Goal: Find specific page/section: Find specific page/section

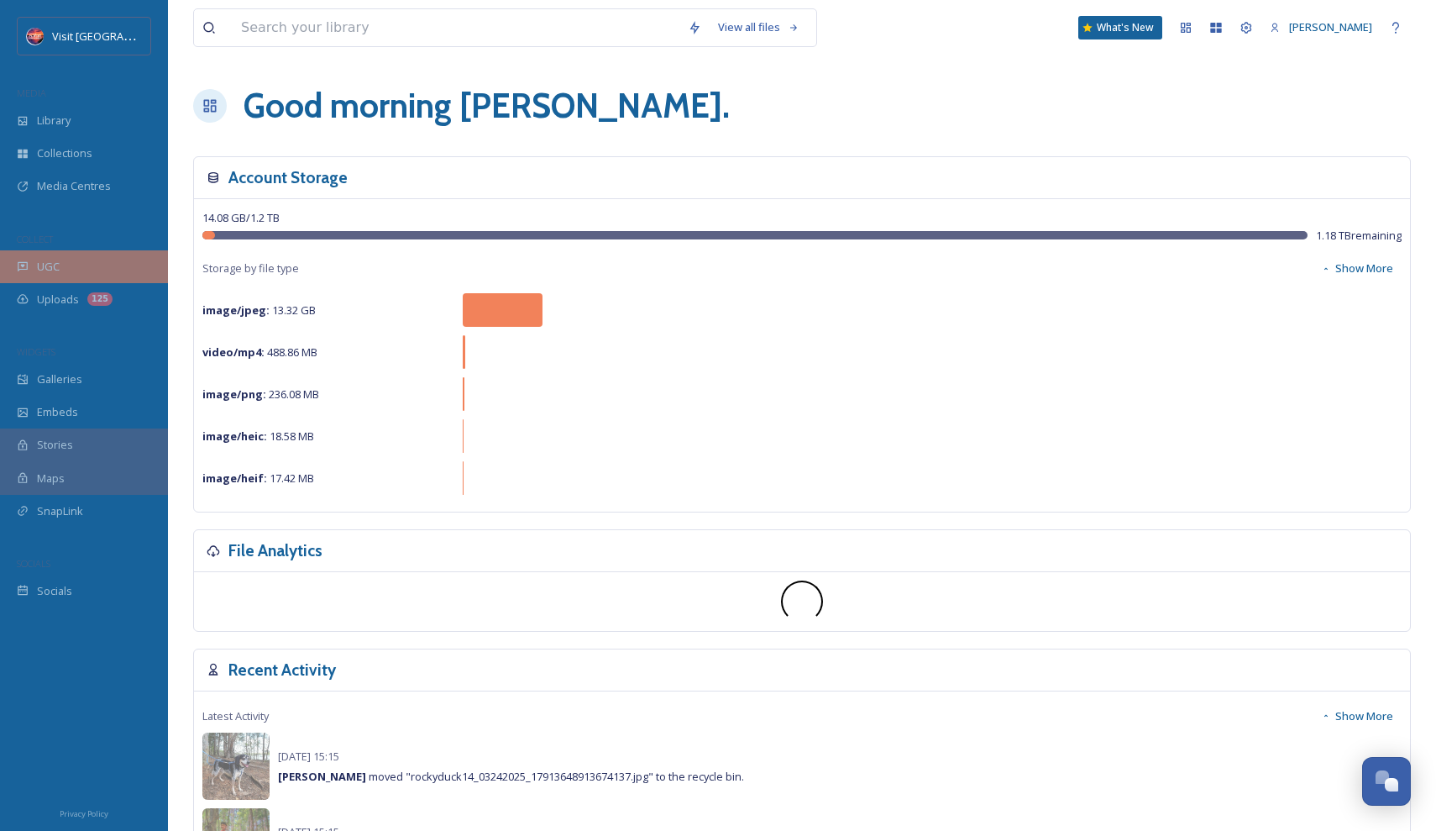
click at [66, 260] on div "UGC" at bounding box center [84, 266] width 168 height 33
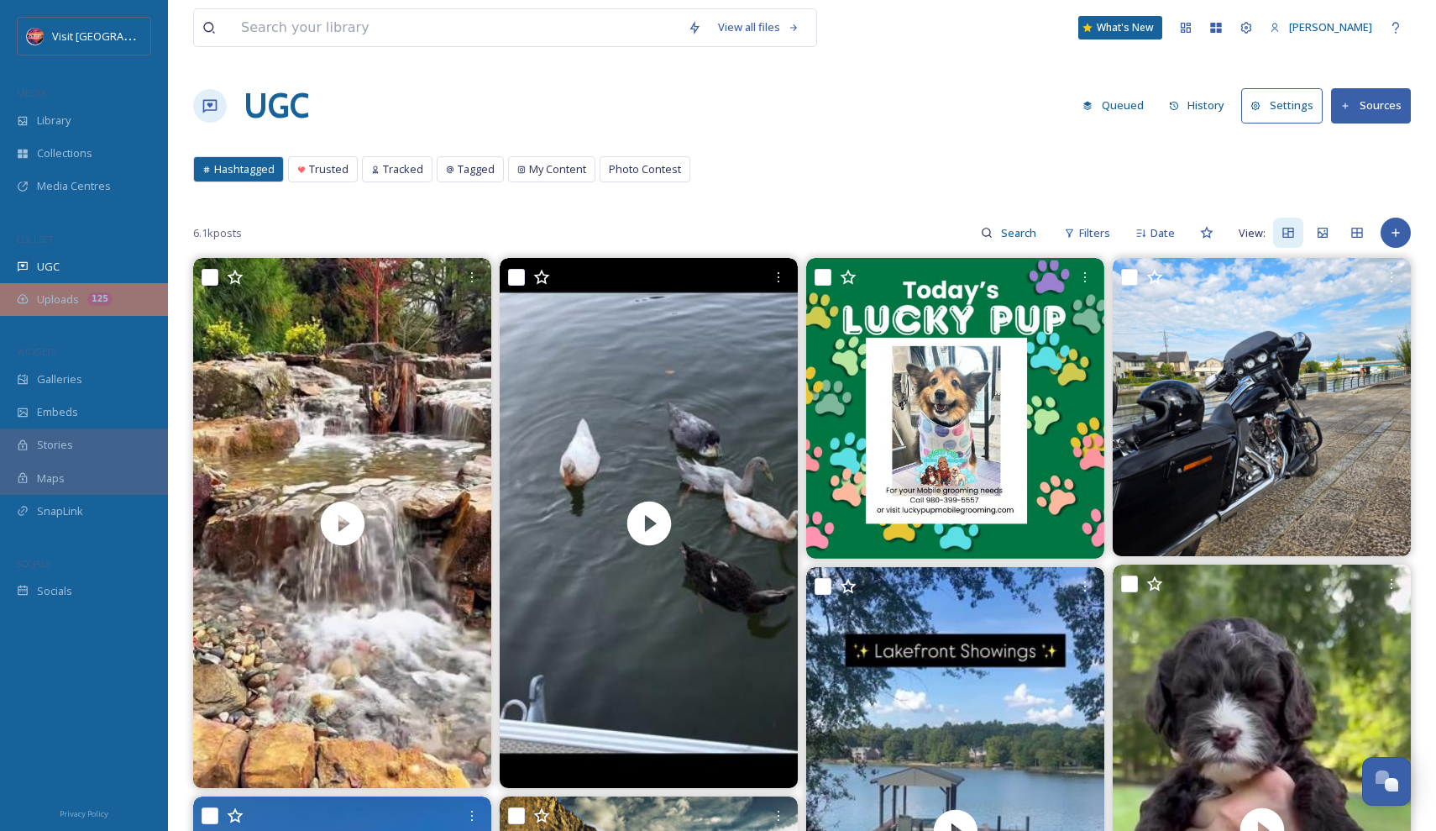
click at [99, 300] on div "125" at bounding box center [99, 298] width 25 height 13
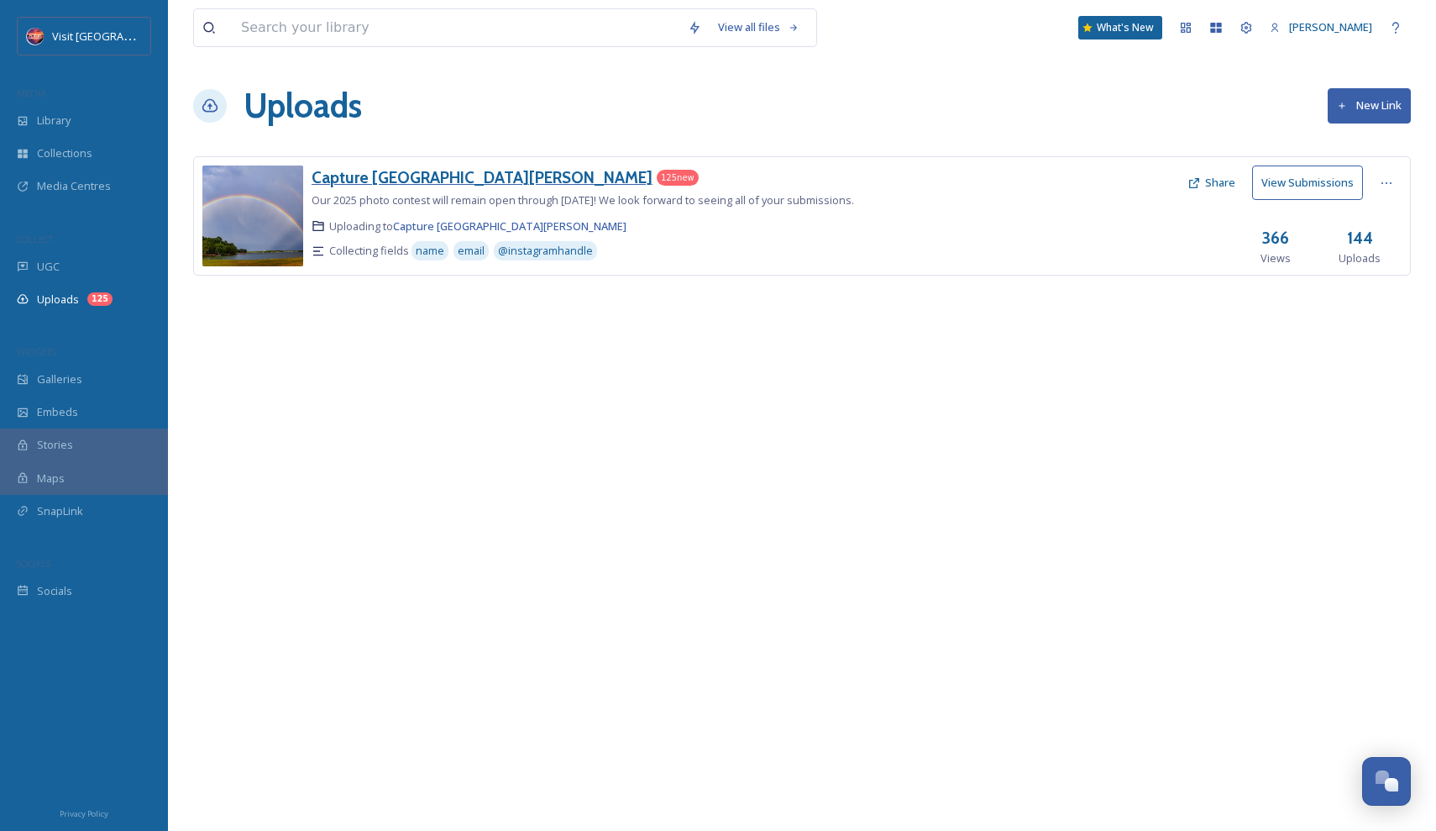
click at [387, 177] on h3 "Capture [GEOGRAPHIC_DATA][PERSON_NAME]" at bounding box center [482, 177] width 341 height 20
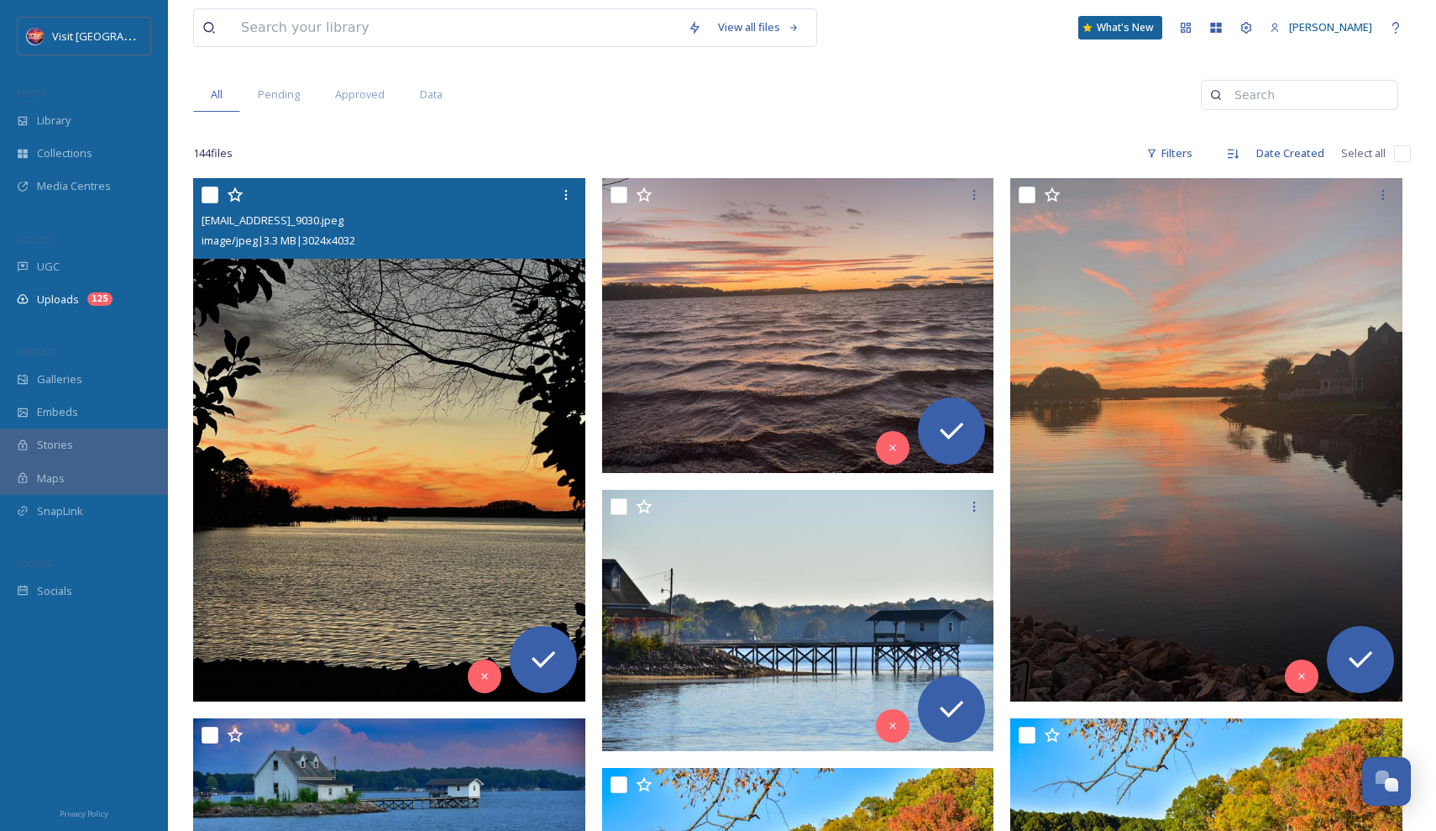
scroll to position [166, 0]
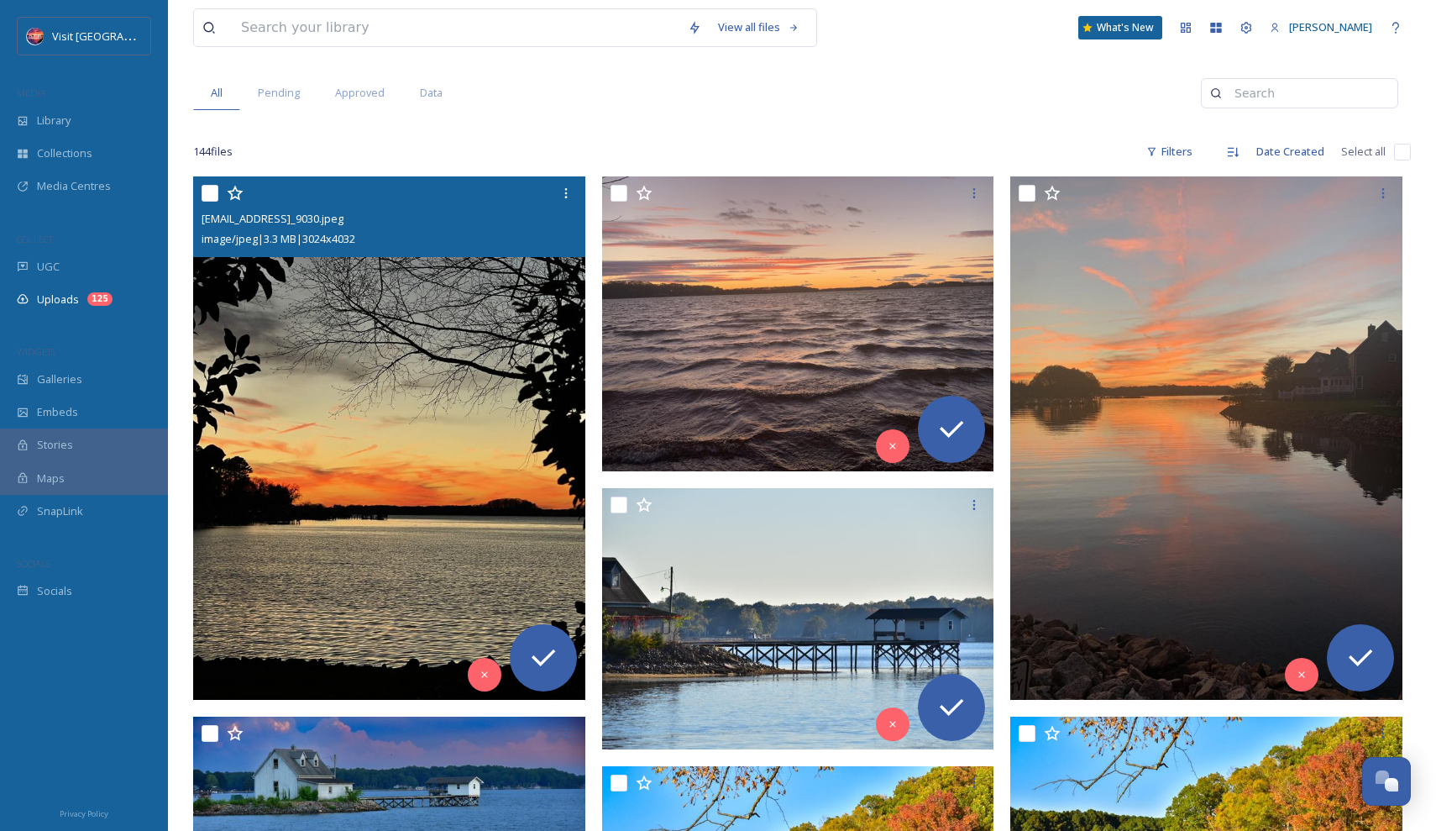
click at [479, 483] on img at bounding box center [389, 437] width 392 height 522
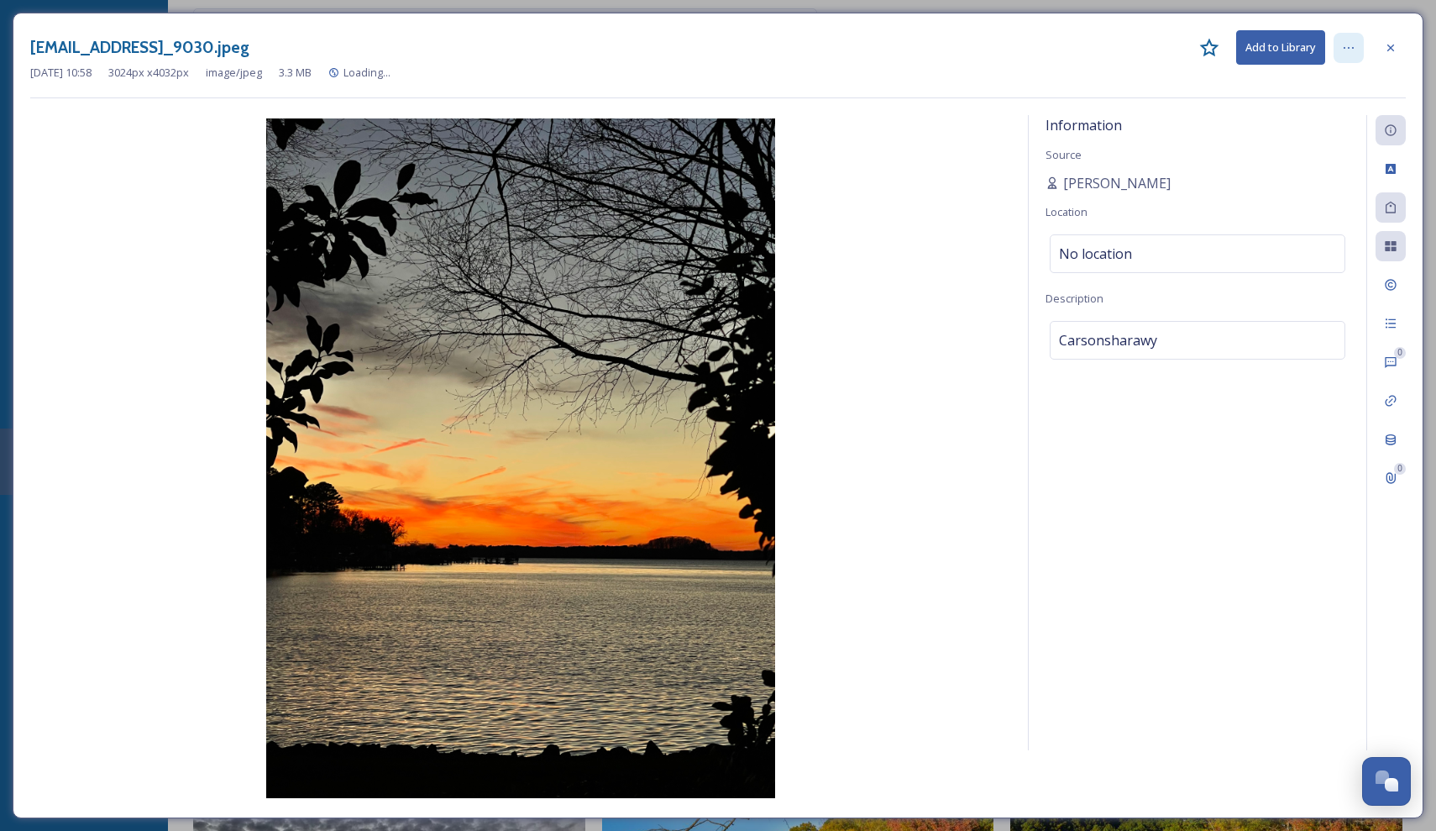
click at [1355, 45] on icon at bounding box center [1348, 47] width 13 height 13
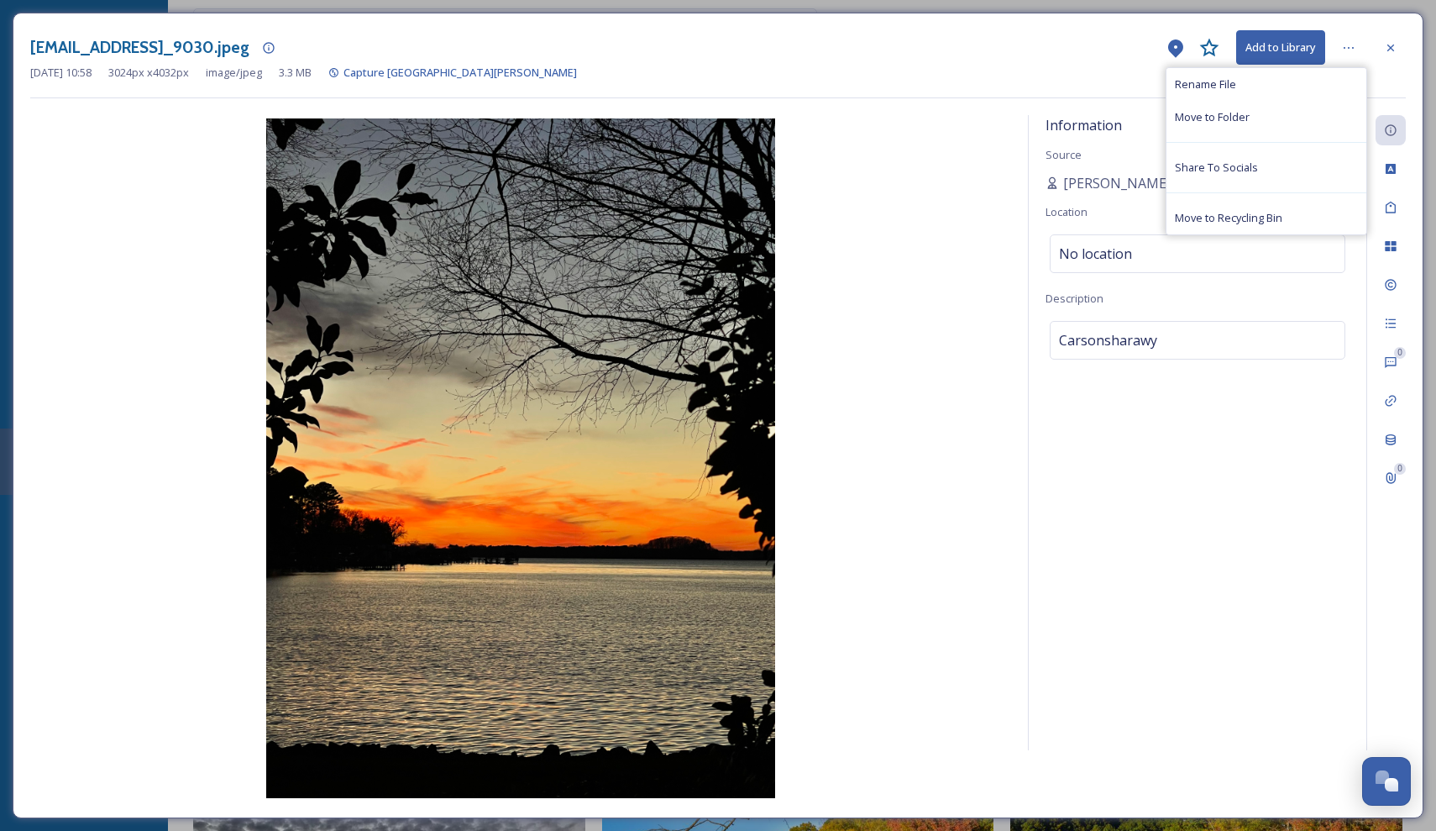
click at [974, 34] on div "[EMAIL_ADDRESS]_9030.jpeg Add to Library Rename File Move to Folder Share To So…" at bounding box center [718, 47] width 1376 height 34
click at [710, 316] on img at bounding box center [520, 458] width 981 height 680
click at [1389, 43] on icon at bounding box center [1390, 47] width 13 height 13
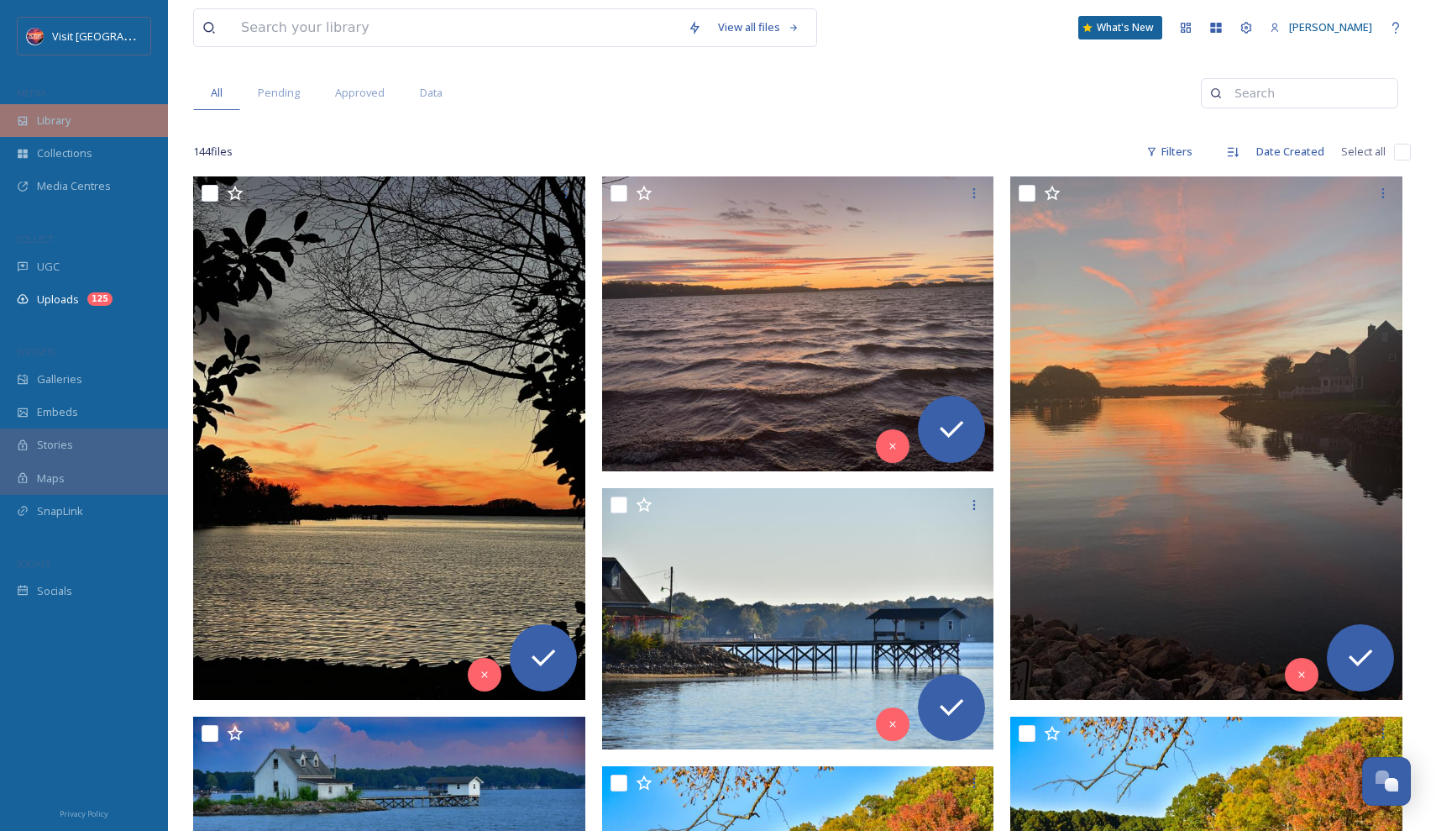
click at [43, 121] on span "Library" at bounding box center [54, 121] width 34 height 16
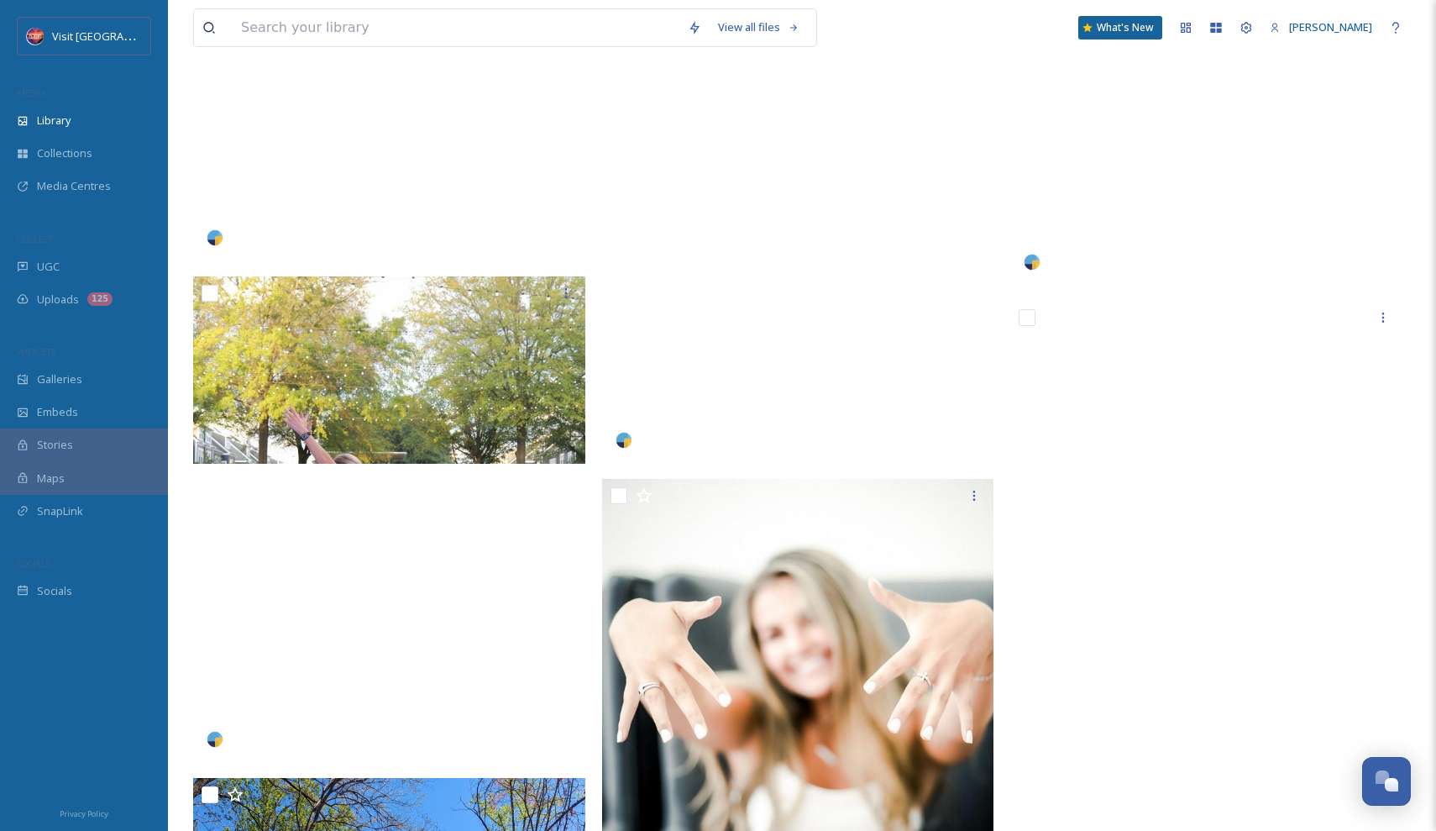
scroll to position [1593, 0]
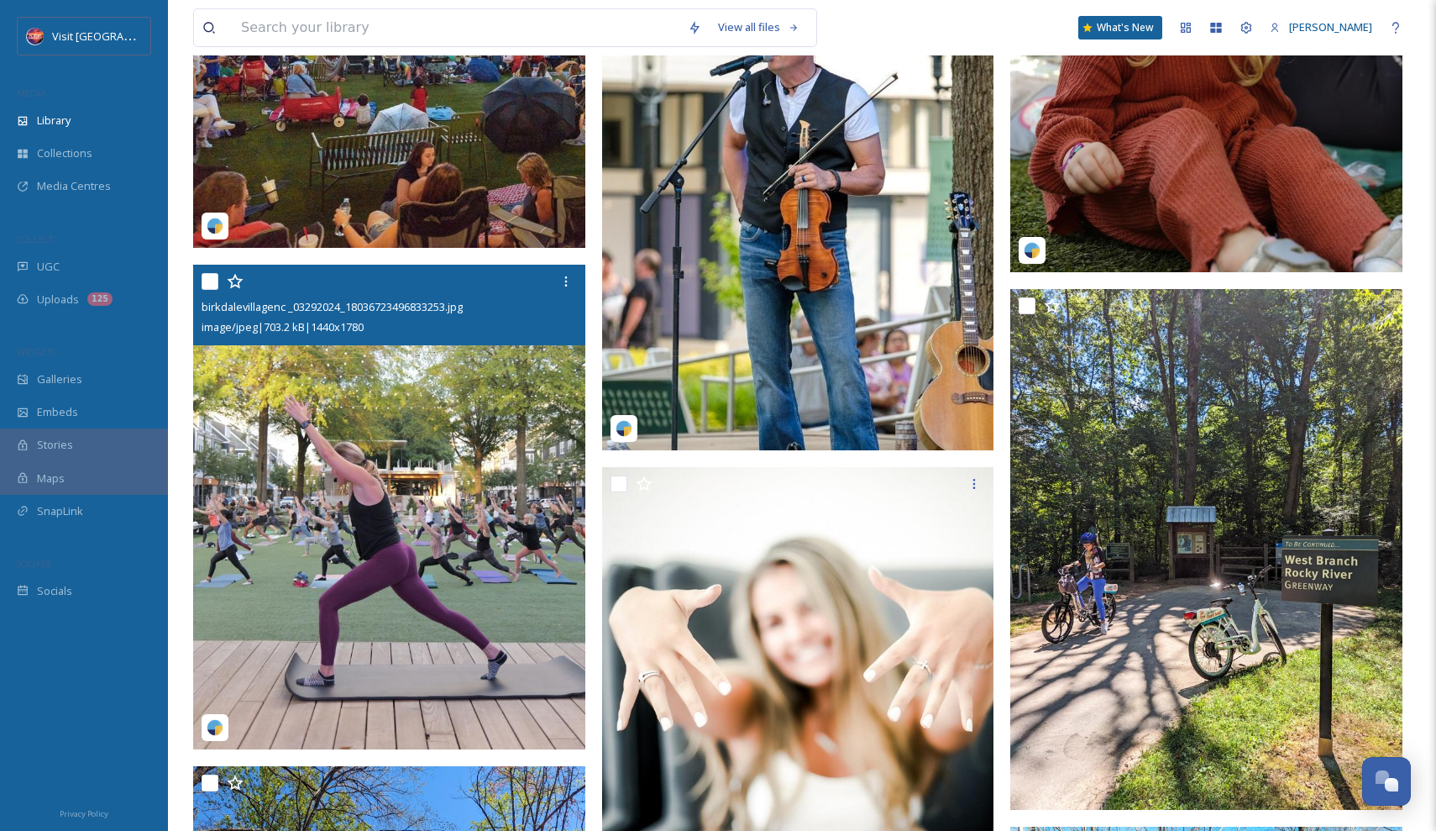
click at [468, 424] on img at bounding box center [389, 507] width 392 height 485
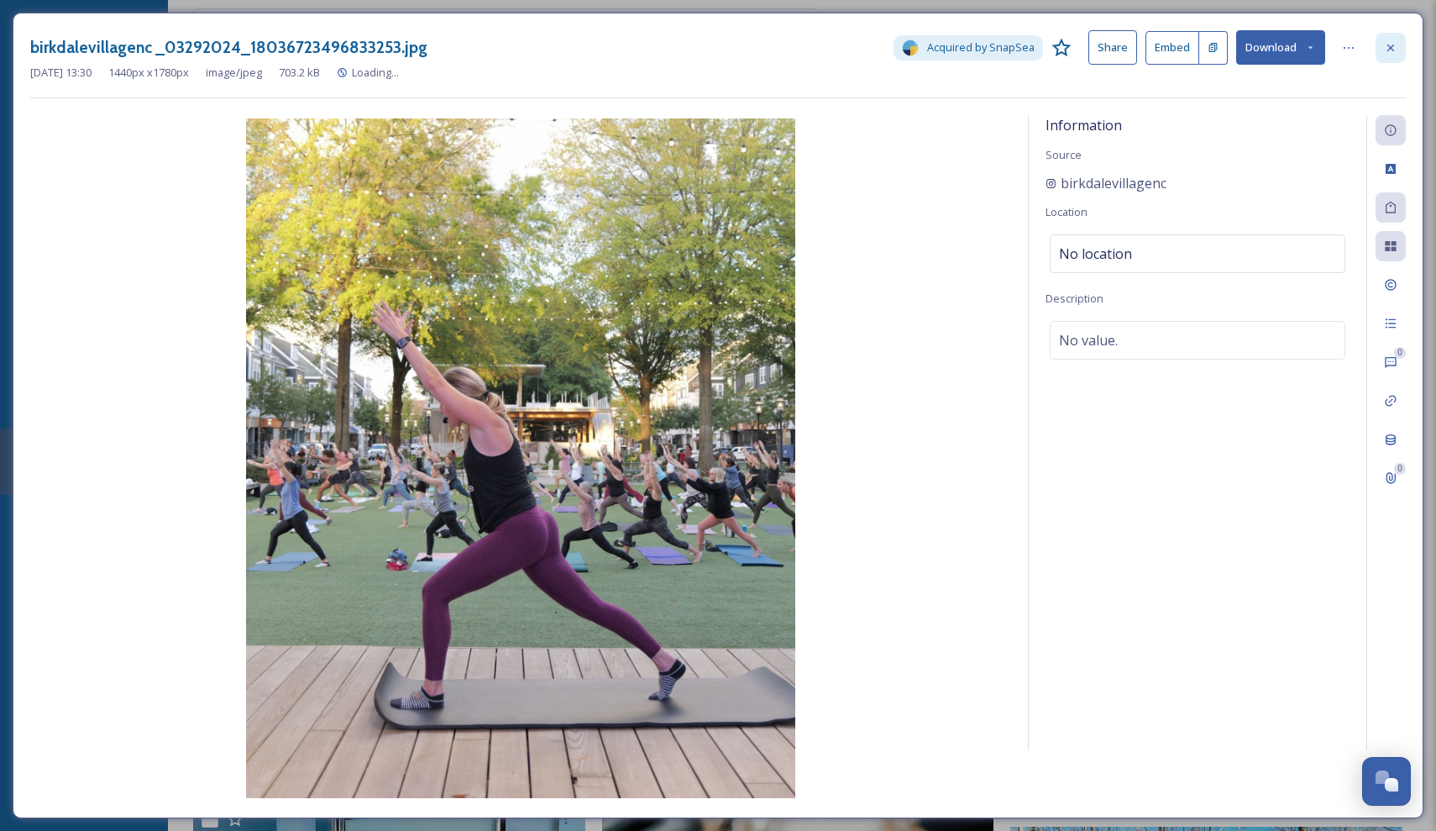
click at [1386, 58] on div at bounding box center [1391, 48] width 30 height 30
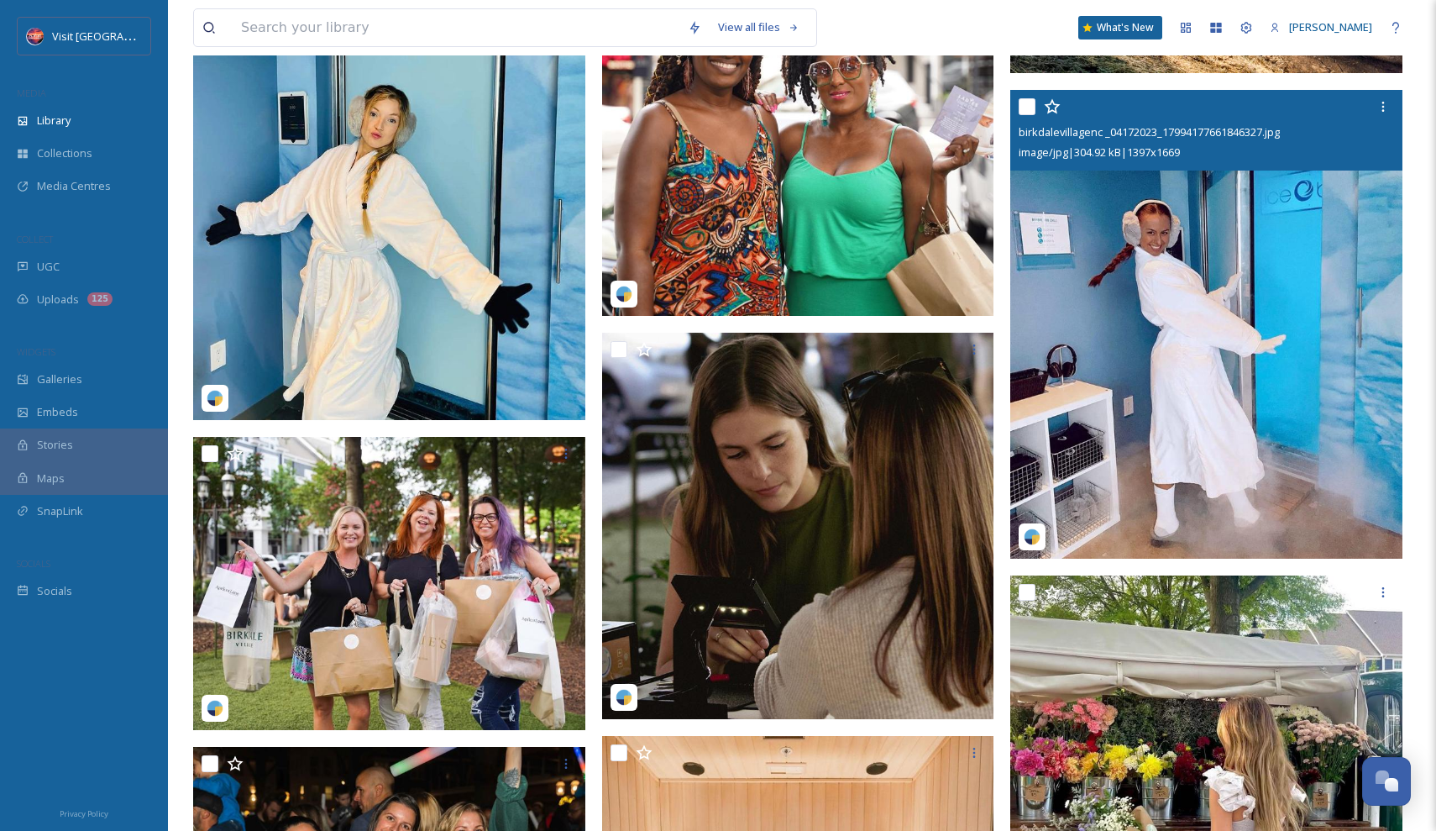
scroll to position [2768, 0]
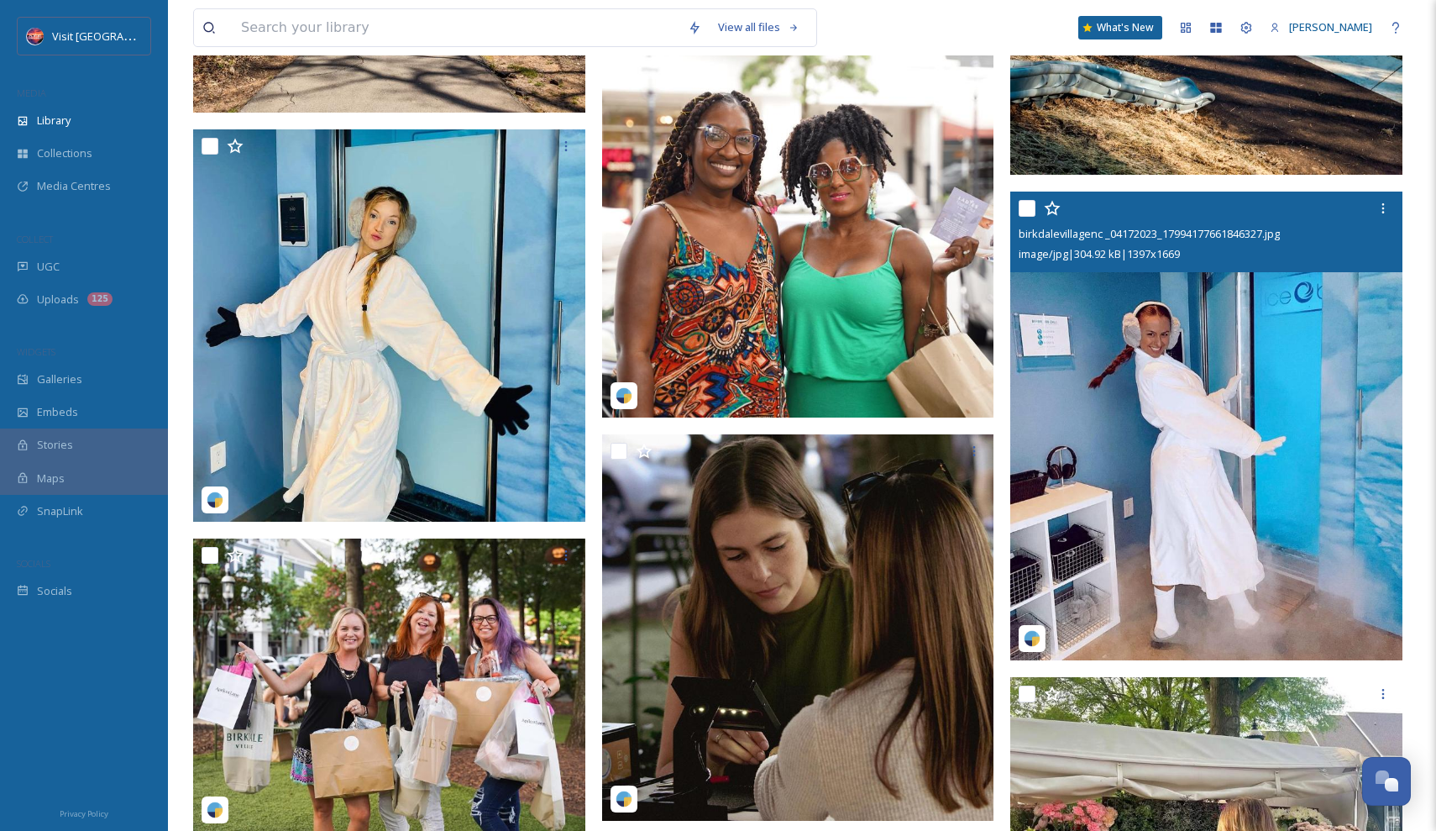
click at [1029, 204] on input "checkbox" at bounding box center [1027, 208] width 17 height 17
checkbox input "true"
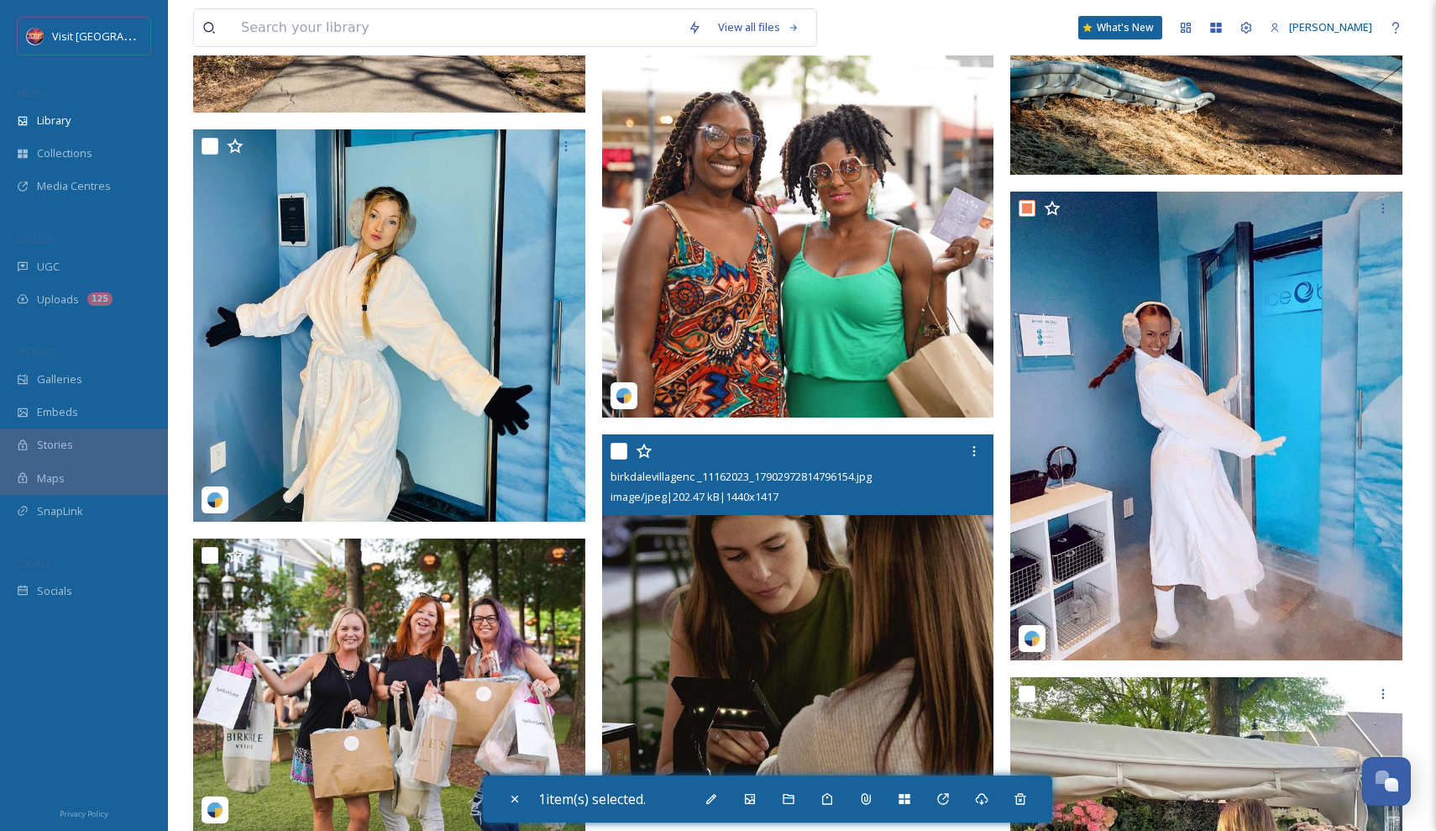
click at [613, 454] on input "checkbox" at bounding box center [619, 451] width 17 height 17
checkbox input "true"
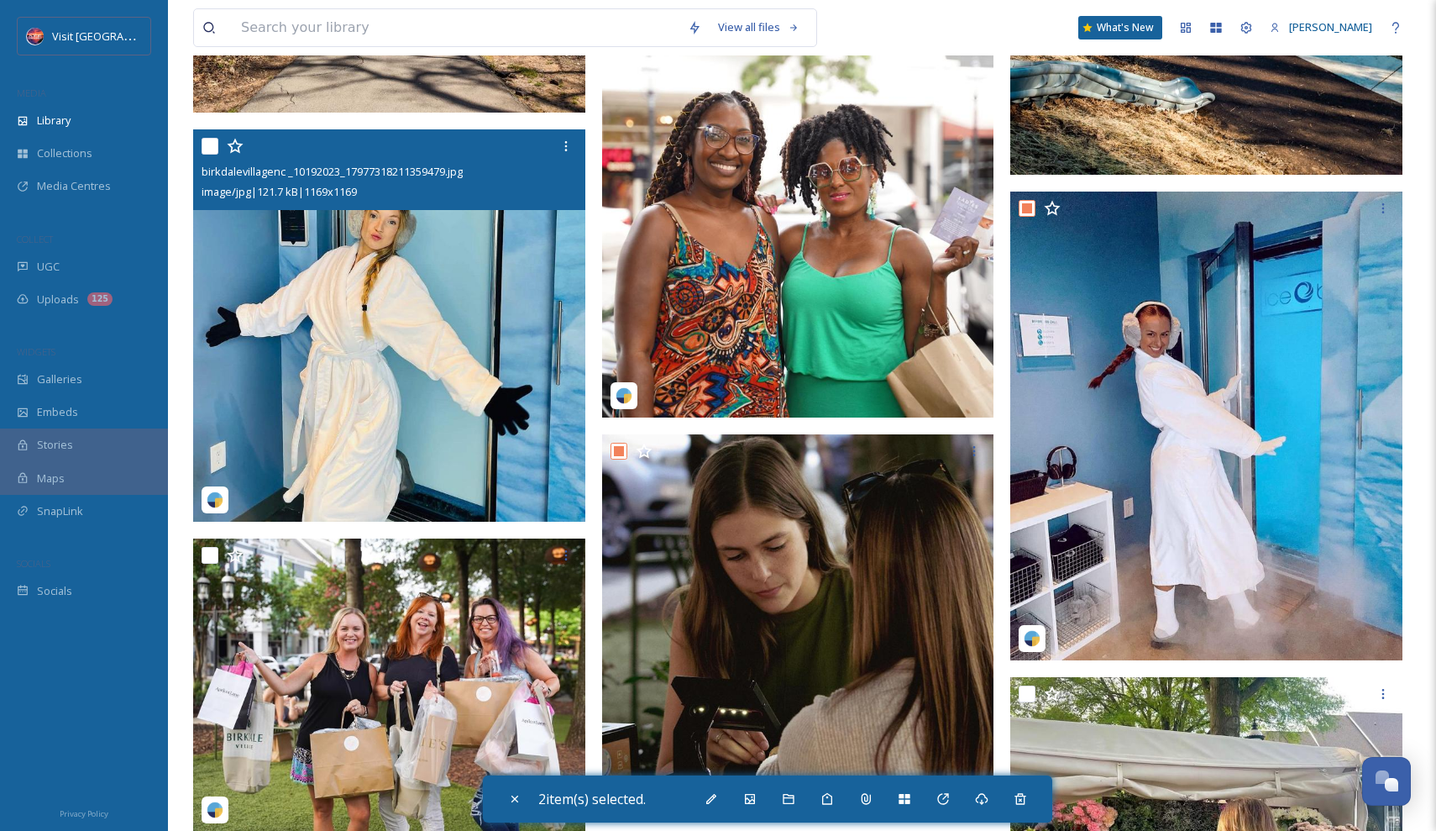
click at [210, 138] on input "checkbox" at bounding box center [210, 146] width 17 height 17
checkbox input "true"
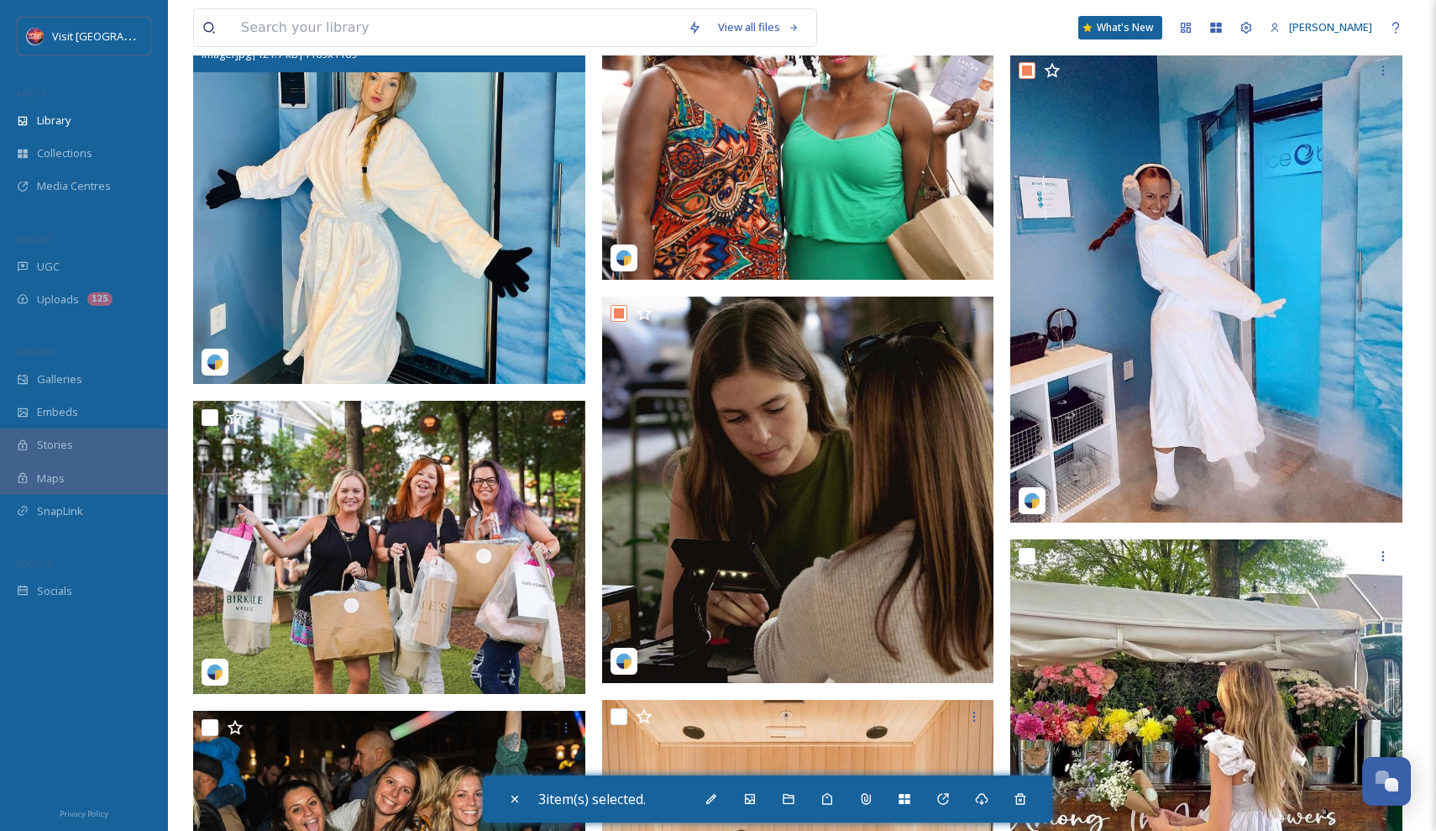
scroll to position [2963, 0]
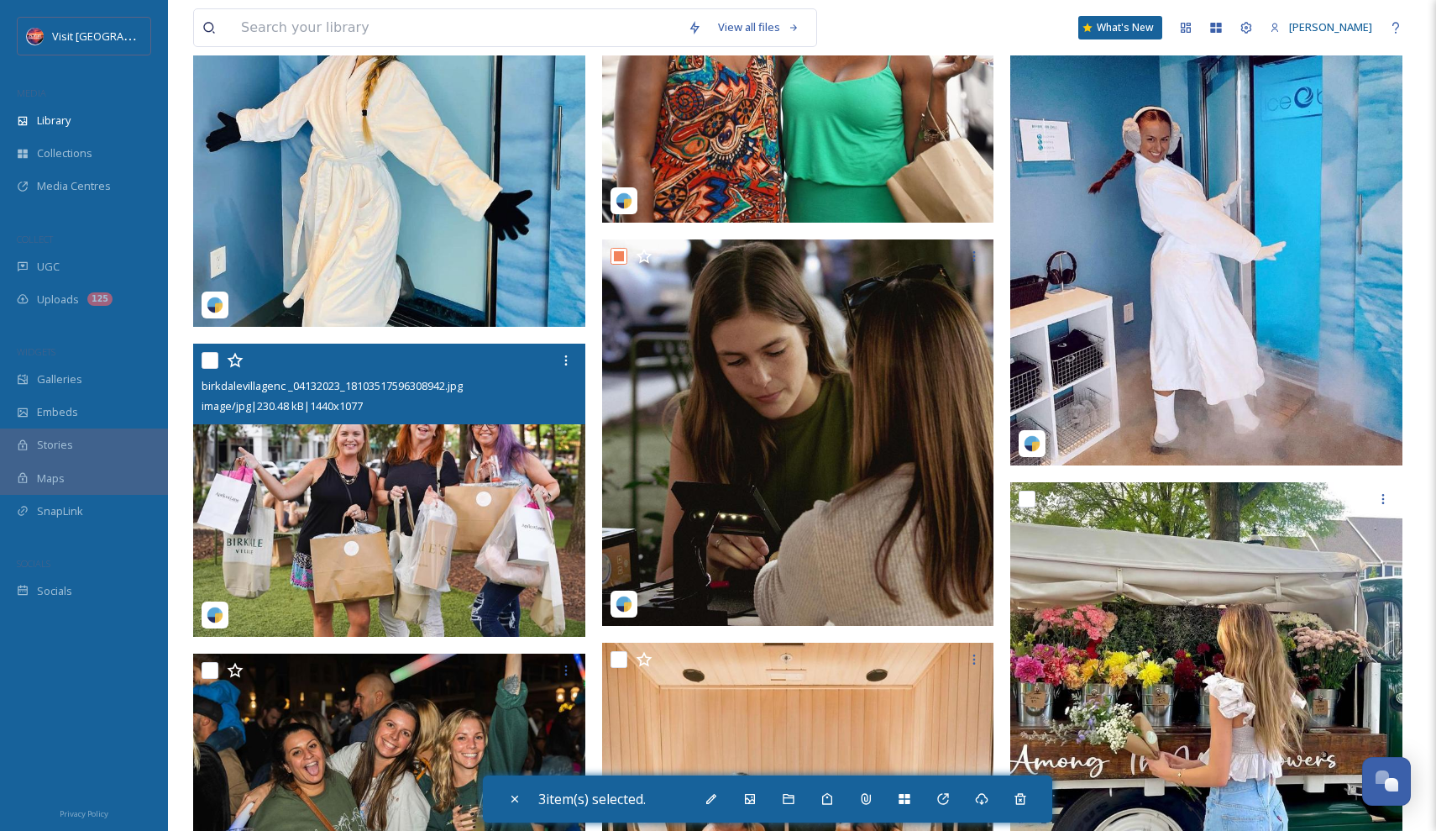
click at [209, 360] on input "checkbox" at bounding box center [210, 360] width 17 height 17
checkbox input "true"
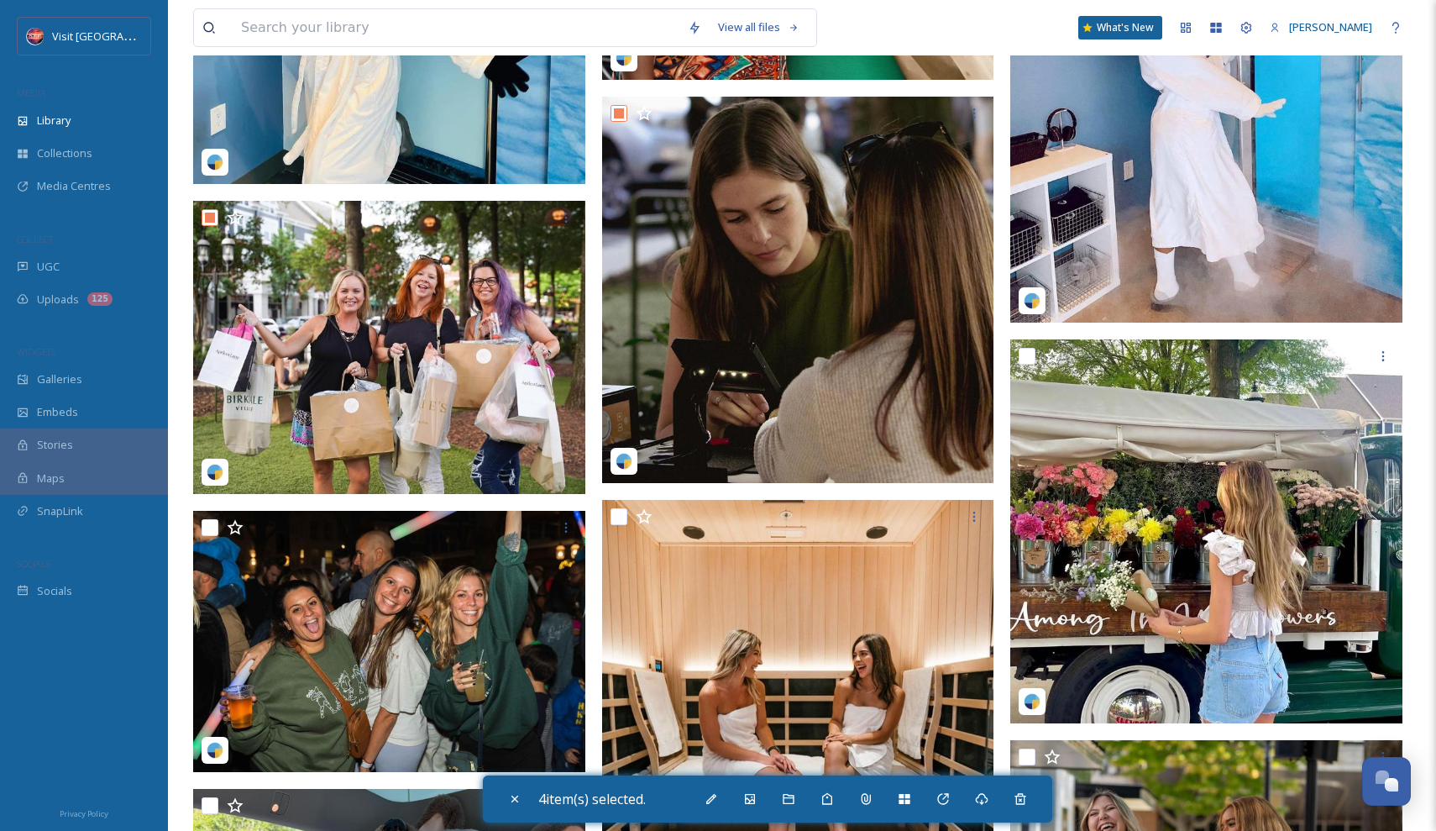
scroll to position [3110, 0]
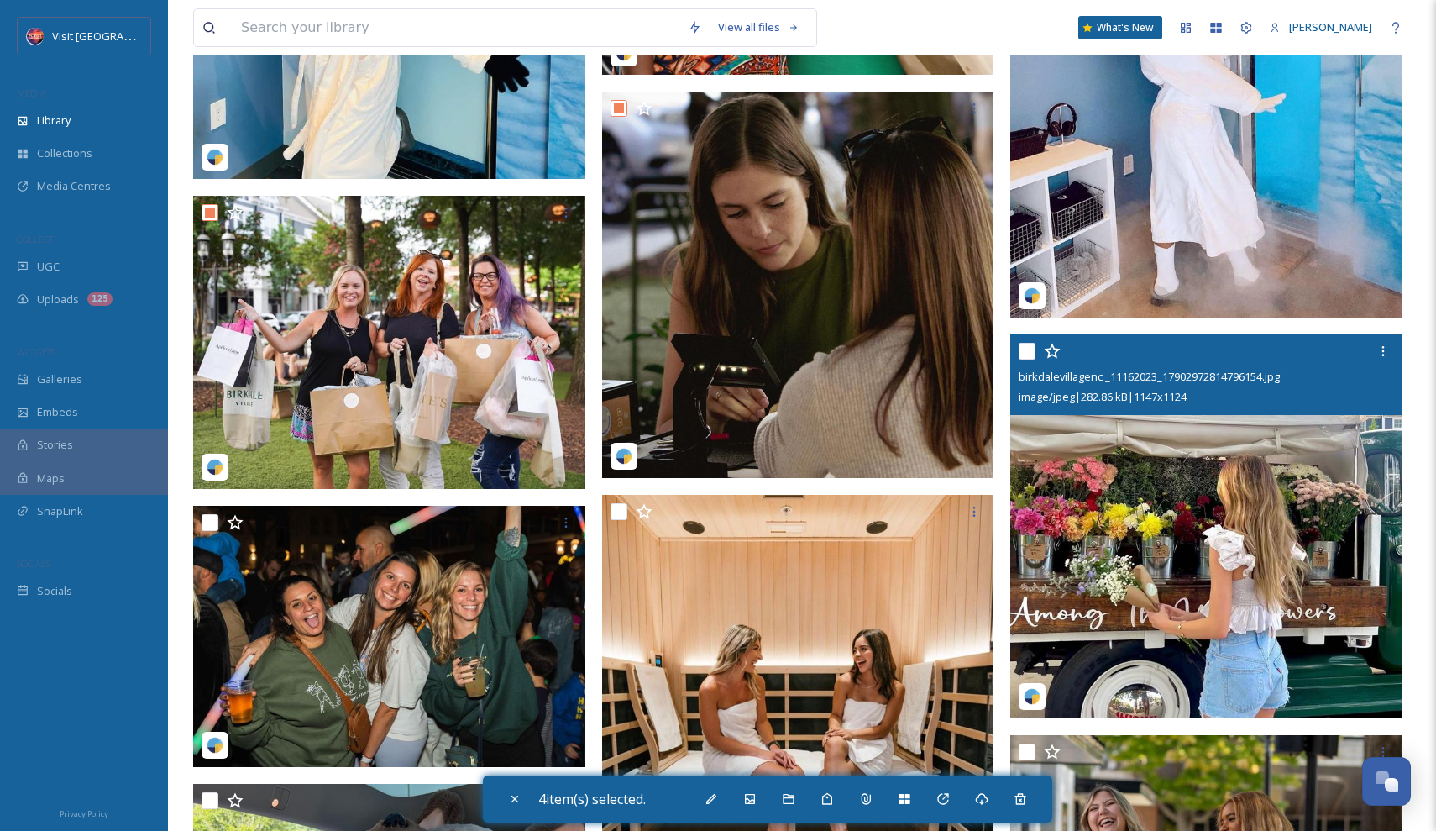
click at [1026, 346] on input "checkbox" at bounding box center [1027, 351] width 17 height 17
checkbox input "true"
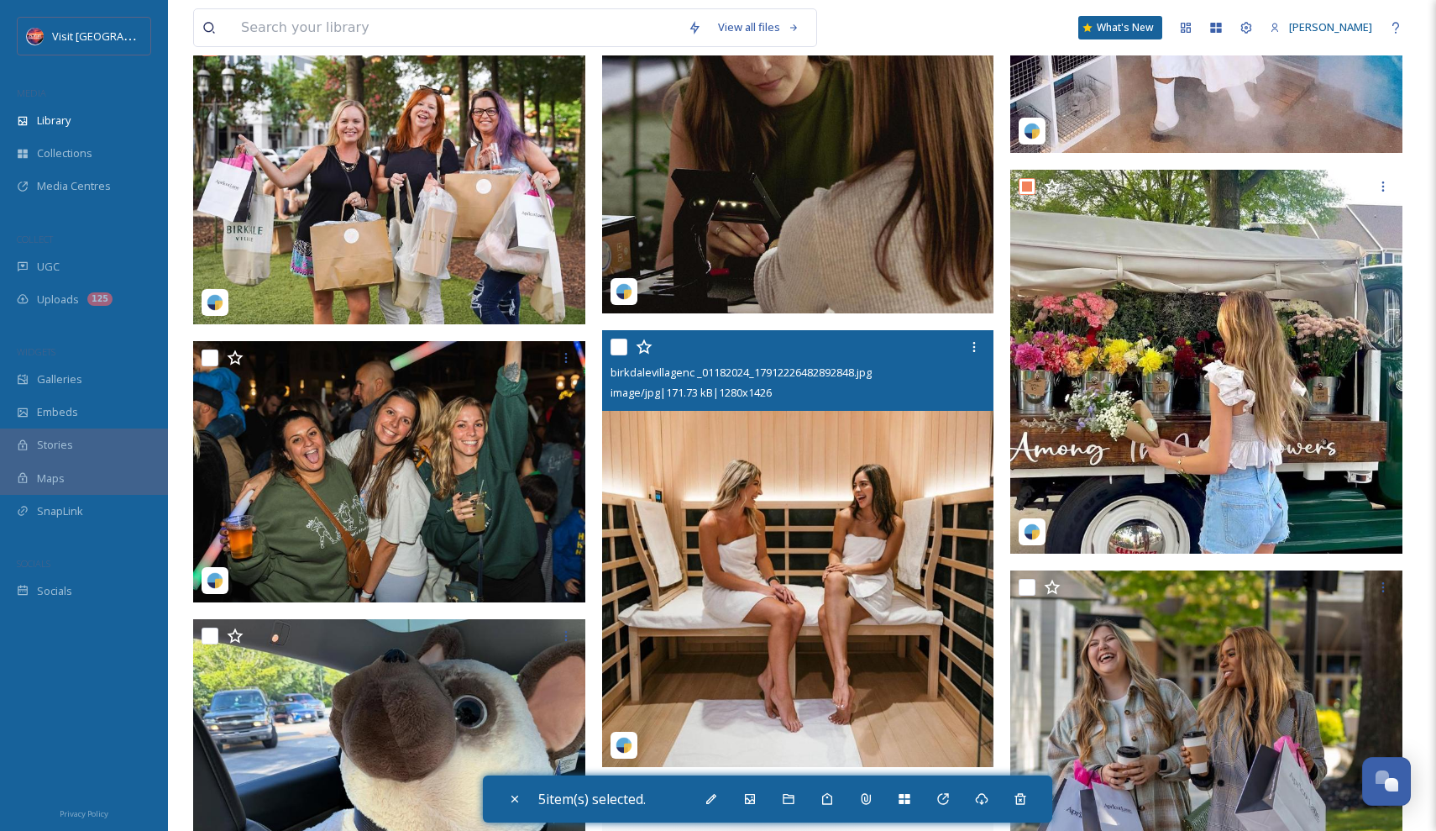
scroll to position [3362, 0]
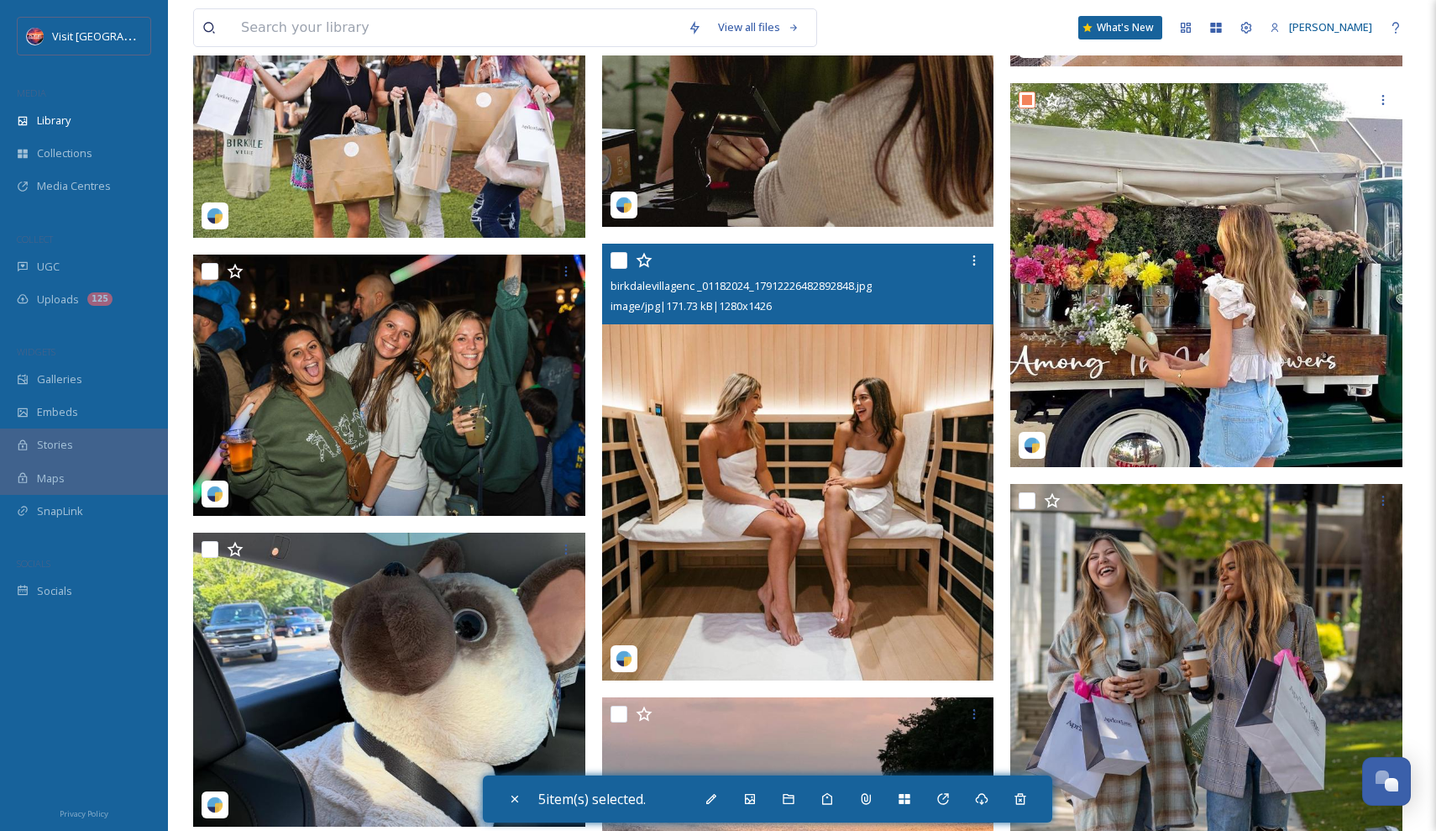
click at [622, 265] on input "checkbox" at bounding box center [619, 260] width 17 height 17
checkbox input "true"
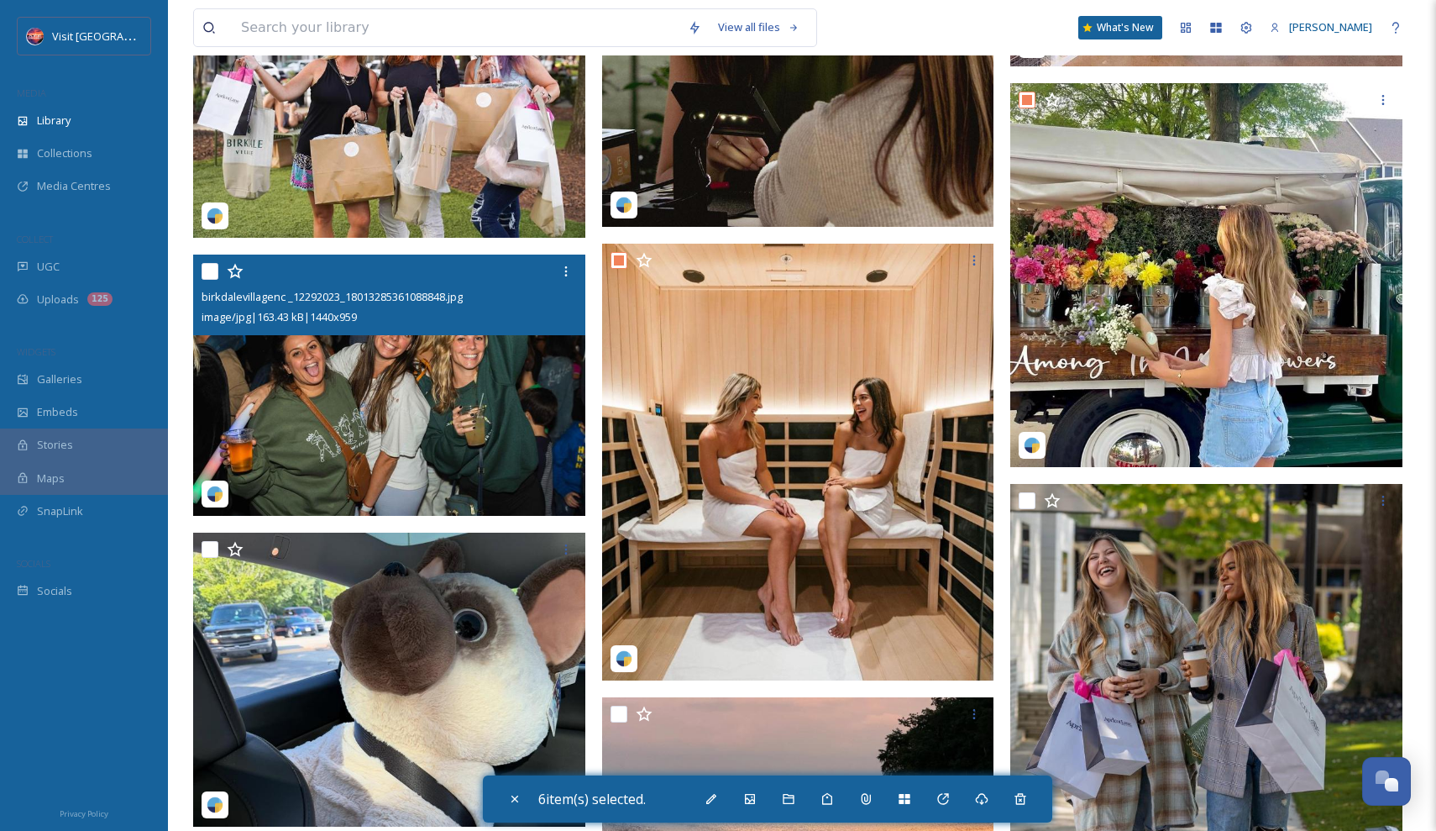
click at [203, 268] on input "checkbox" at bounding box center [210, 271] width 17 height 17
checkbox input "true"
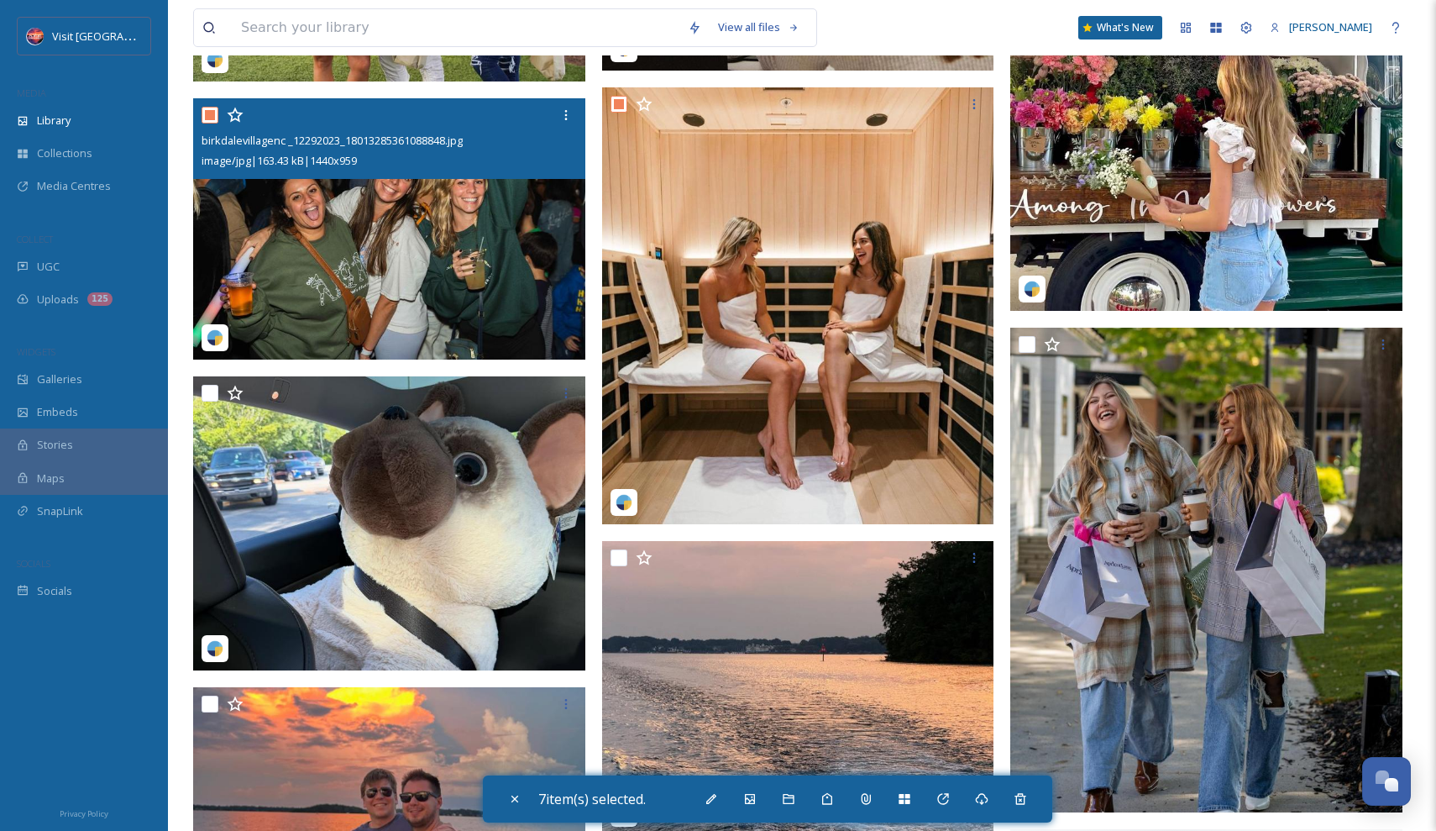
scroll to position [3572, 0]
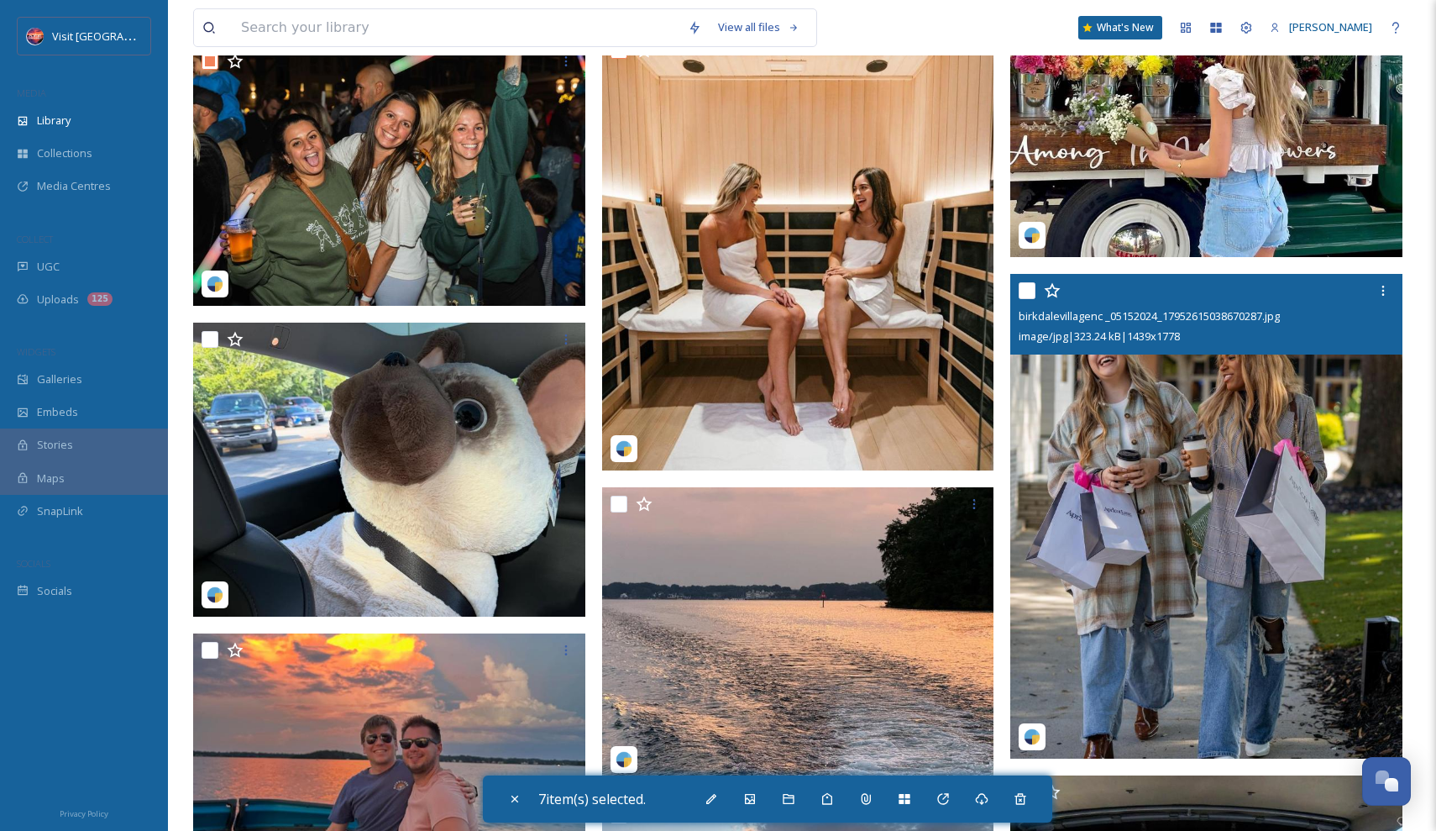
click at [1026, 292] on input "checkbox" at bounding box center [1027, 290] width 17 height 17
checkbox input "true"
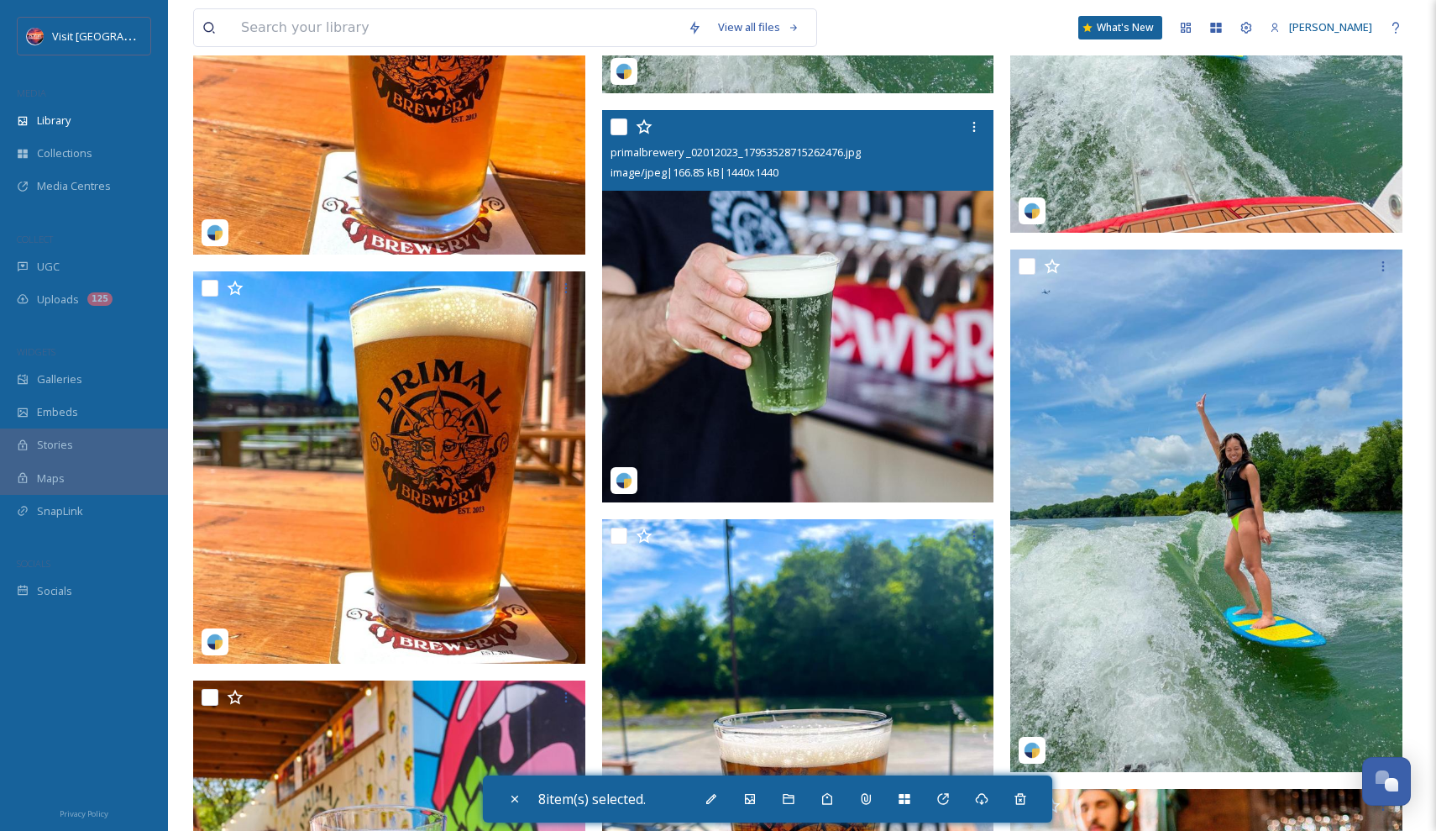
scroll to position [7588, 0]
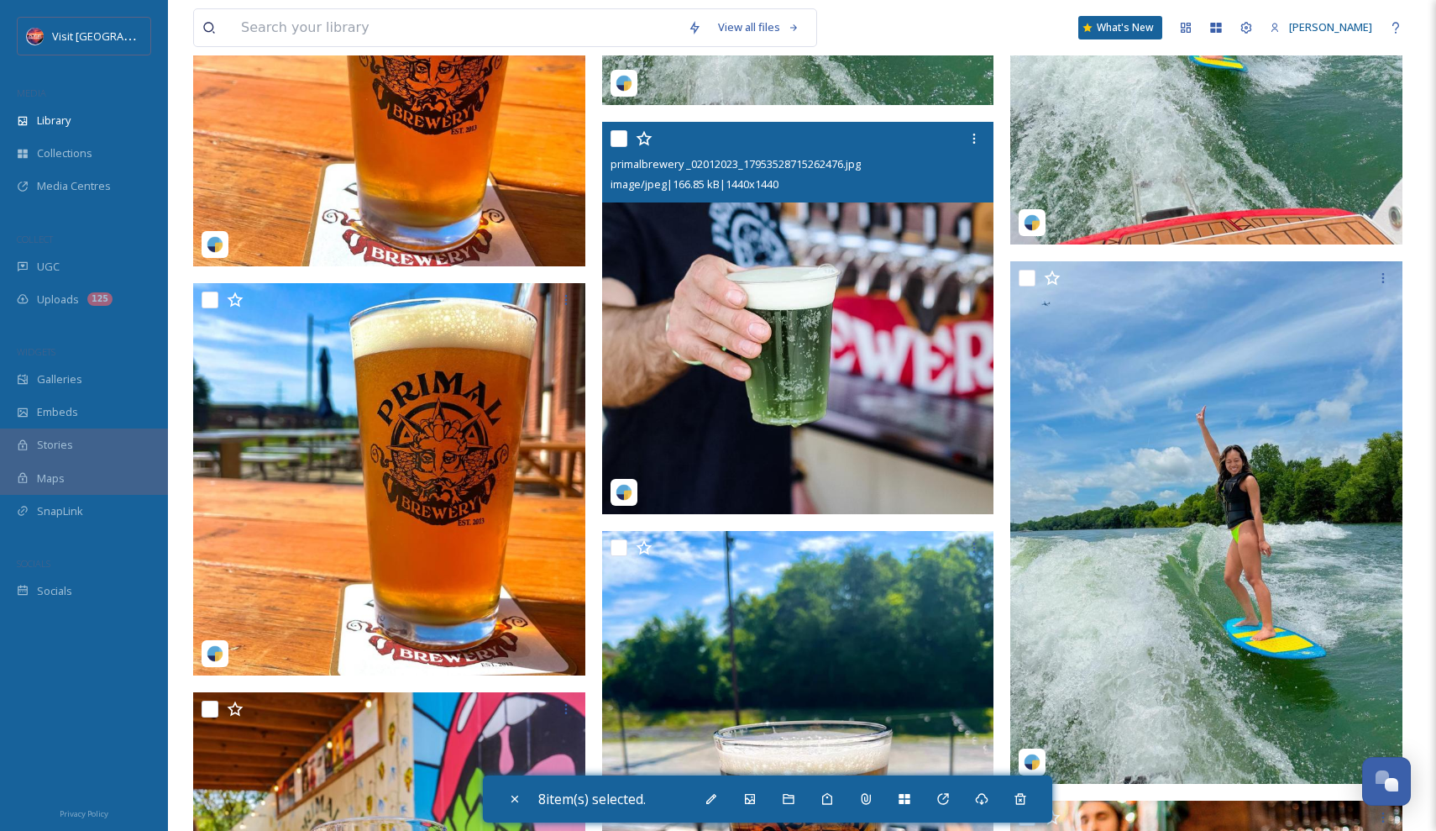
click at [622, 136] on input "checkbox" at bounding box center [619, 138] width 17 height 17
checkbox input "true"
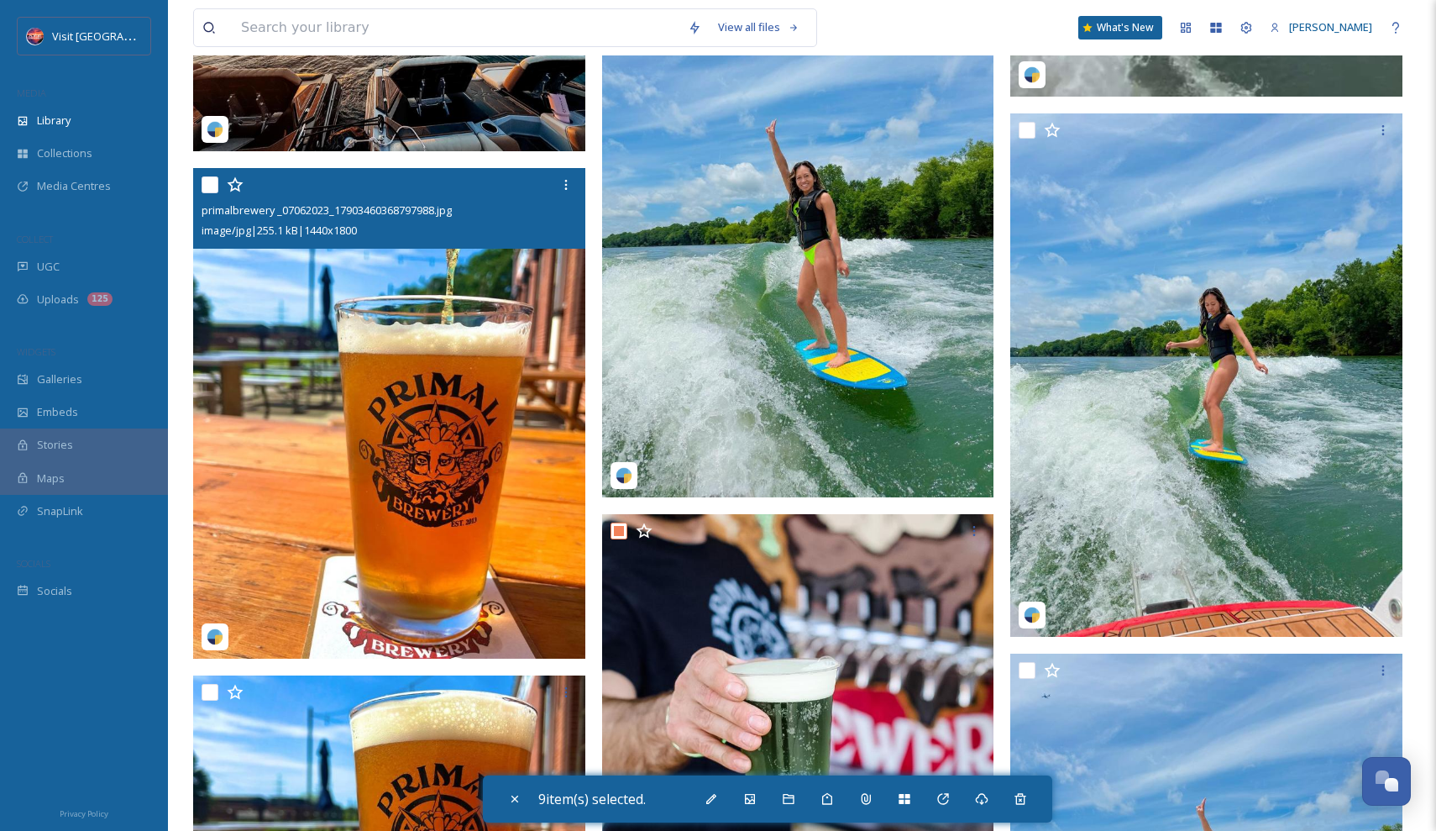
scroll to position [7099, 0]
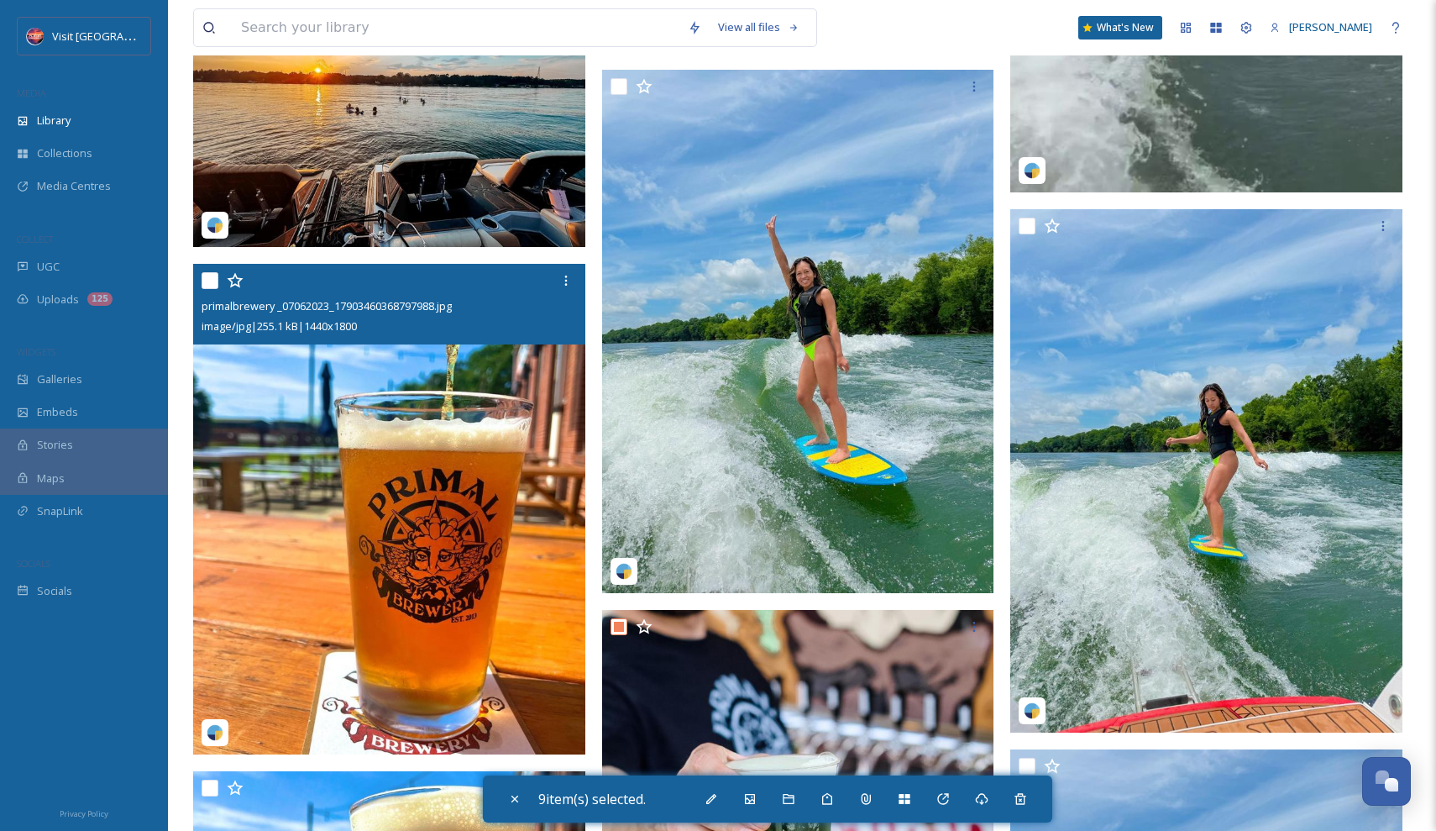
click at [407, 424] on img at bounding box center [389, 509] width 392 height 491
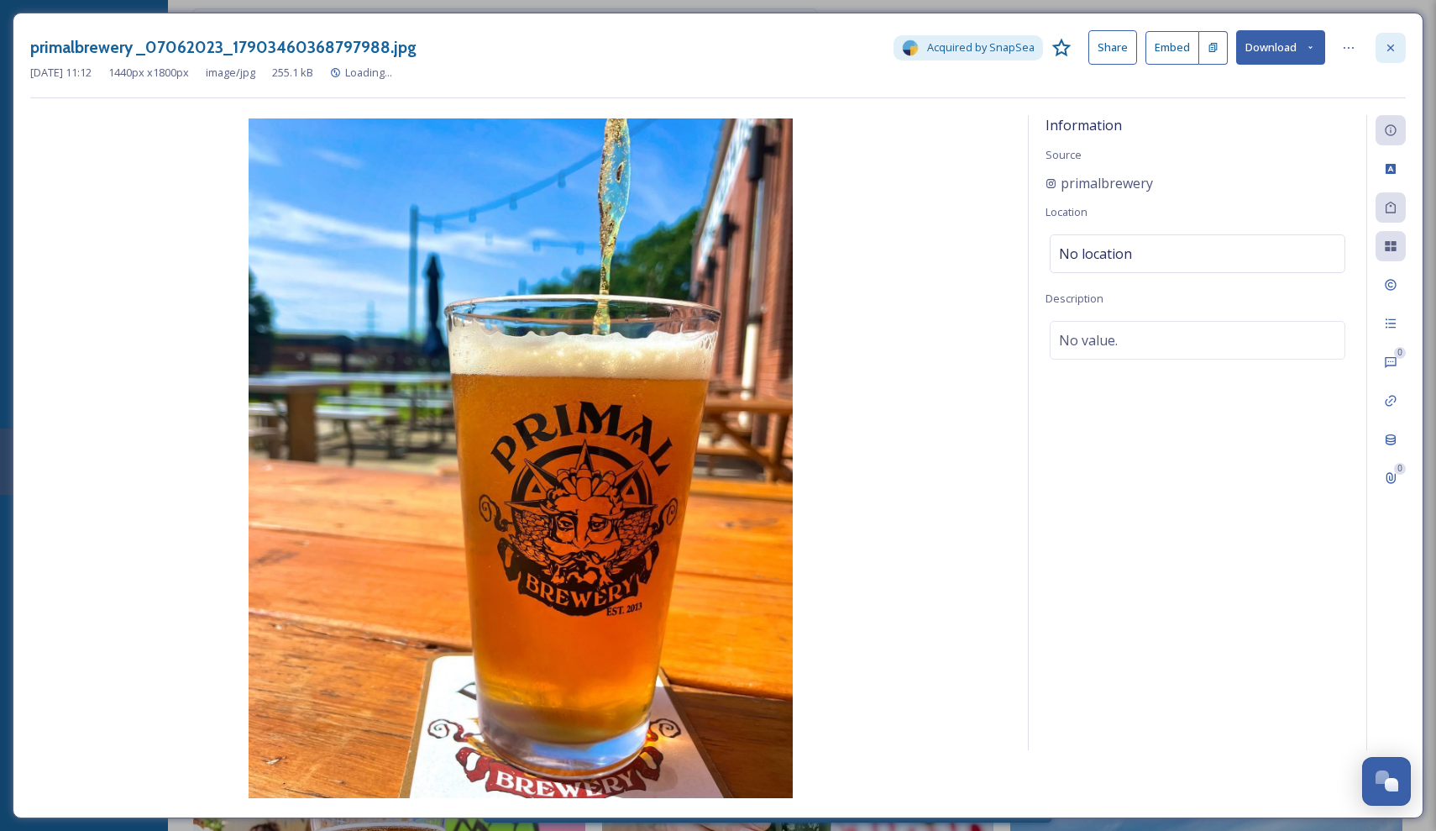
click at [1388, 51] on icon at bounding box center [1390, 47] width 13 height 13
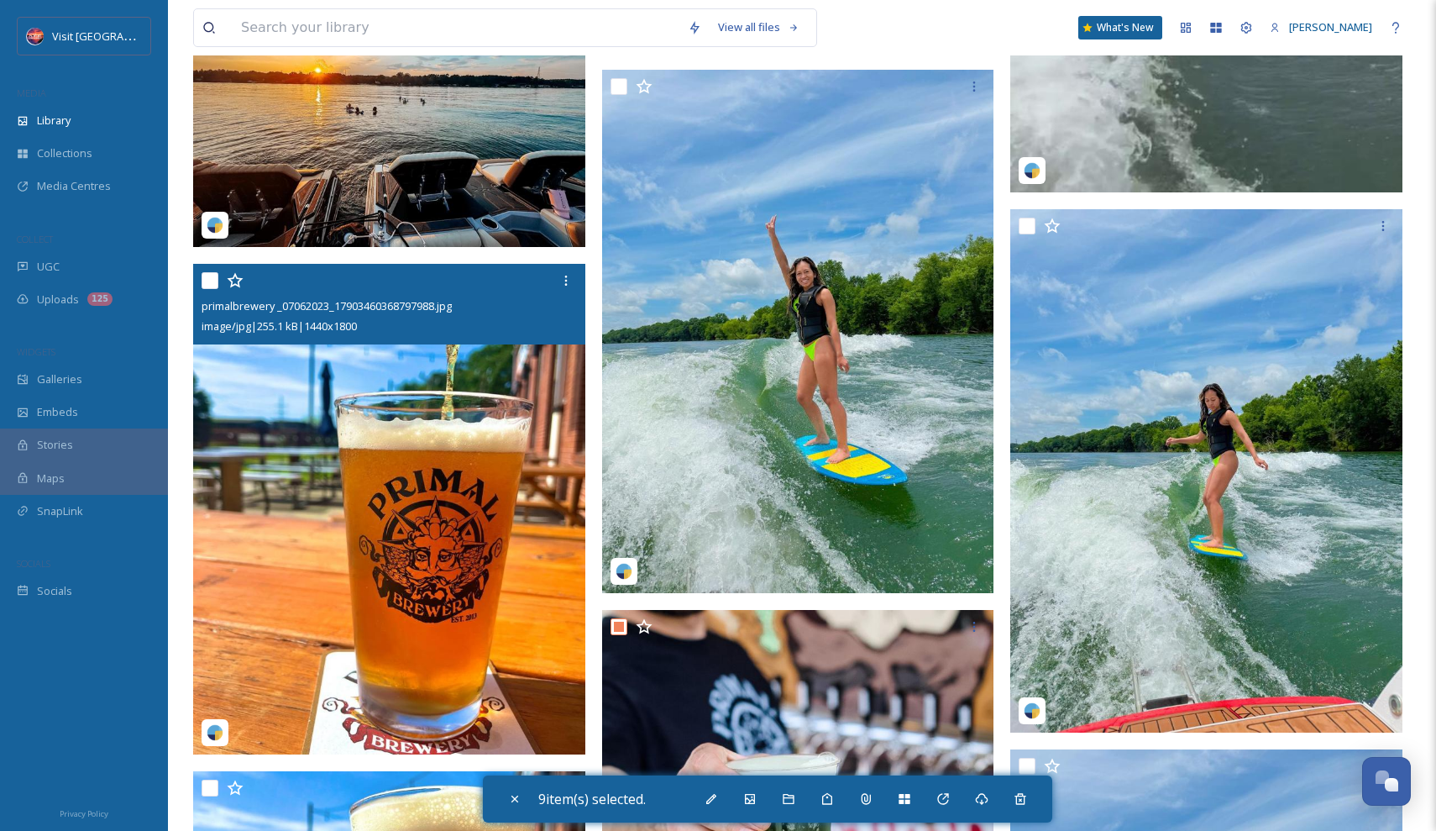
click at [210, 275] on input "checkbox" at bounding box center [210, 280] width 17 height 17
checkbox input "true"
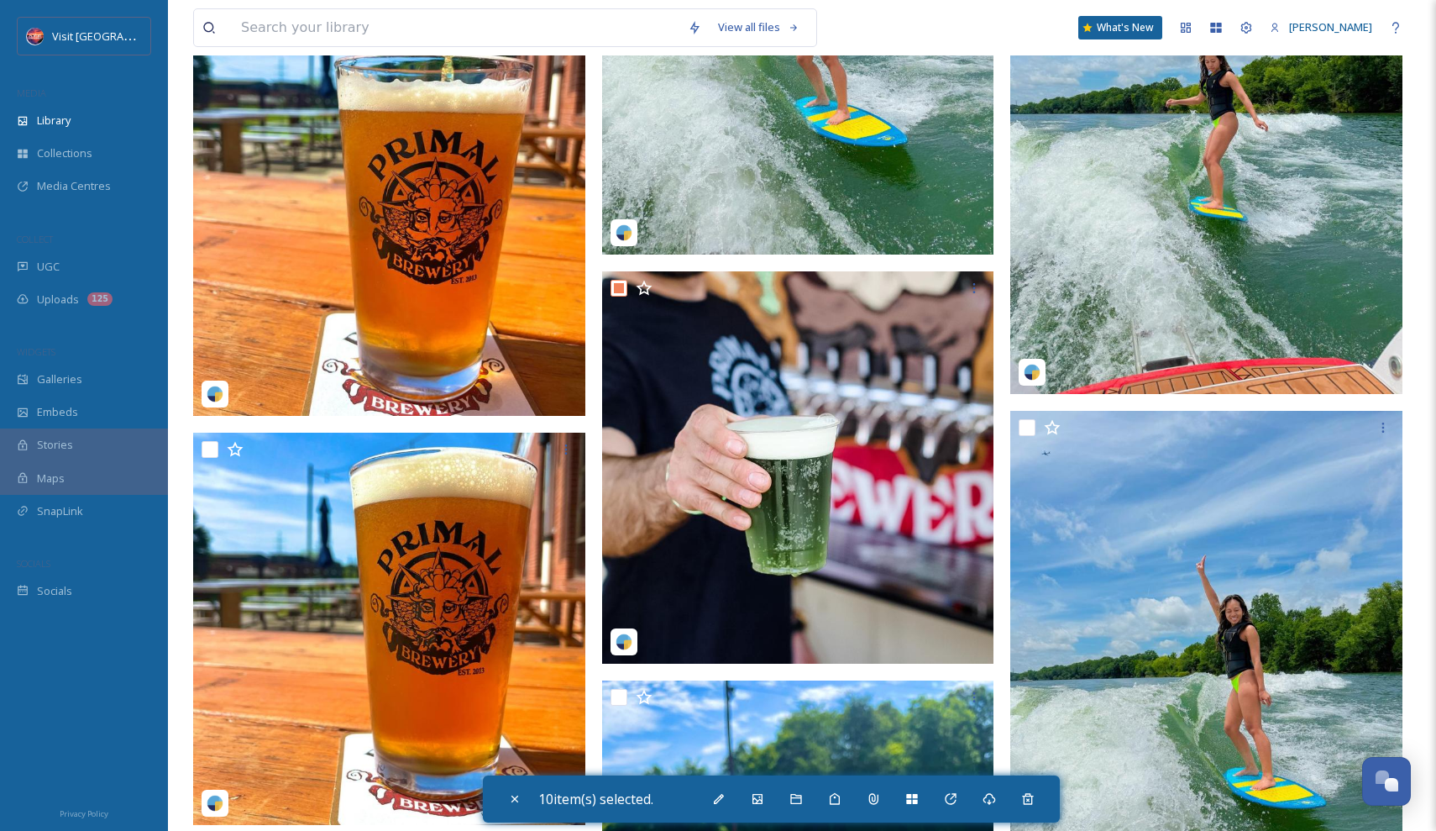
scroll to position [7524, 0]
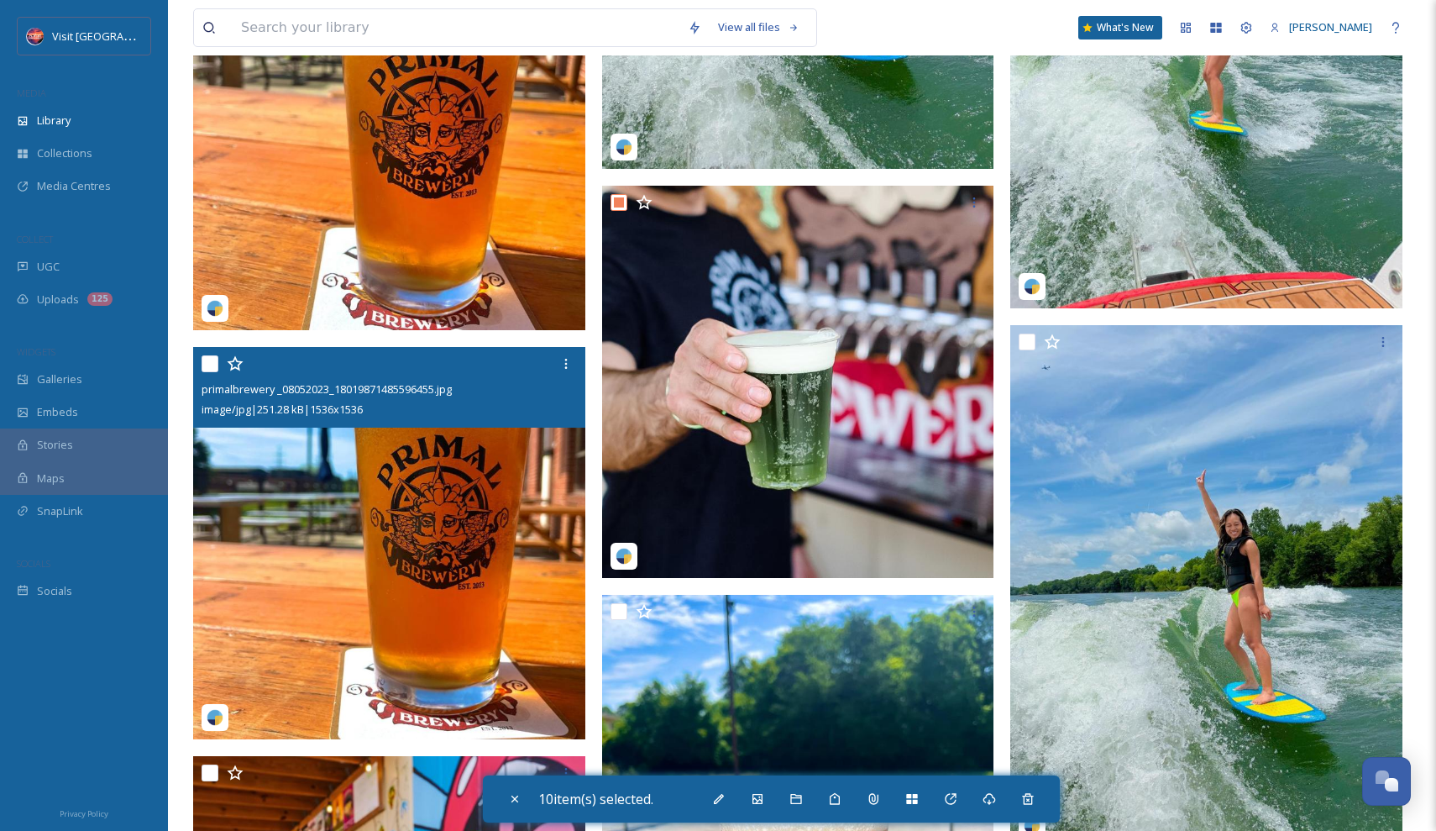
click at [207, 366] on input "checkbox" at bounding box center [210, 363] width 17 height 17
checkbox input "true"
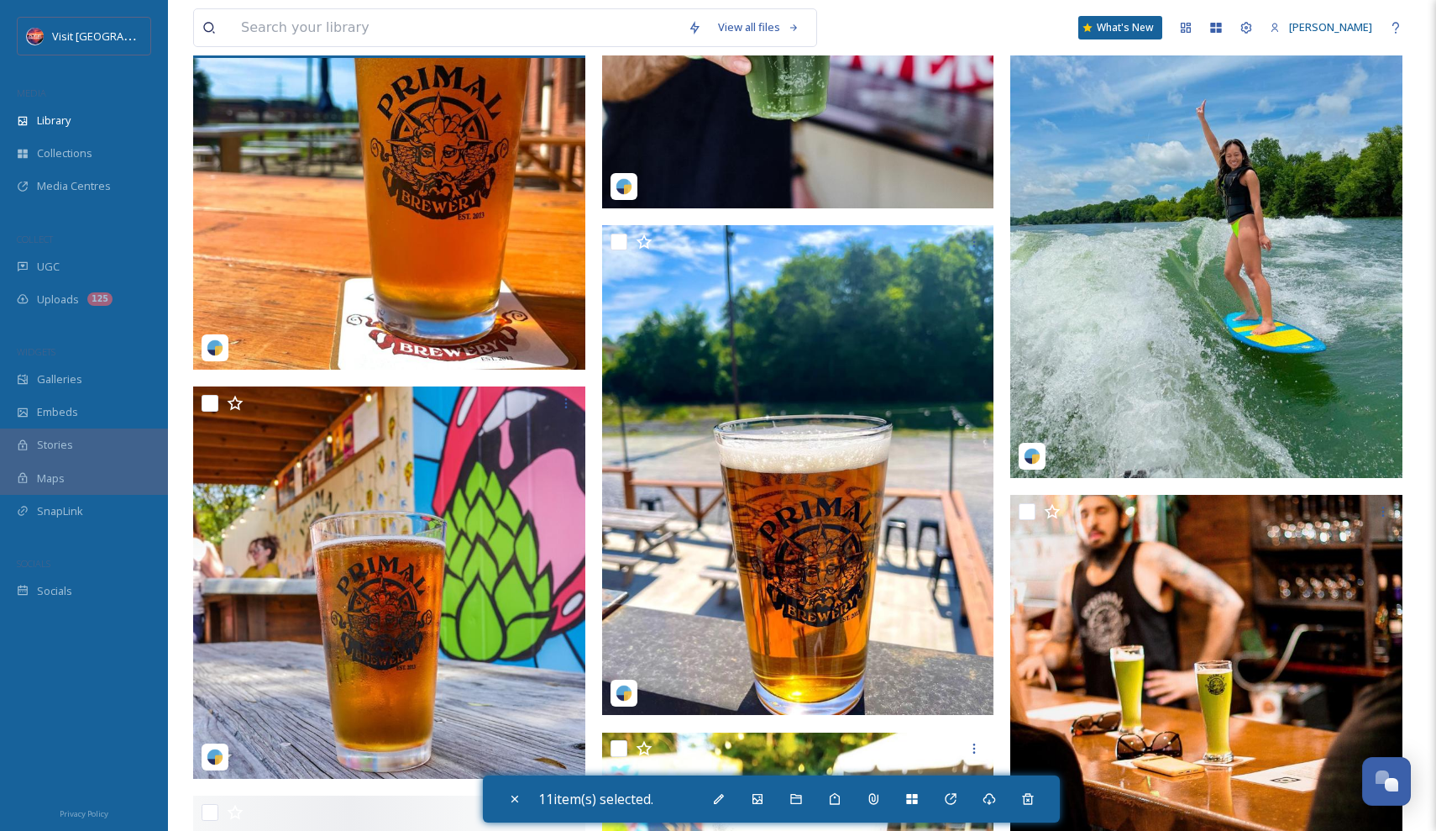
scroll to position [7894, 0]
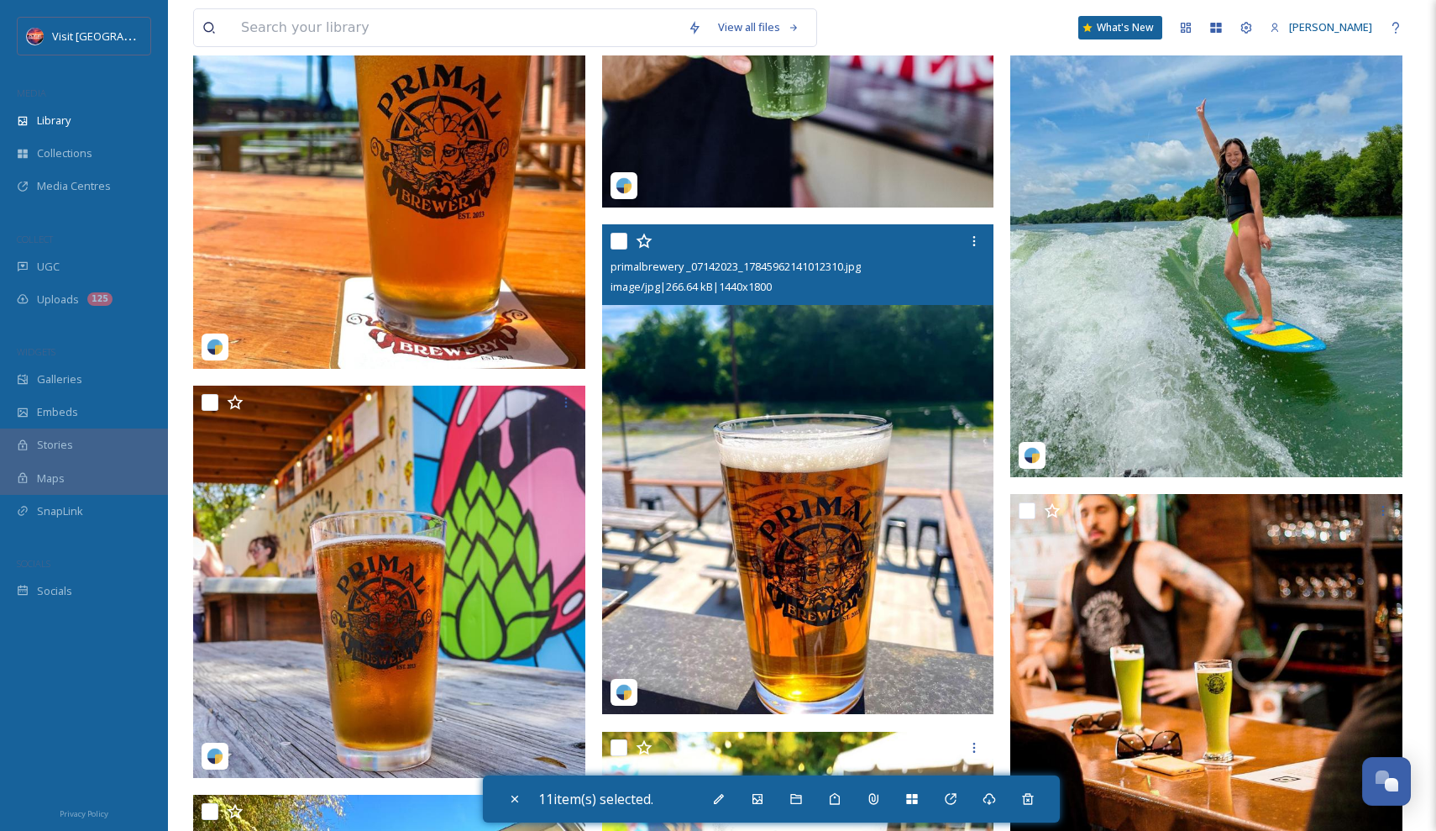
click at [611, 237] on input "checkbox" at bounding box center [619, 241] width 17 height 17
checkbox input "true"
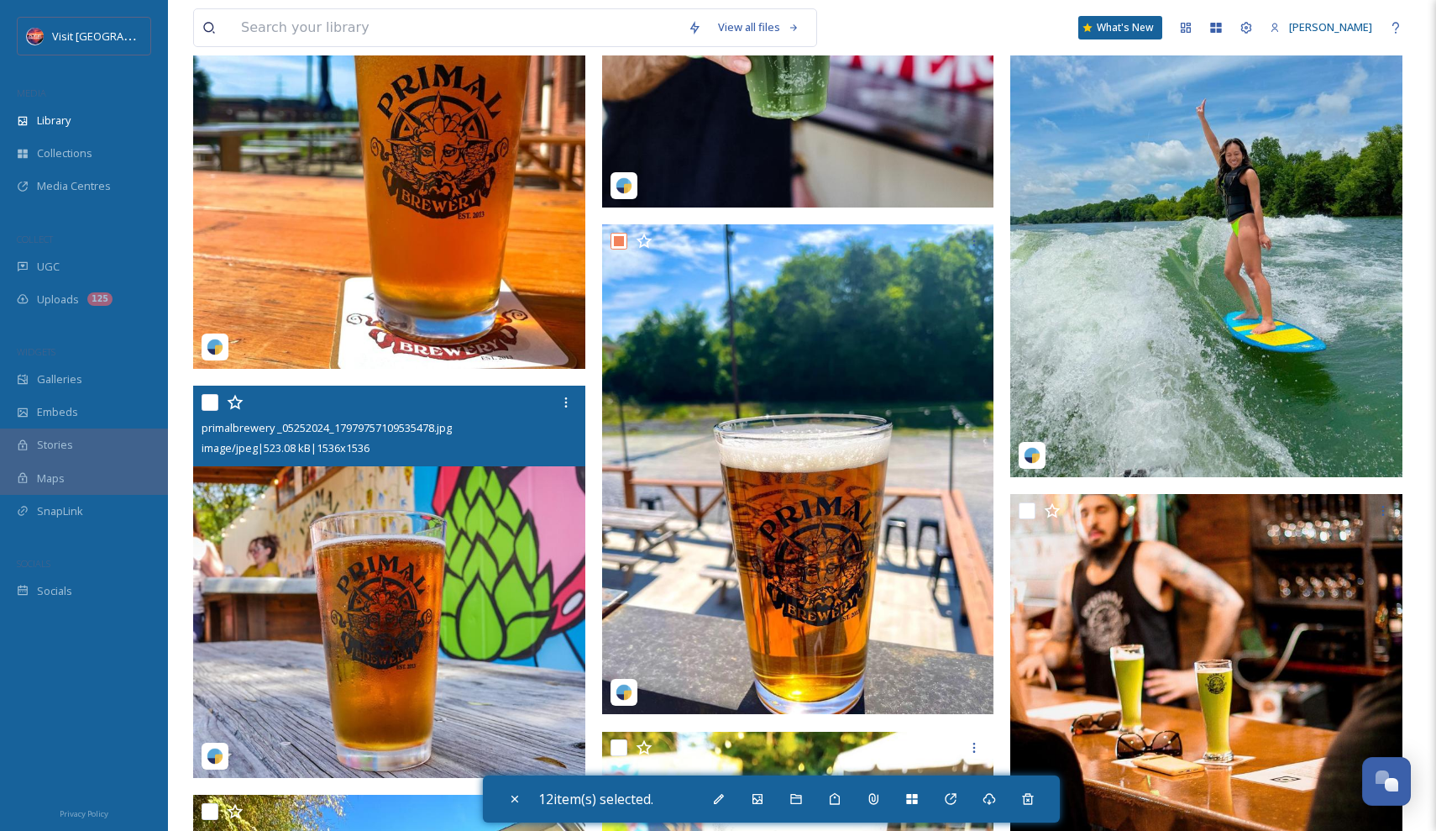
click at [207, 400] on input "checkbox" at bounding box center [210, 402] width 17 height 17
checkbox input "true"
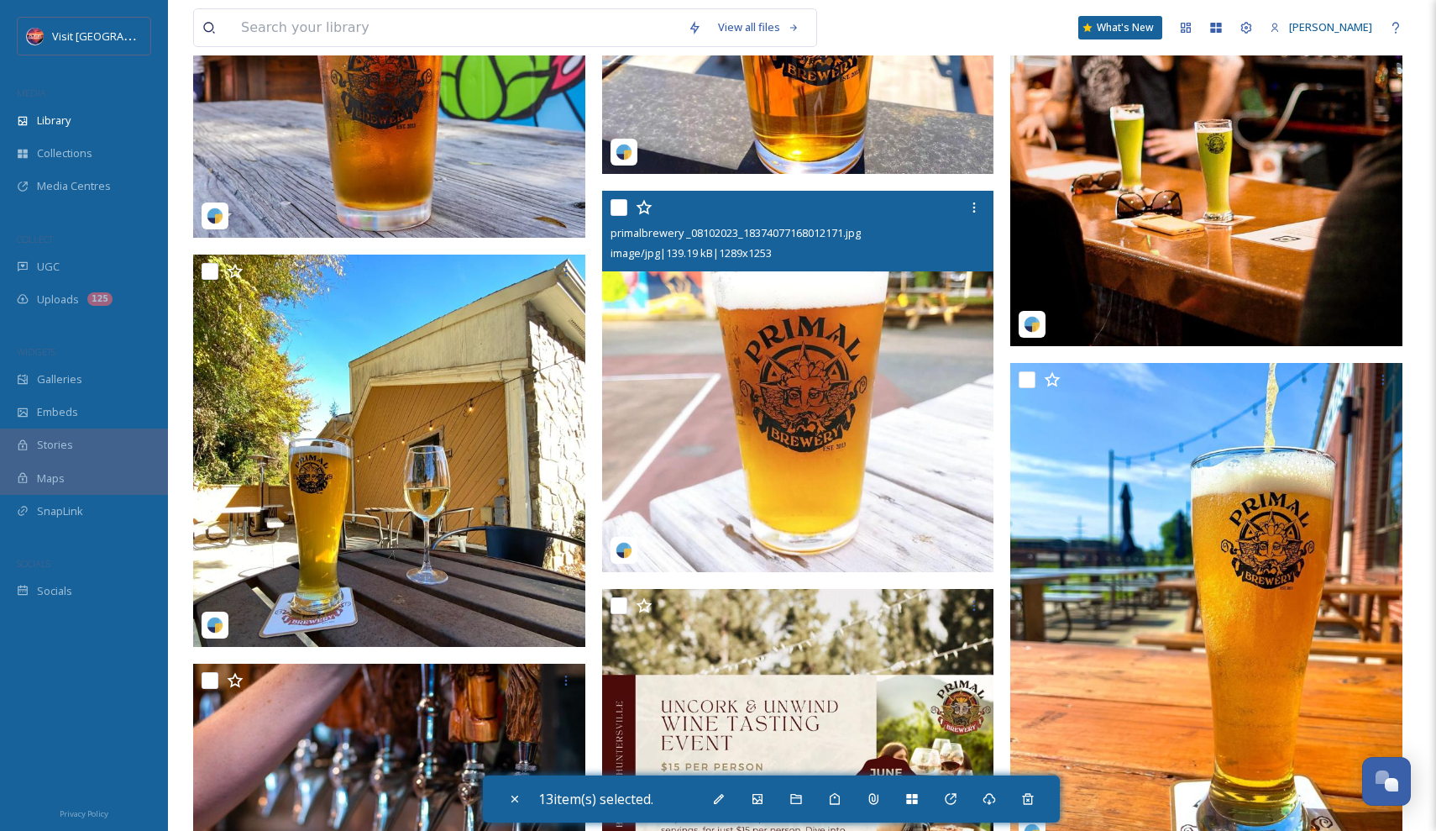
scroll to position [8233, 0]
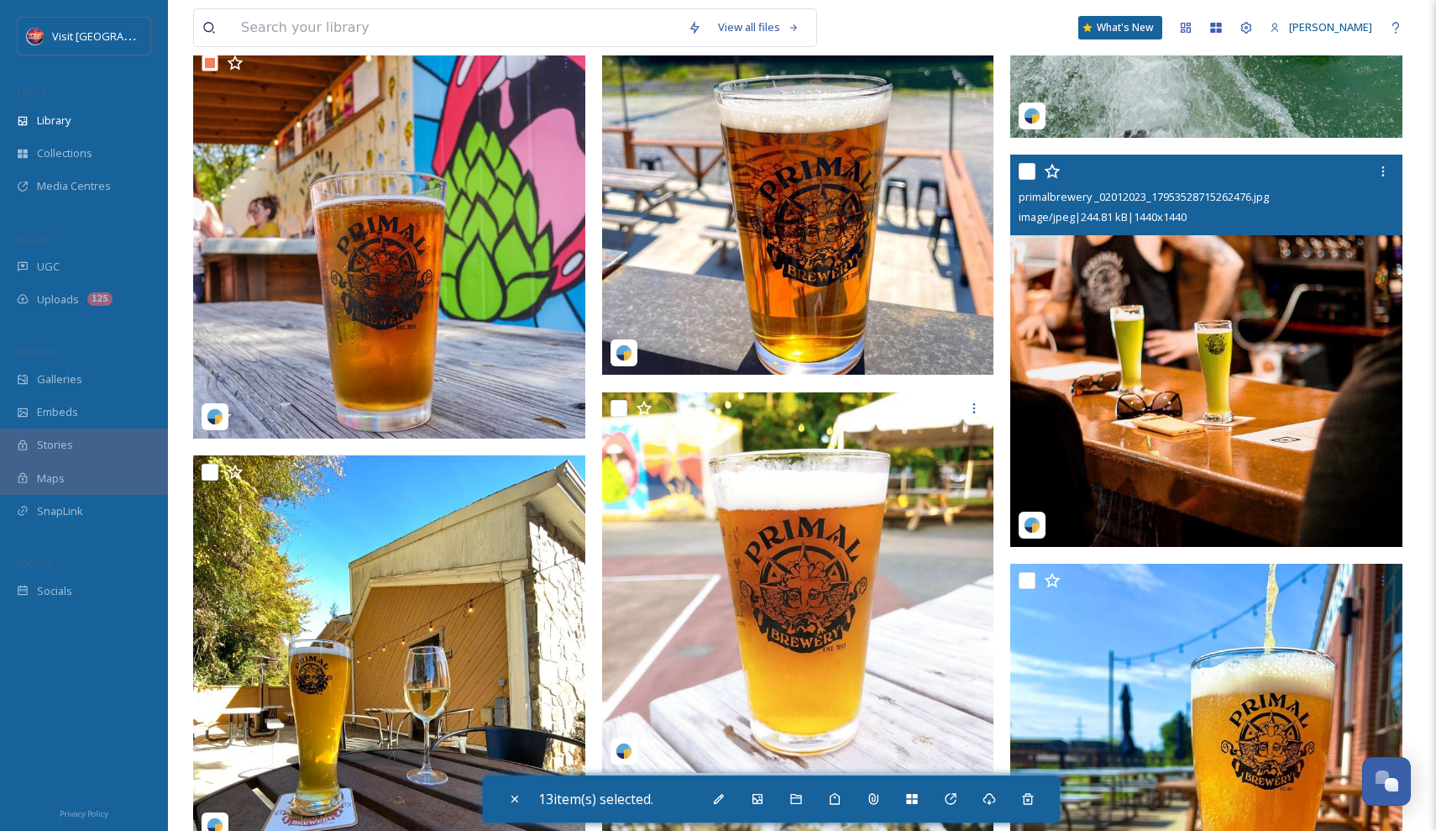
click at [1034, 172] on input "checkbox" at bounding box center [1027, 171] width 17 height 17
checkbox input "true"
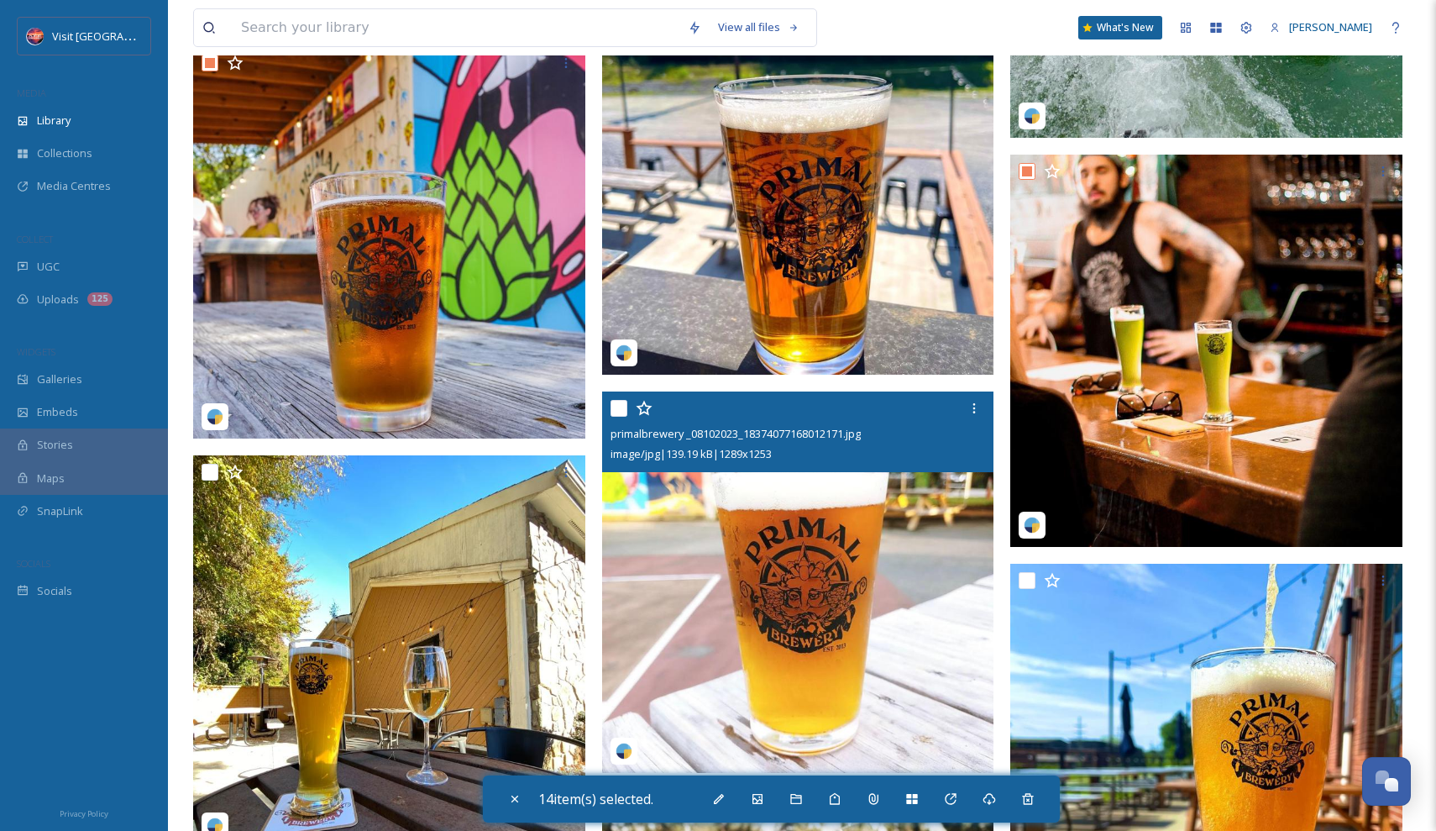
click at [618, 403] on input "checkbox" at bounding box center [619, 408] width 17 height 17
checkbox input "true"
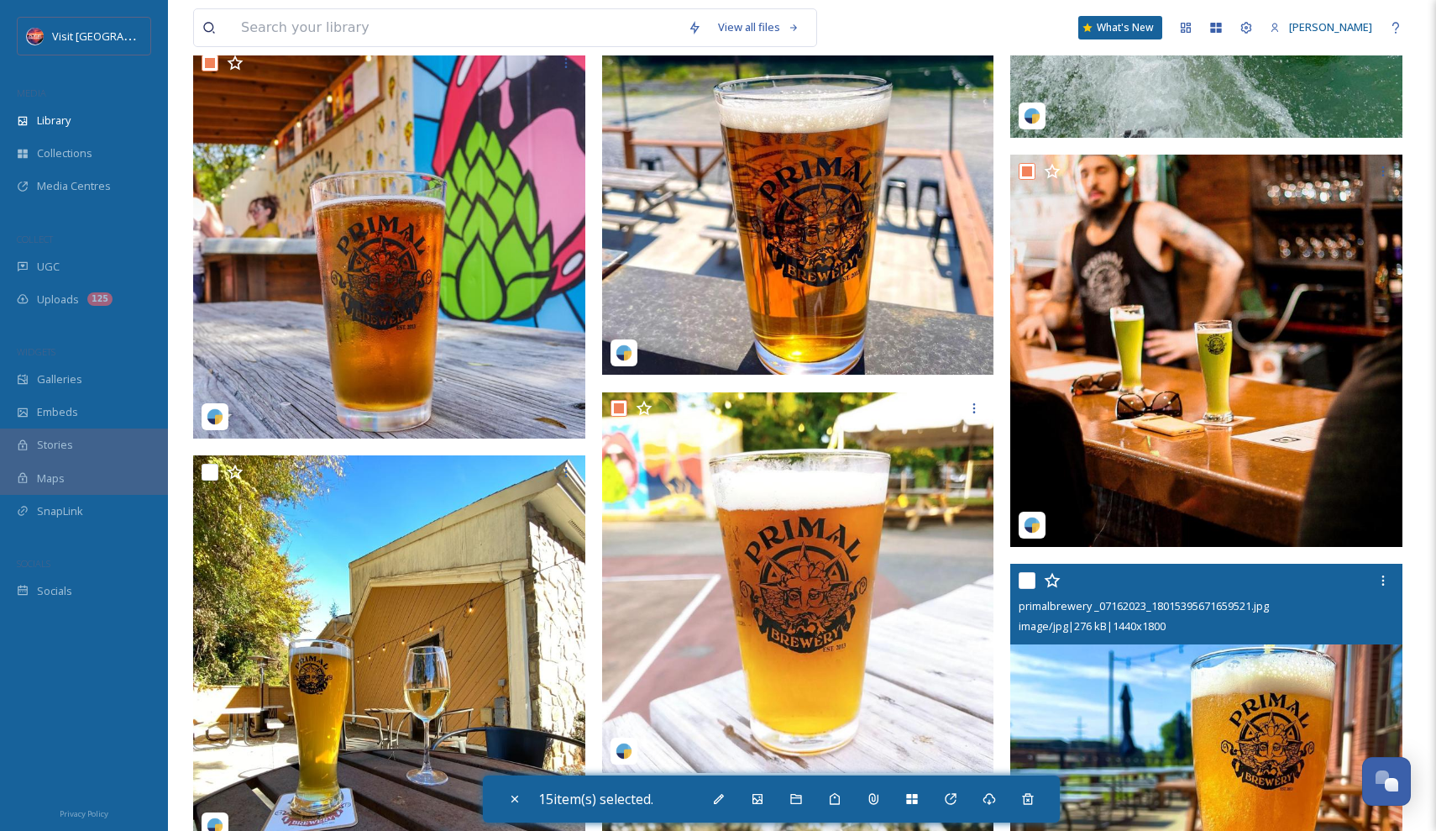
click at [1021, 576] on input "checkbox" at bounding box center [1027, 580] width 17 height 17
checkbox input "true"
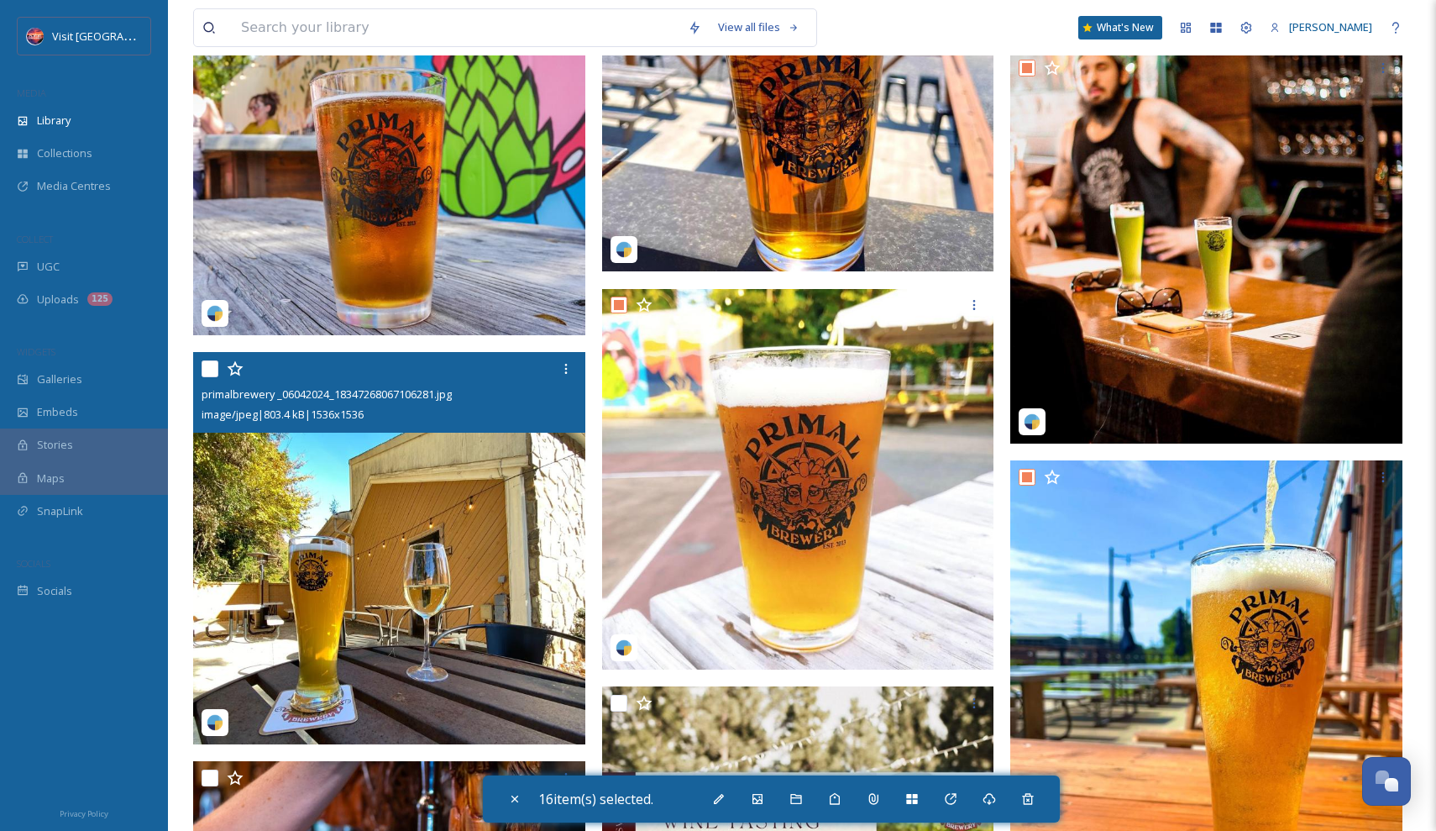
scroll to position [8379, 0]
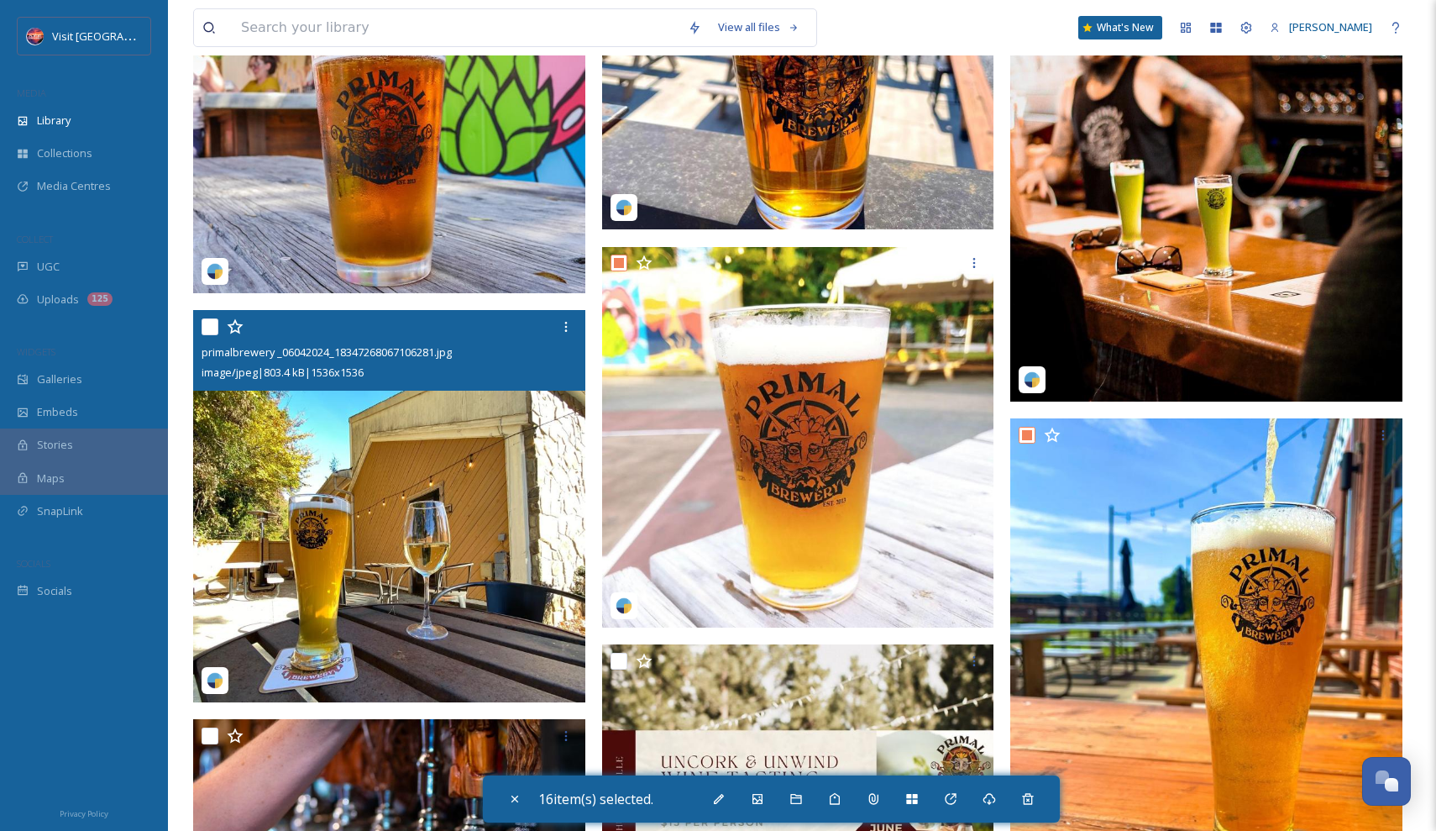
click at [207, 323] on input "checkbox" at bounding box center [210, 326] width 17 height 17
checkbox input "true"
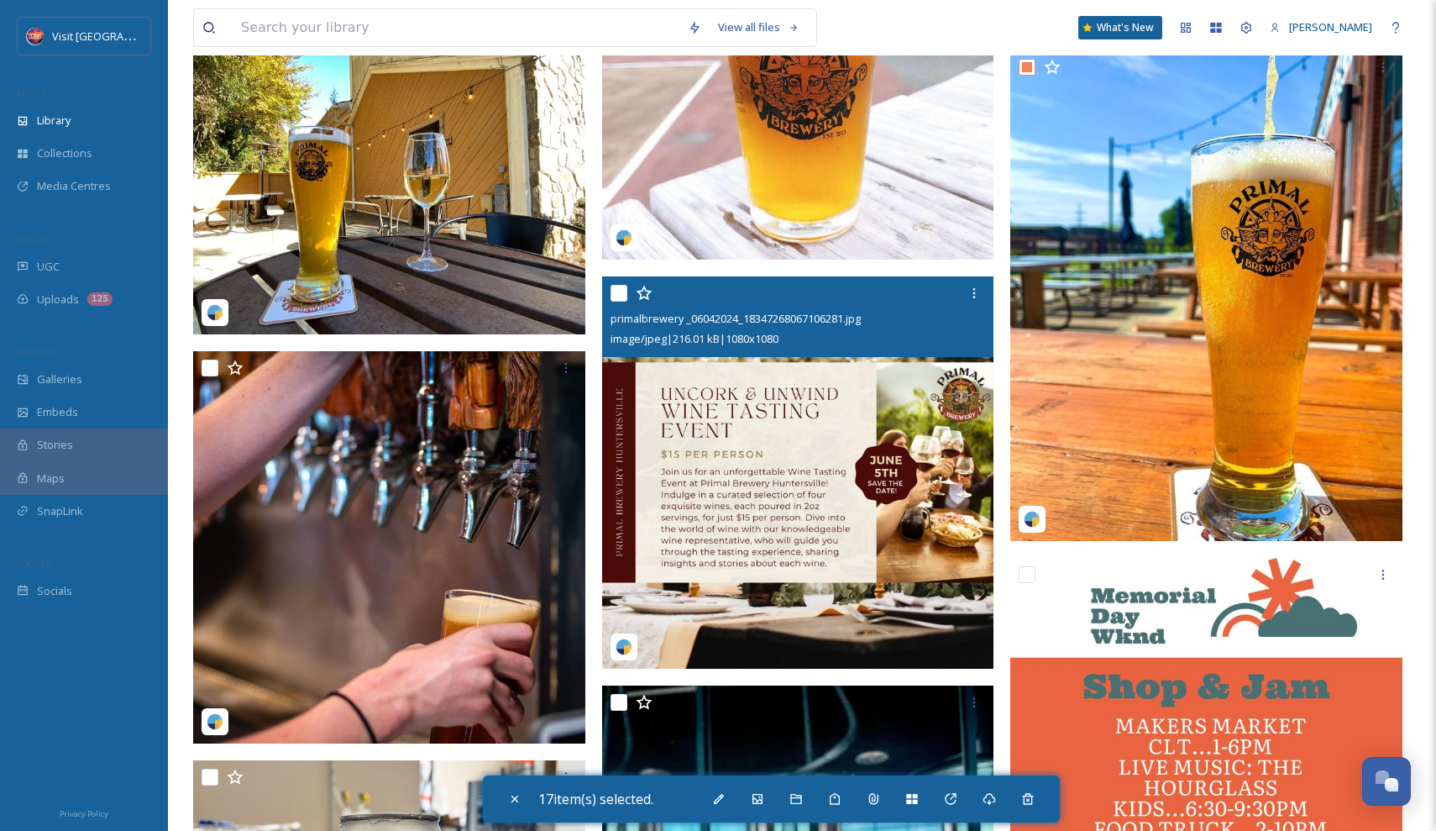
scroll to position [8762, 0]
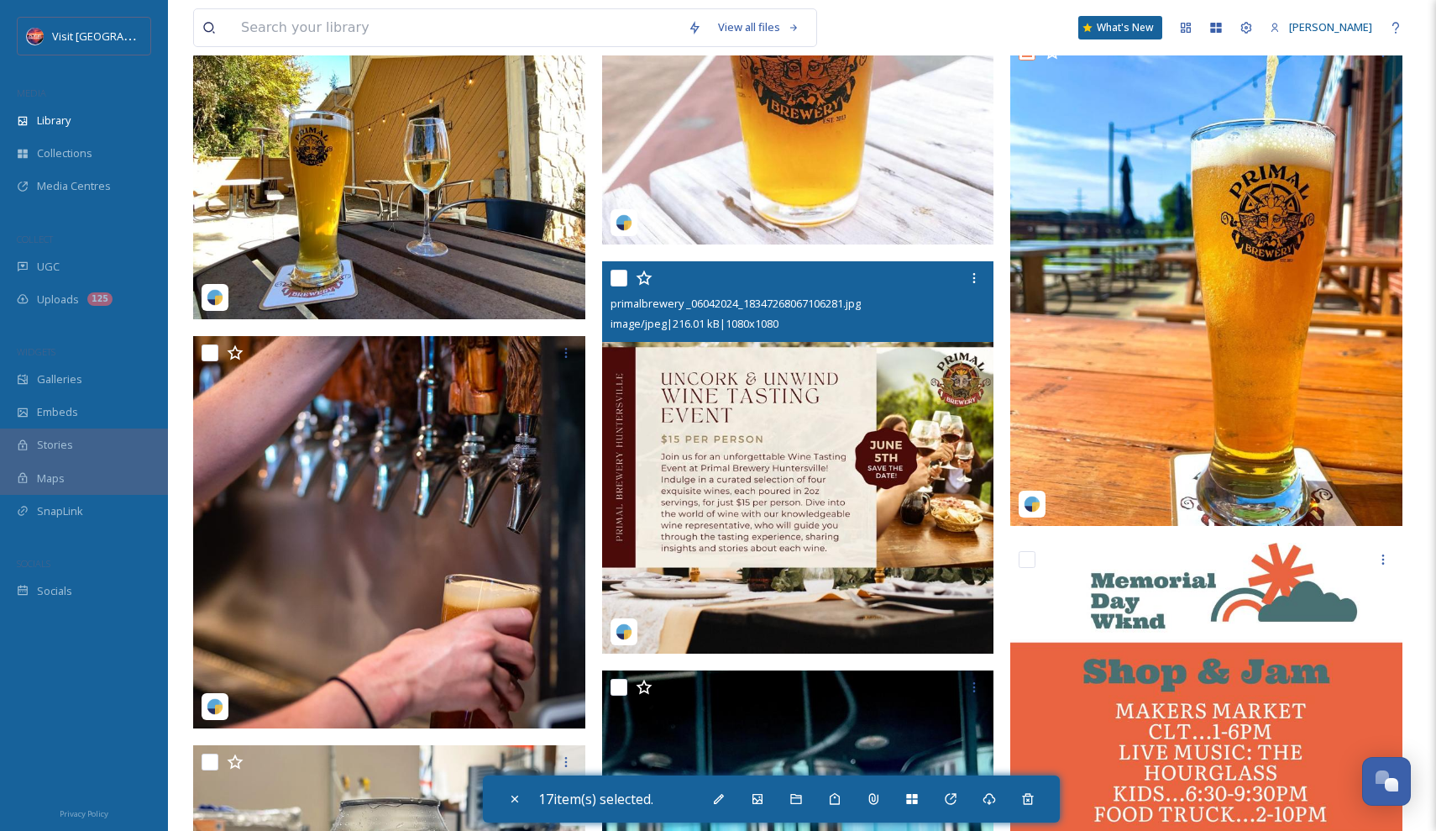
click at [621, 277] on input "checkbox" at bounding box center [619, 278] width 17 height 17
checkbox input "true"
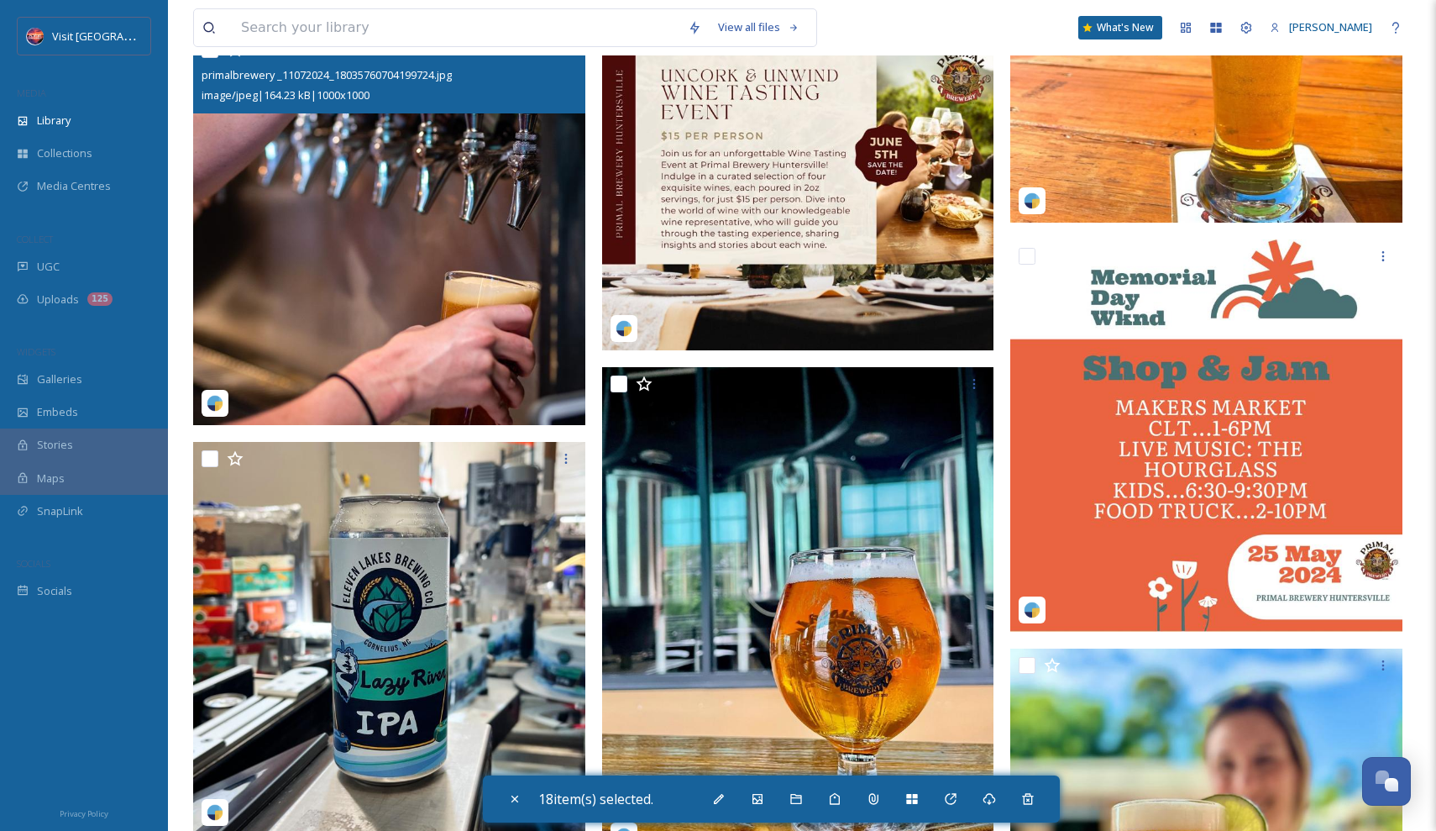
scroll to position [9007, 0]
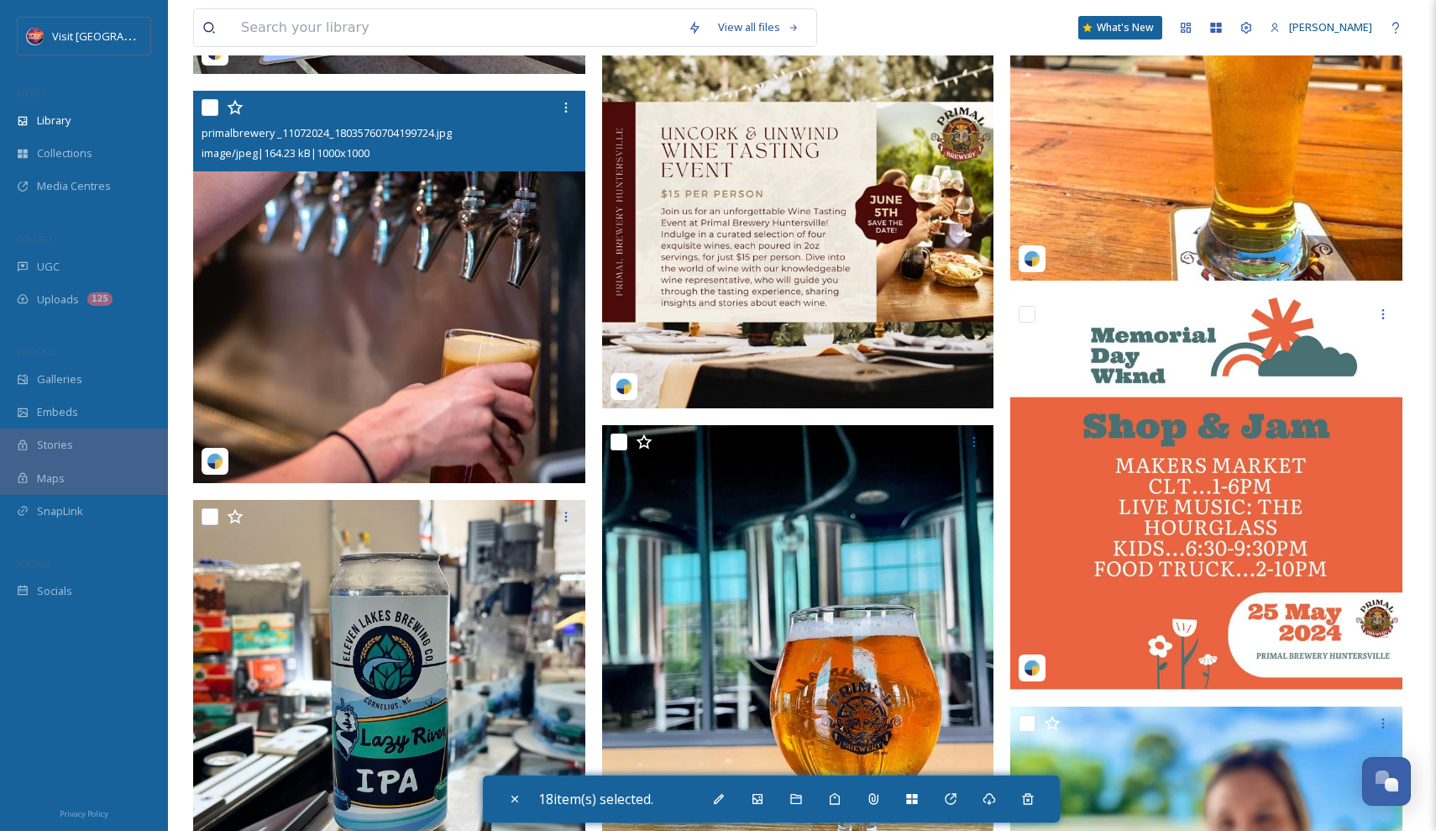
click at [206, 102] on input "checkbox" at bounding box center [210, 107] width 17 height 17
checkbox input "true"
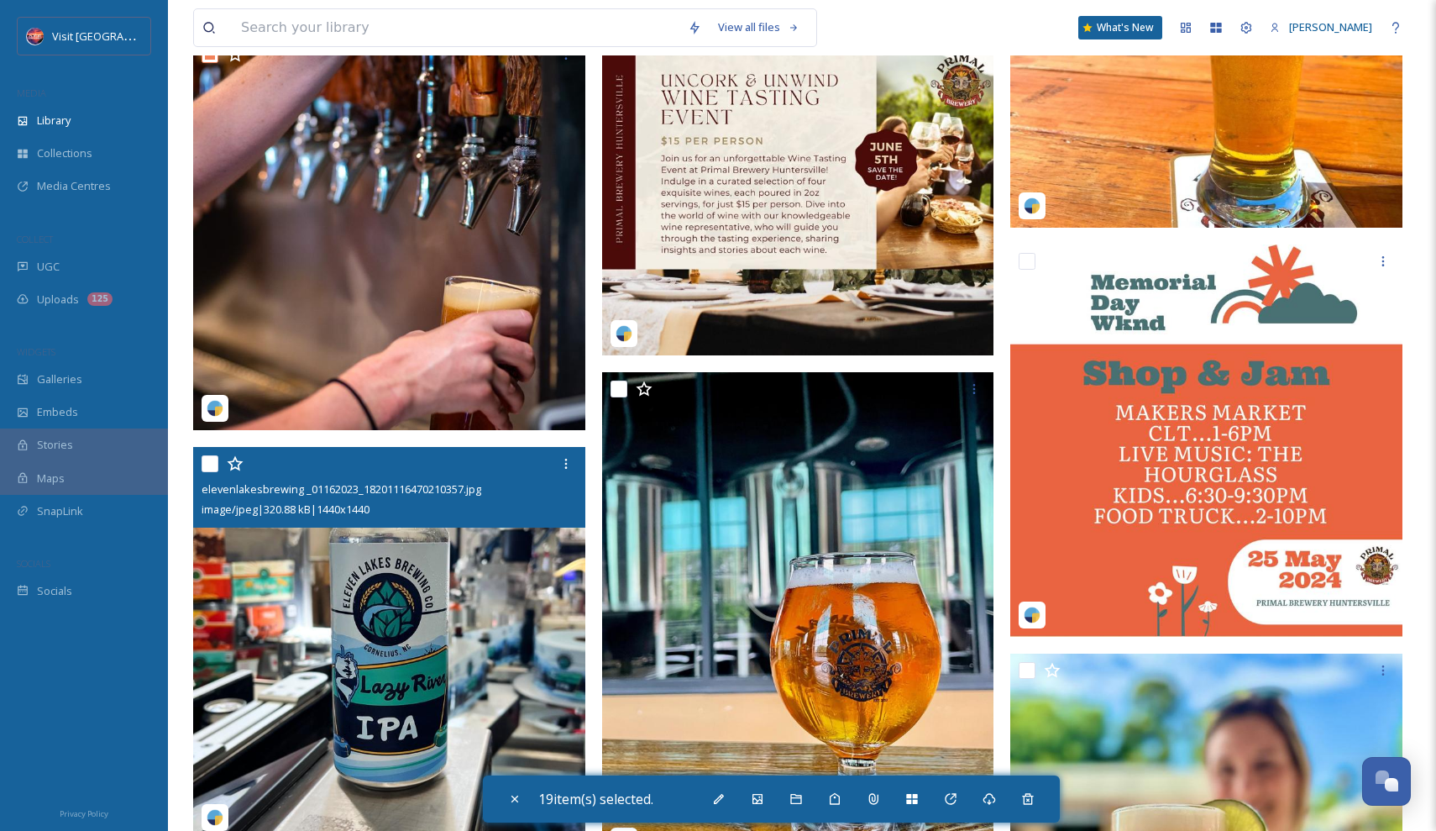
click at [207, 462] on input "checkbox" at bounding box center [210, 463] width 17 height 17
checkbox input "true"
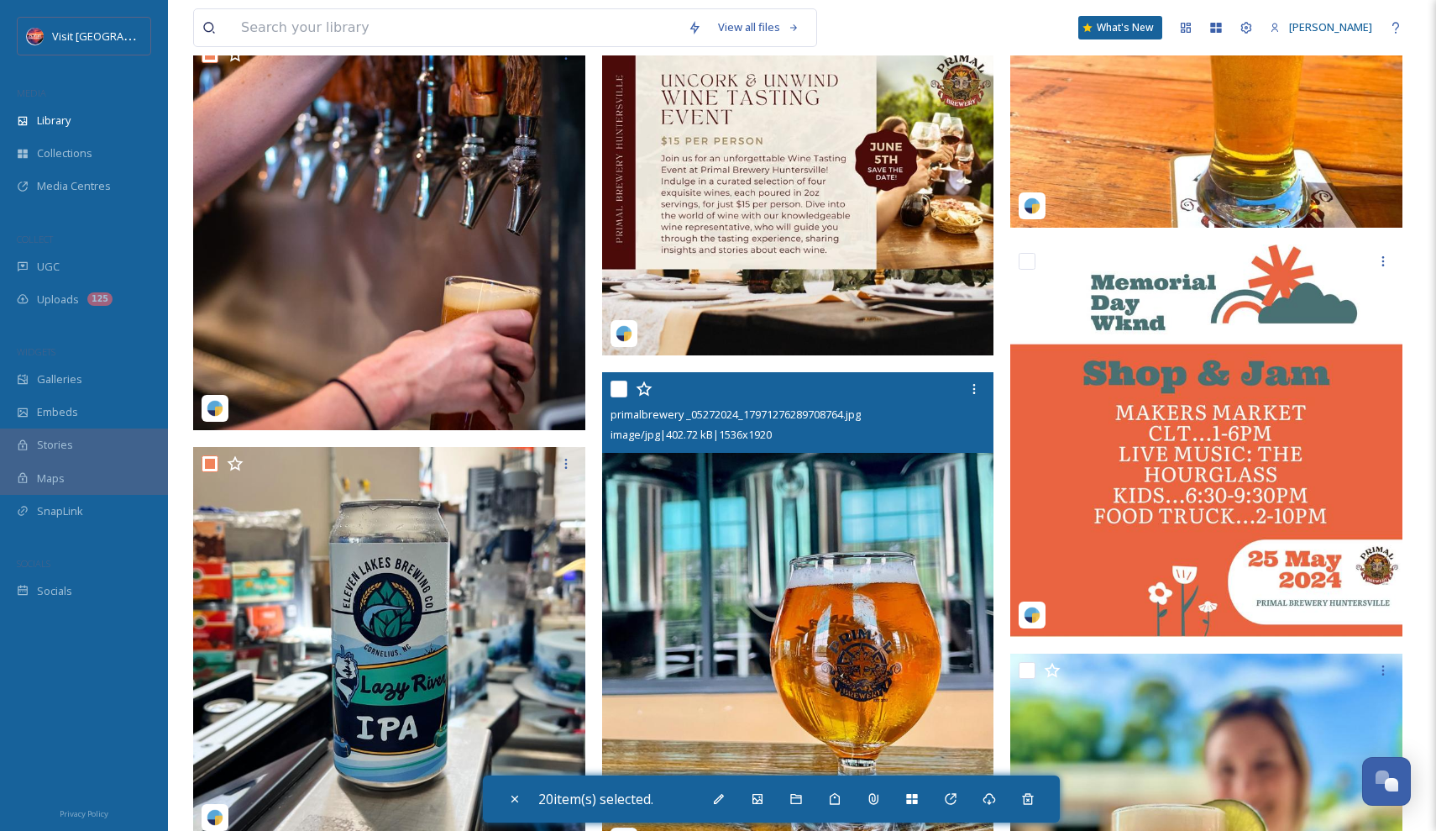
click at [612, 387] on input "checkbox" at bounding box center [619, 389] width 17 height 17
checkbox input "true"
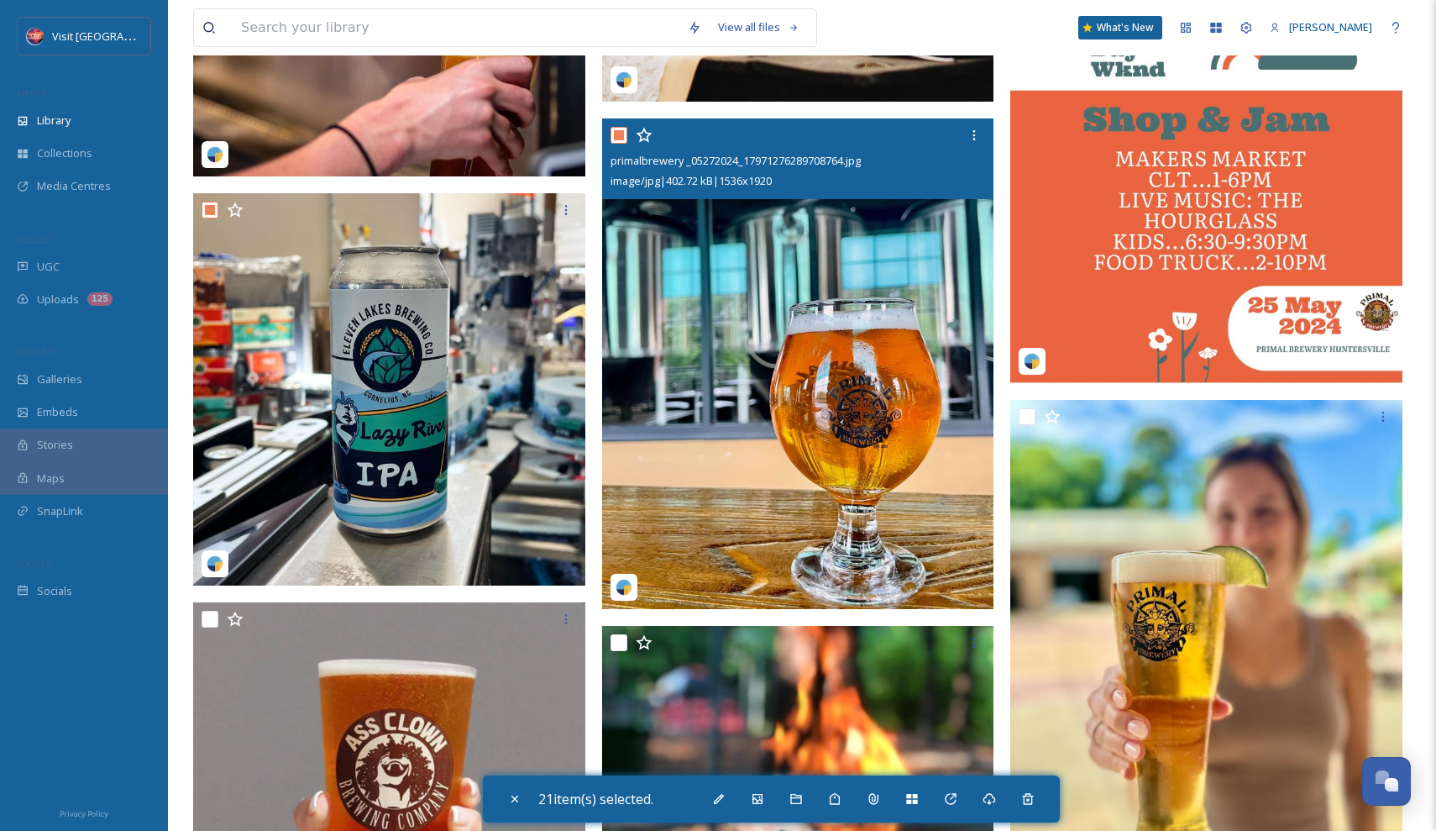
scroll to position [9539, 0]
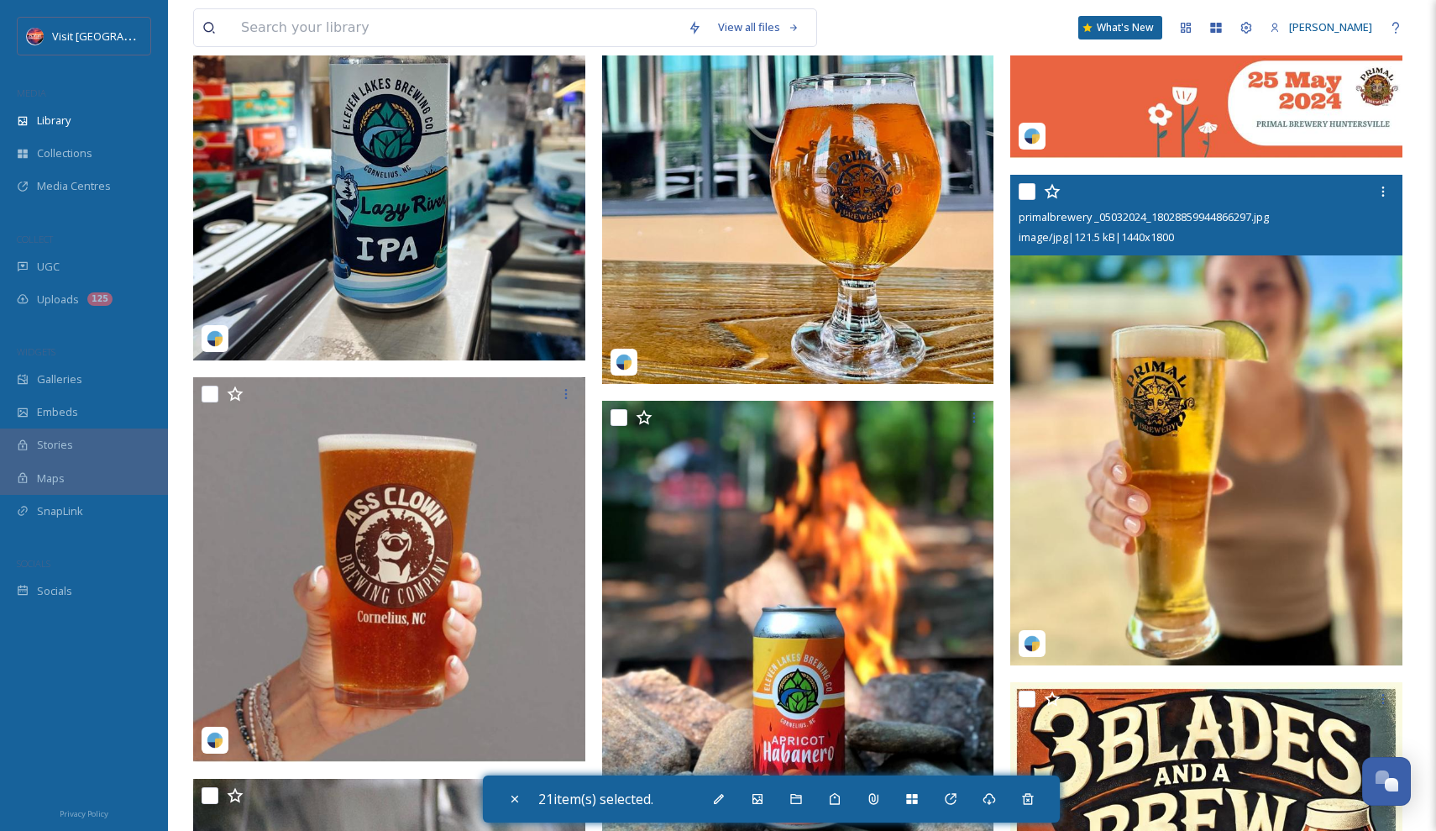
click at [1028, 186] on input "checkbox" at bounding box center [1027, 191] width 17 height 17
checkbox input "true"
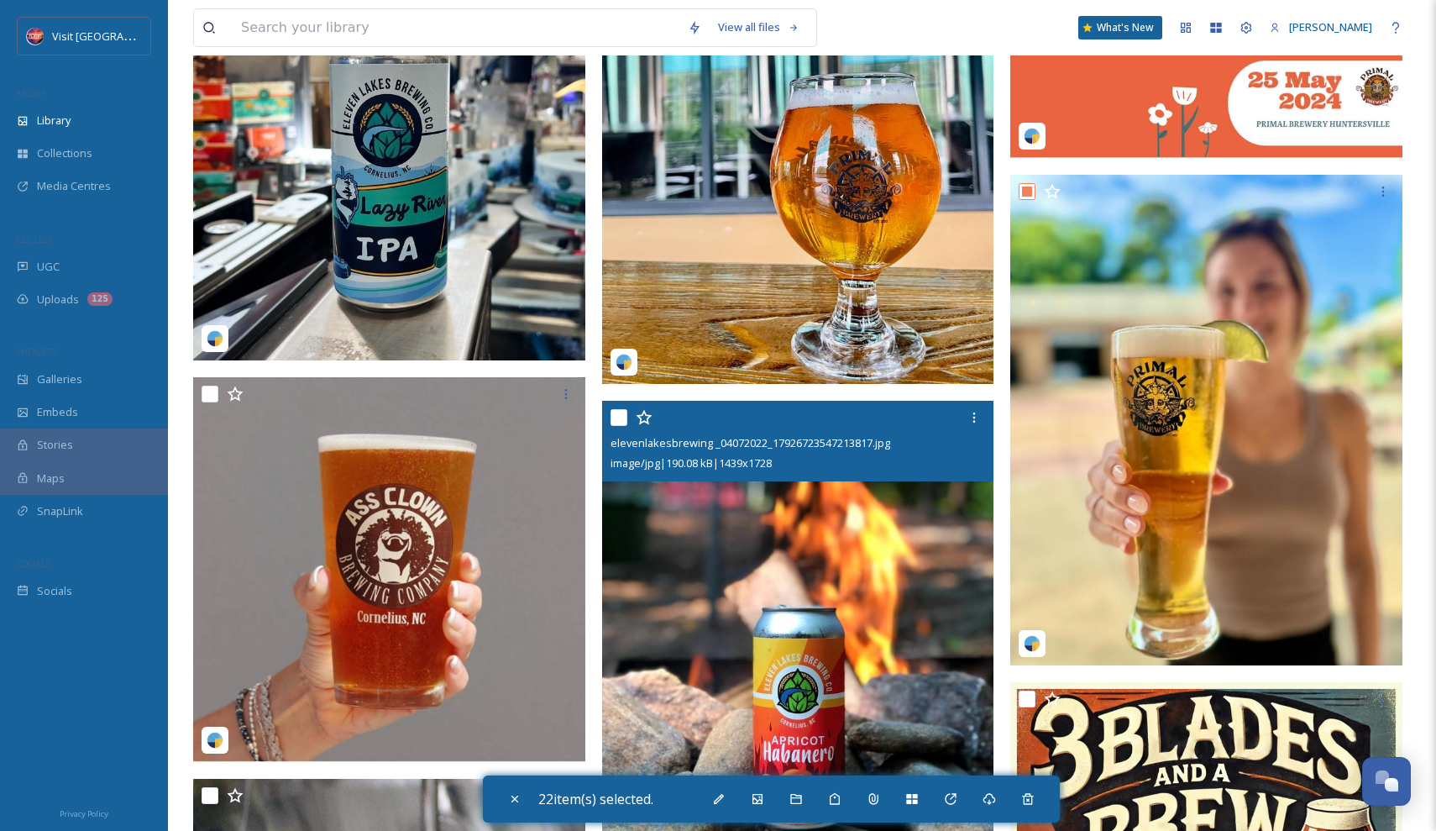
click at [616, 423] on input "checkbox" at bounding box center [619, 417] width 17 height 17
checkbox input "true"
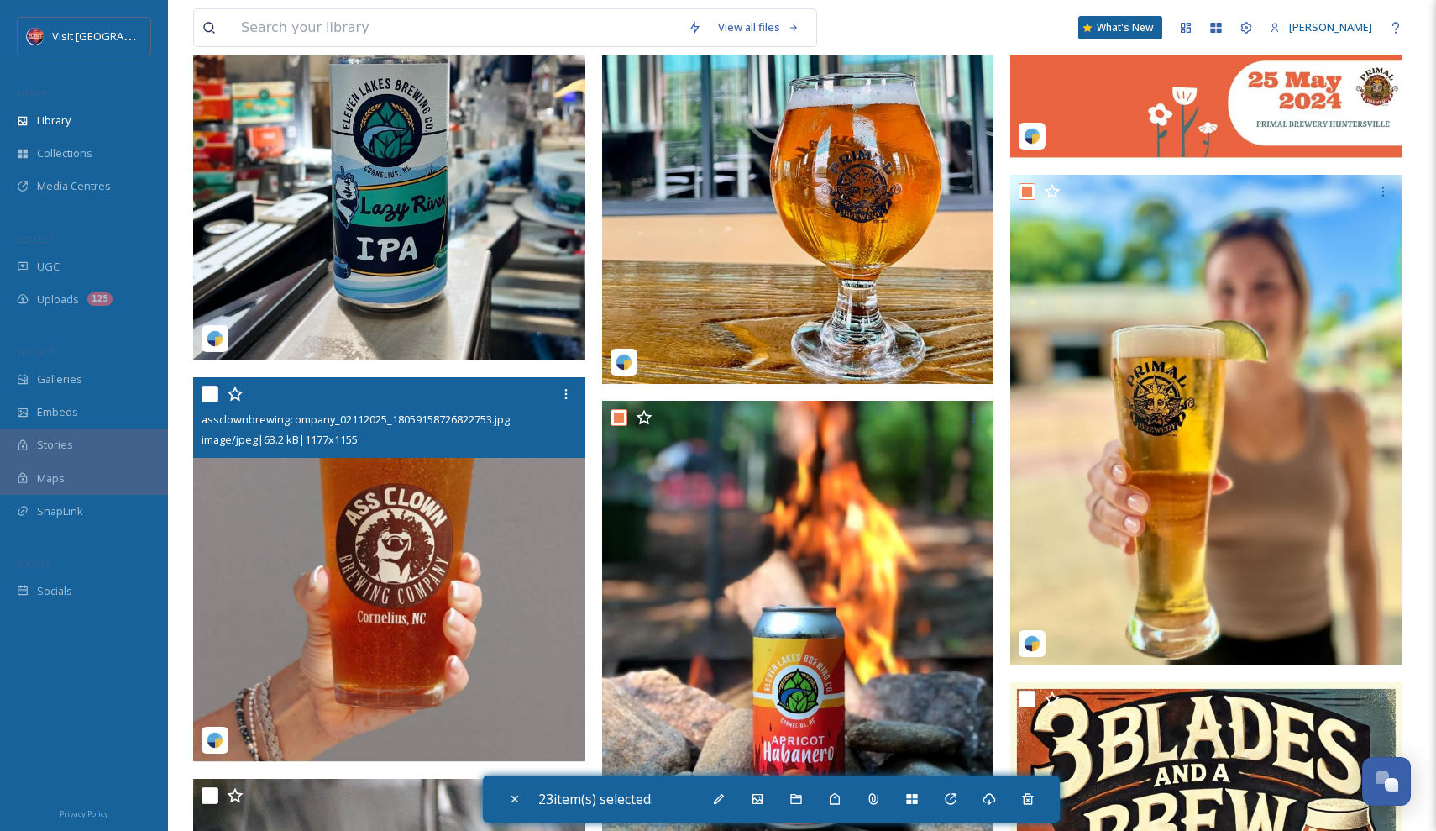
click at [205, 396] on input "checkbox" at bounding box center [210, 394] width 17 height 17
checkbox input "true"
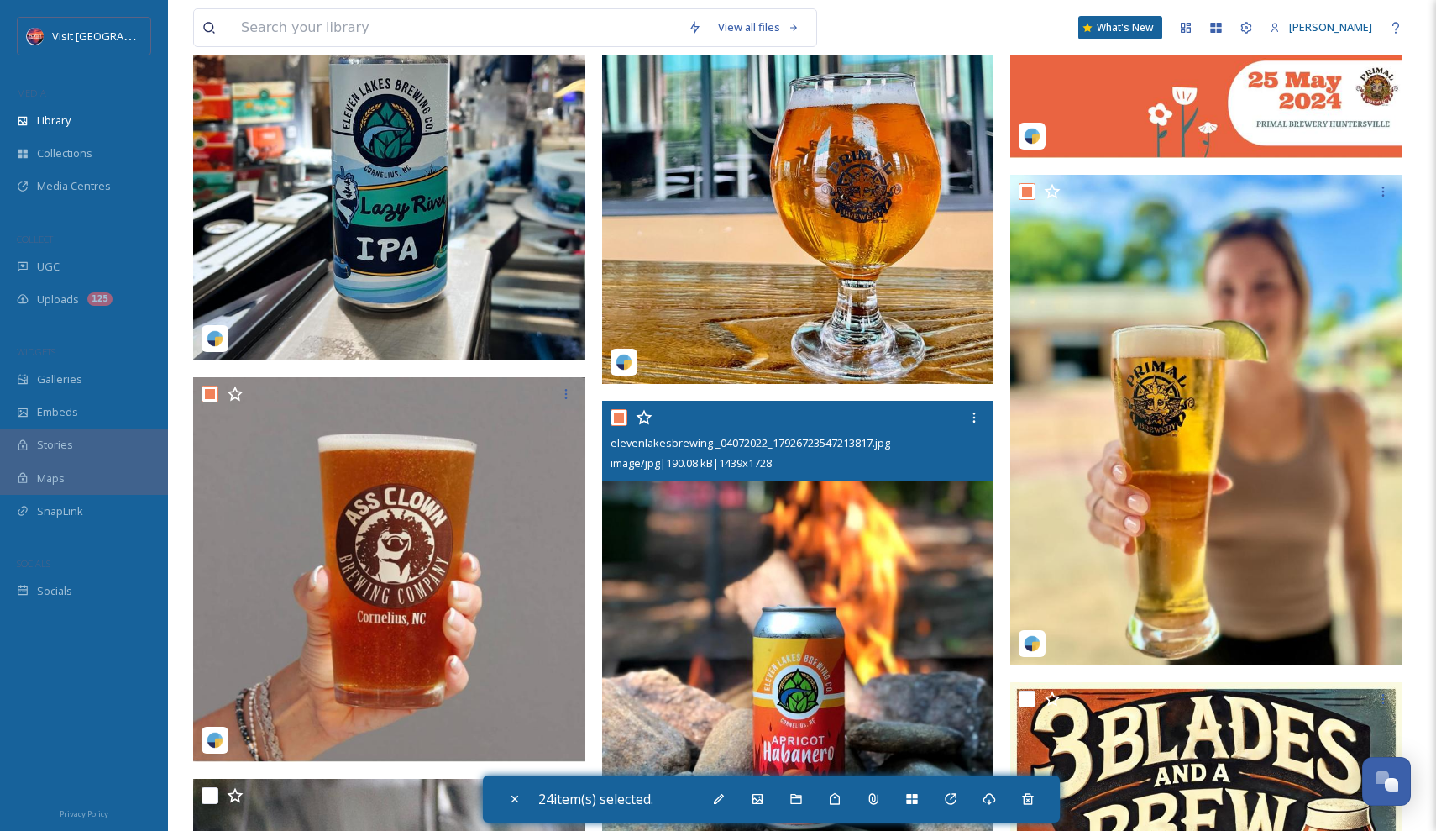
scroll to position [9965, 0]
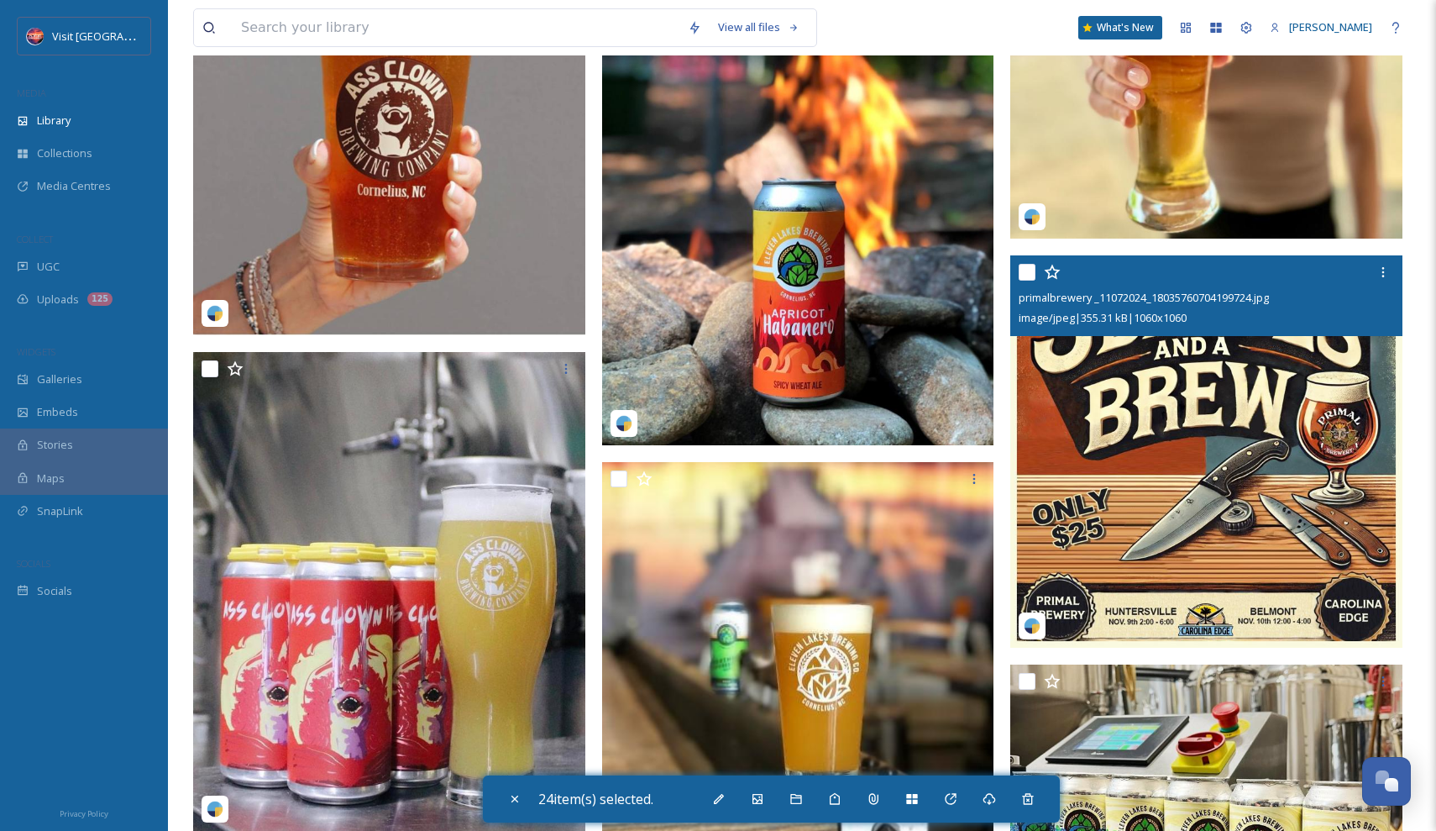
click at [1031, 273] on input "checkbox" at bounding box center [1027, 272] width 17 height 17
checkbox input "true"
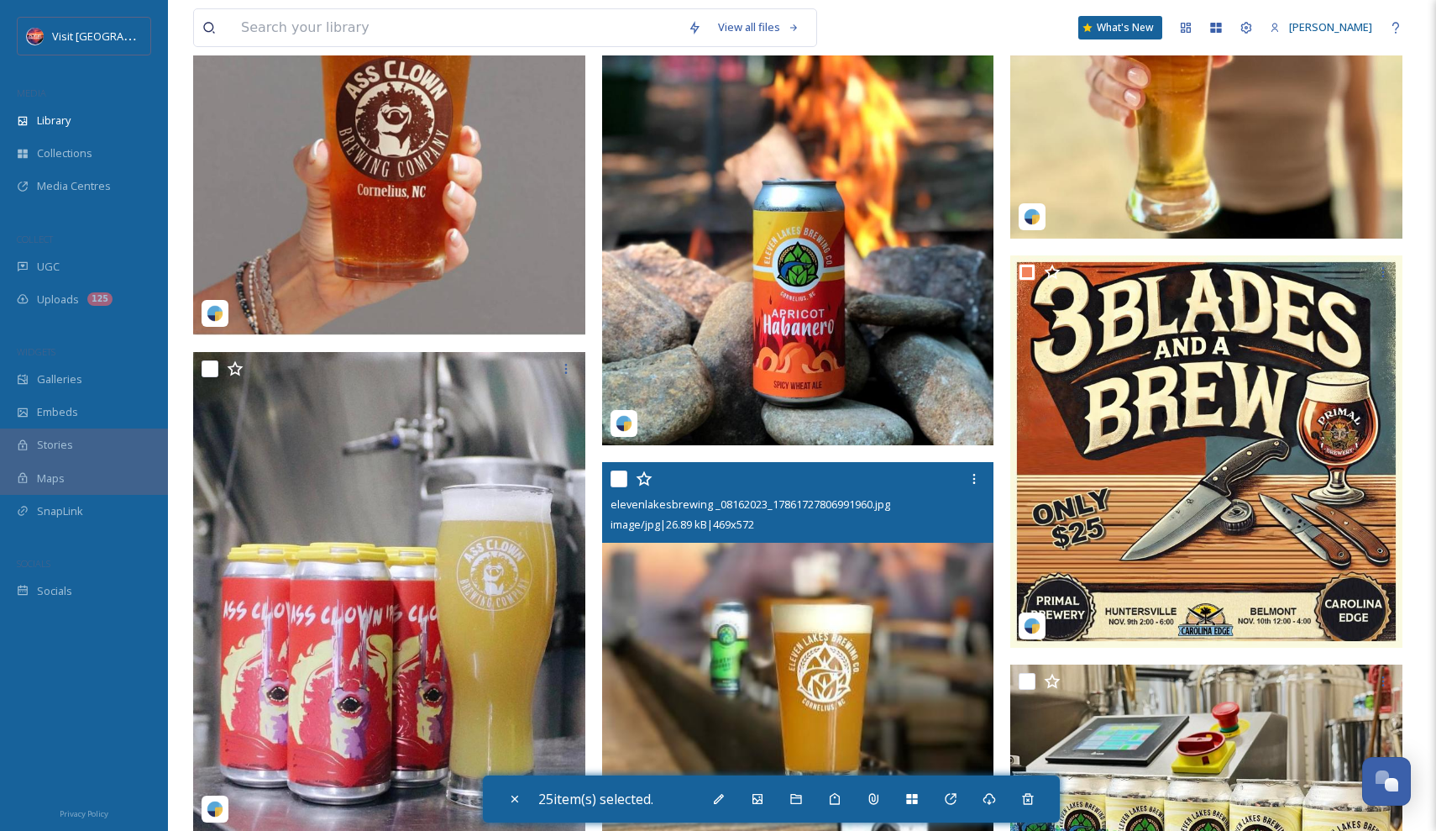
click at [616, 480] on input "checkbox" at bounding box center [619, 478] width 17 height 17
checkbox input "true"
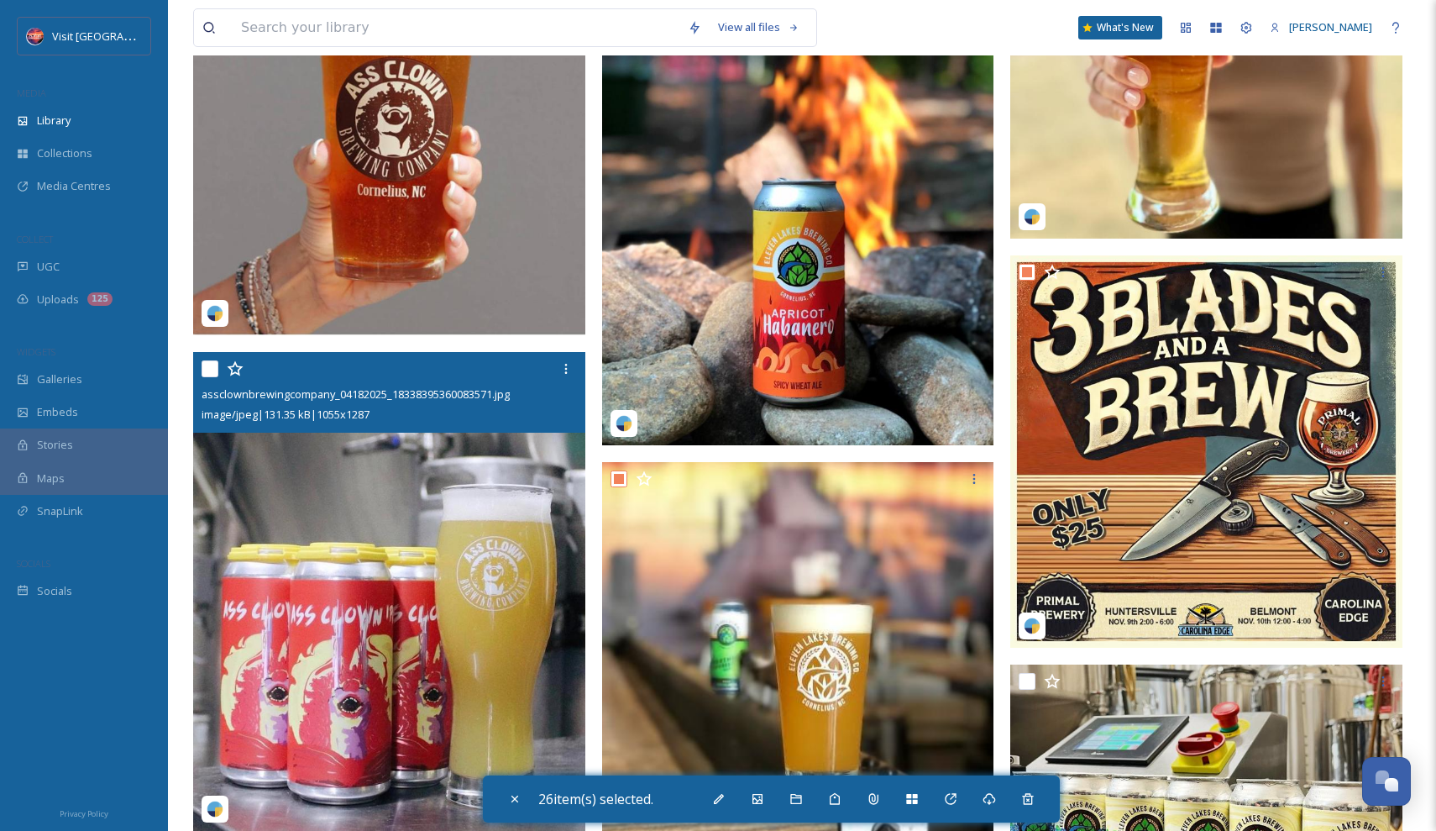
click at [196, 360] on div "assclownbrewingcompany_04182025_18338395360083571.jpg image/jpeg | 131.35 kB | …" at bounding box center [389, 392] width 392 height 81
click at [205, 364] on input "checkbox" at bounding box center [210, 368] width 17 height 17
checkbox input "true"
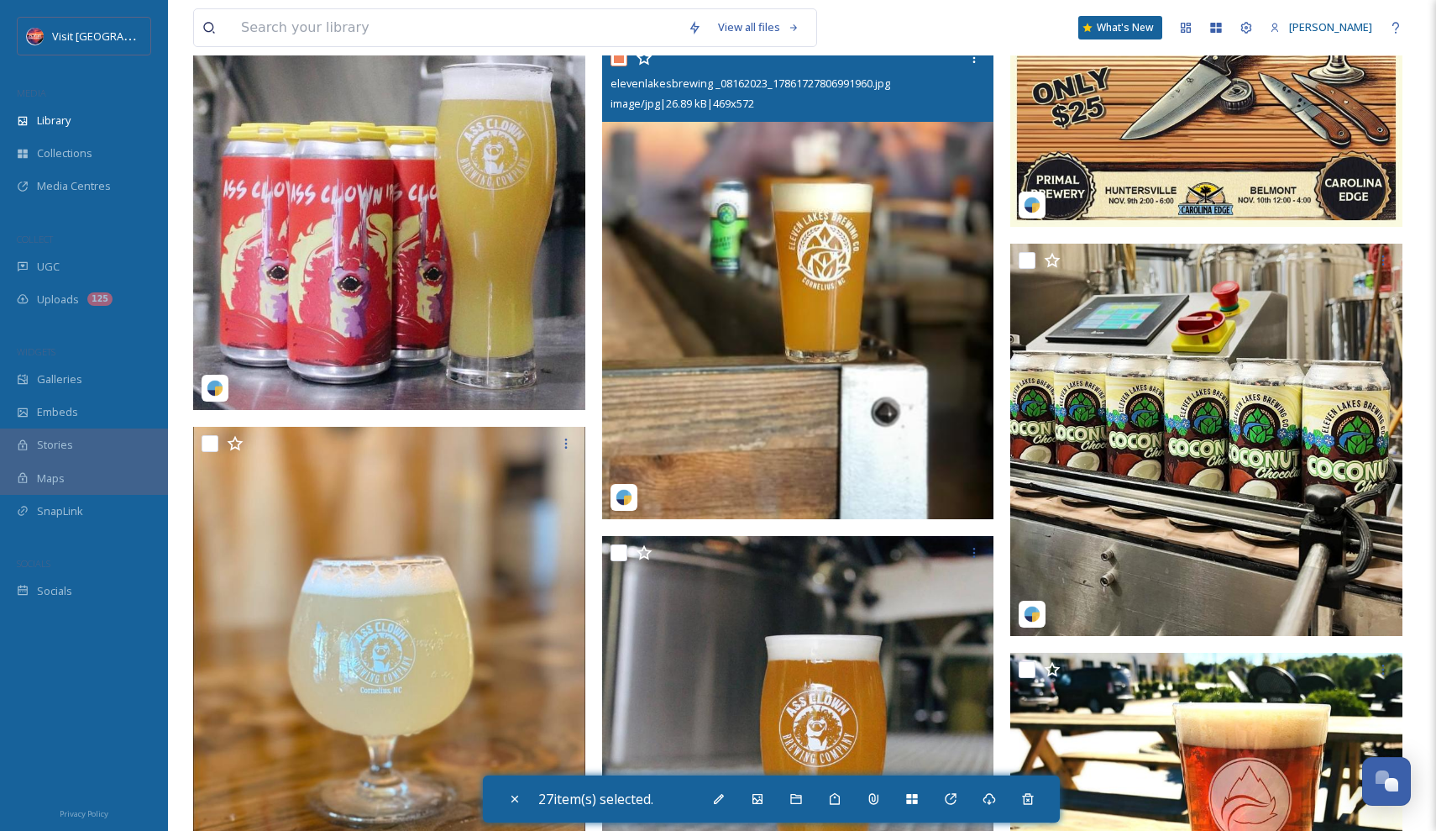
scroll to position [10456, 0]
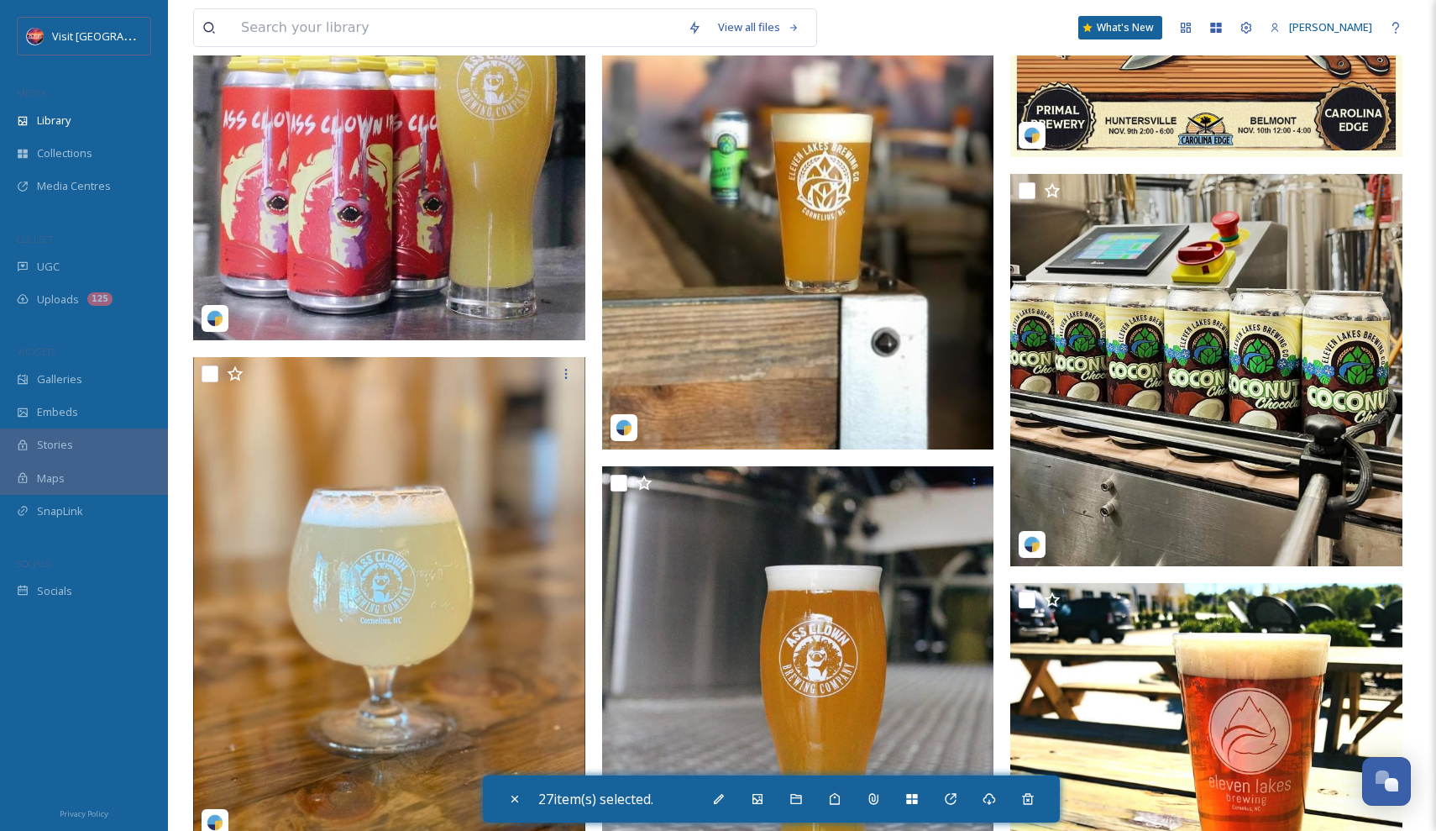
click at [1028, 182] on input "checkbox" at bounding box center [1027, 190] width 17 height 17
checkbox input "true"
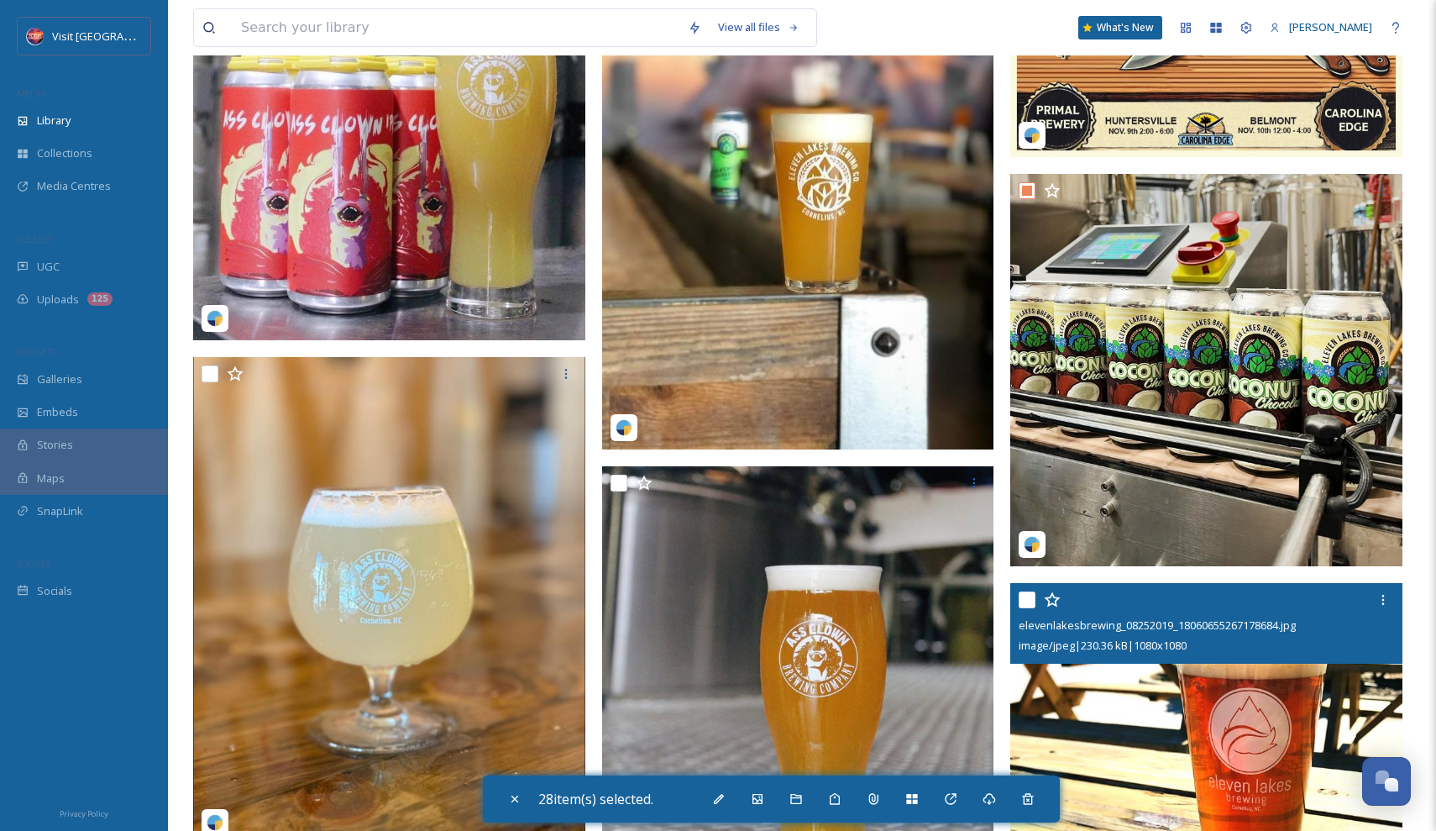
click at [1031, 594] on input "checkbox" at bounding box center [1027, 599] width 17 height 17
checkbox input "true"
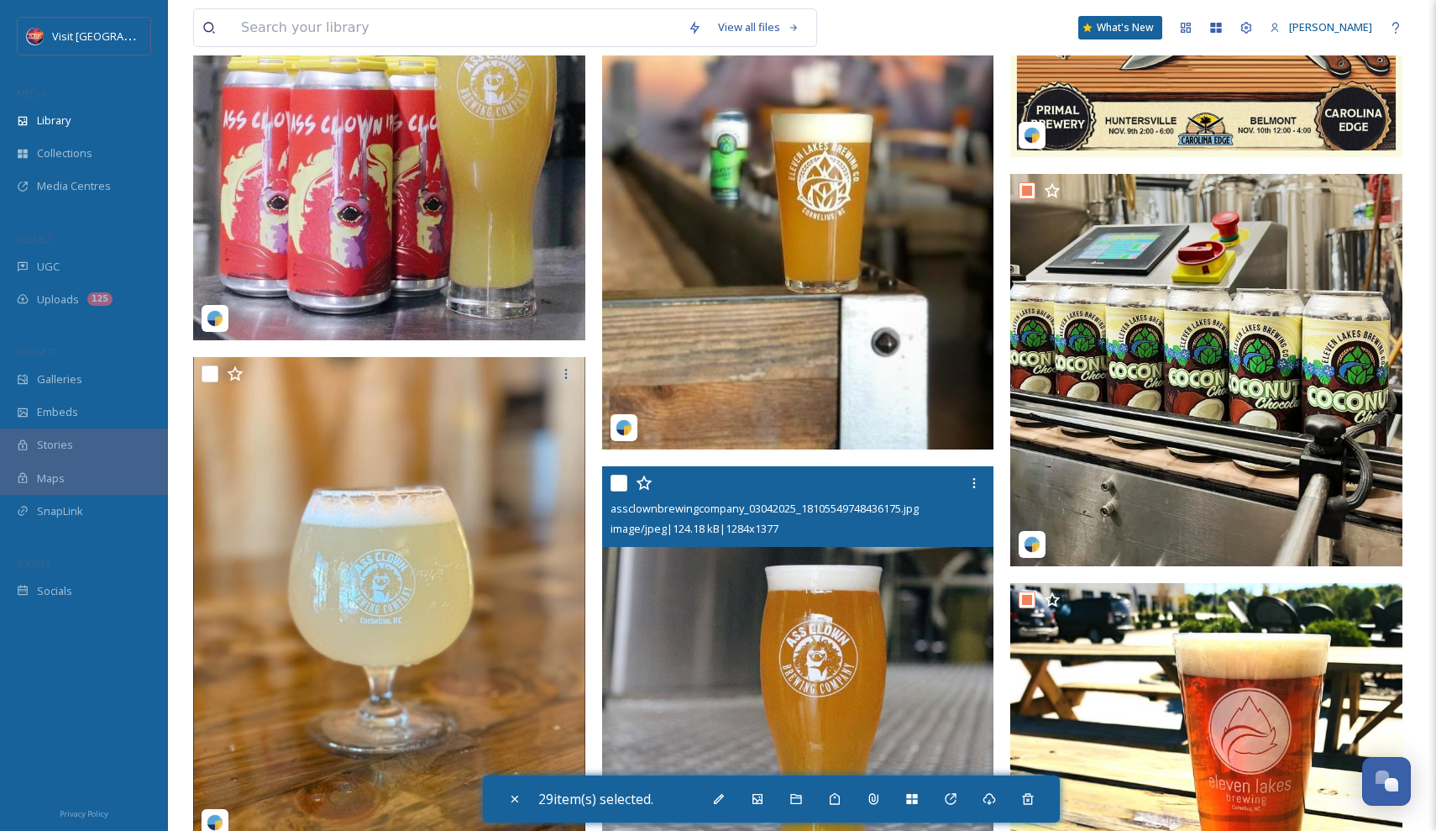
click at [612, 483] on input "checkbox" at bounding box center [619, 483] width 17 height 17
checkbox input "true"
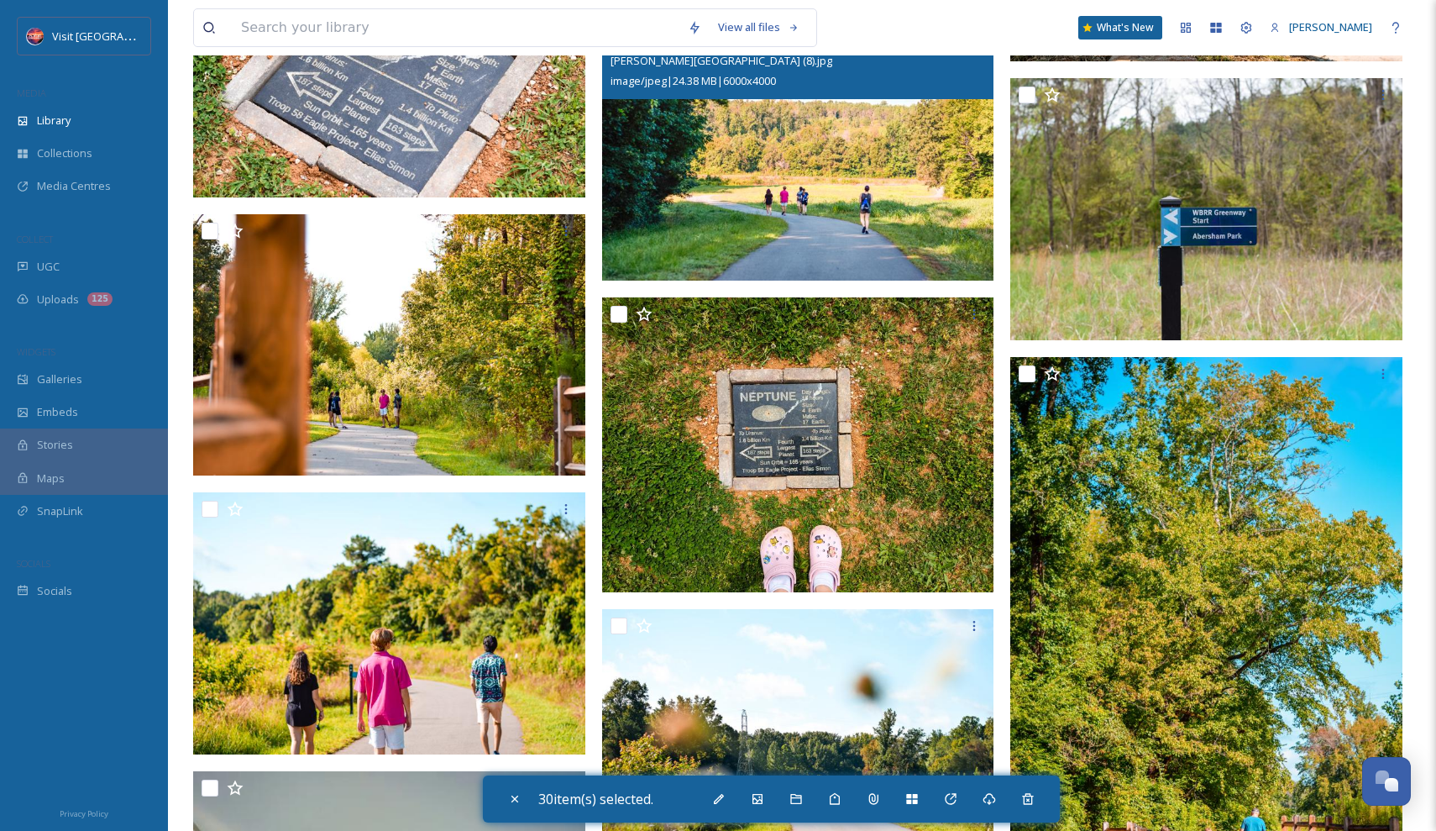
scroll to position [4859, 0]
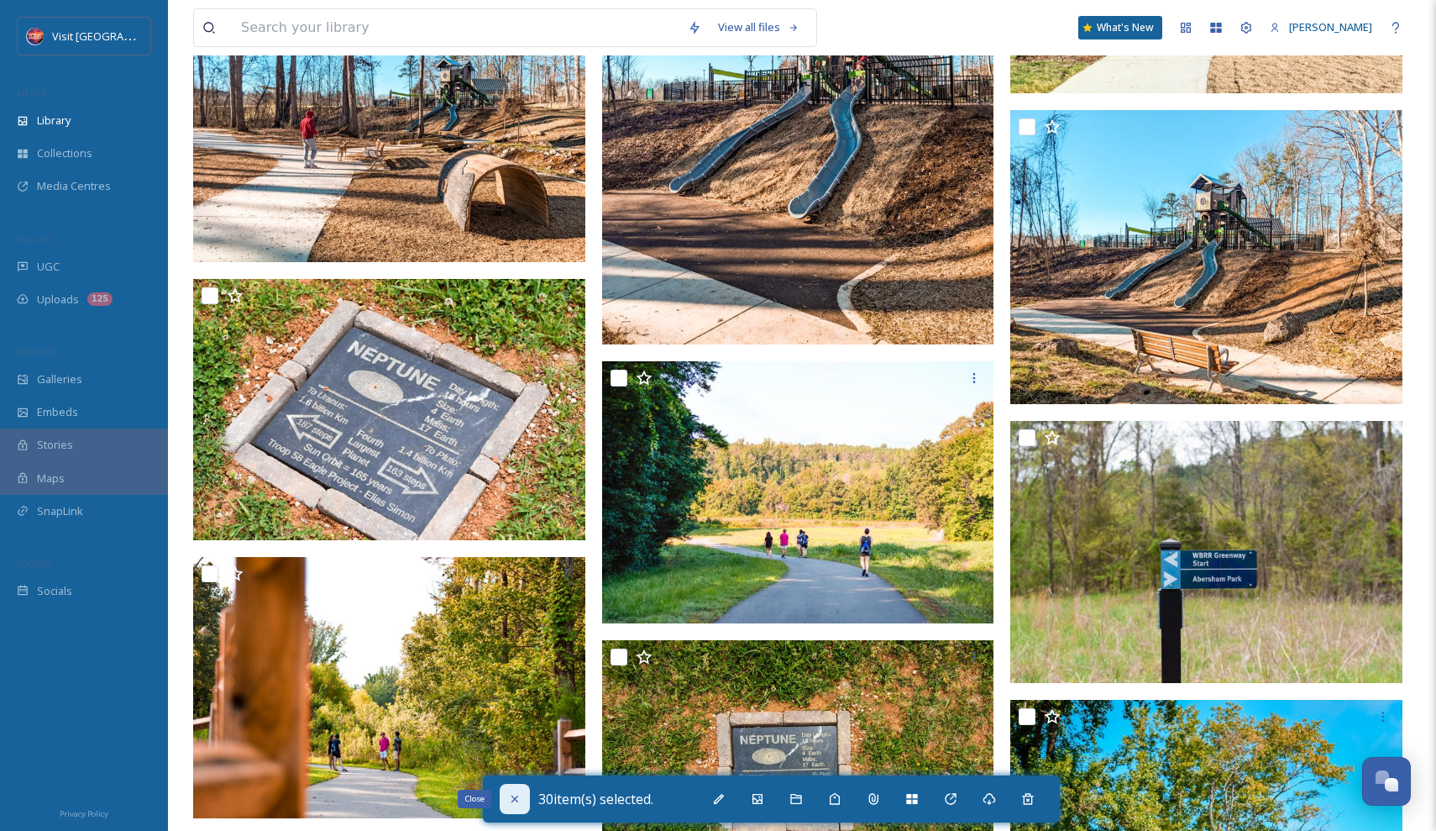
click at [515, 798] on icon at bounding box center [514, 798] width 13 height 13
checkbox input "false"
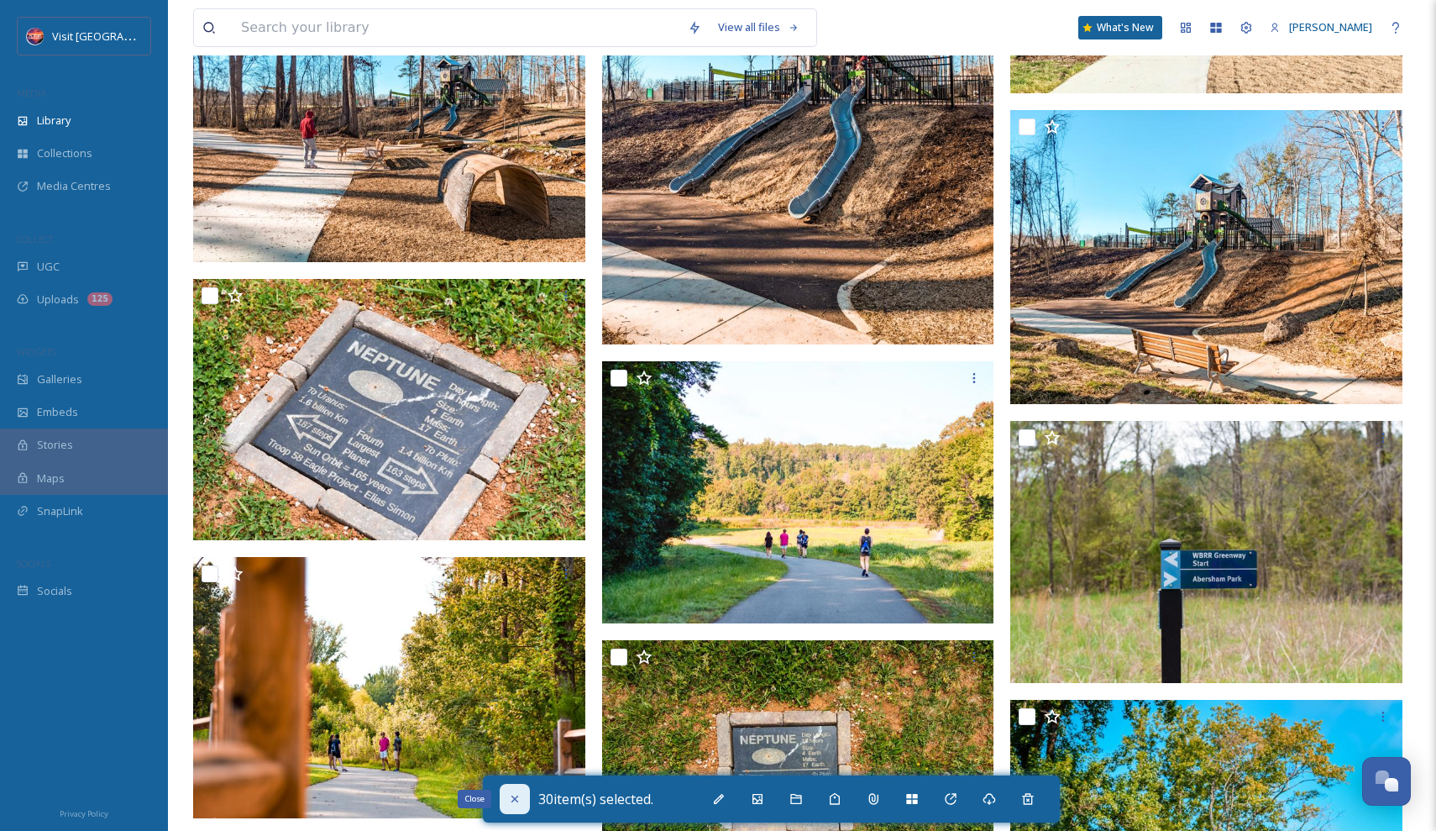
checkbox input "false"
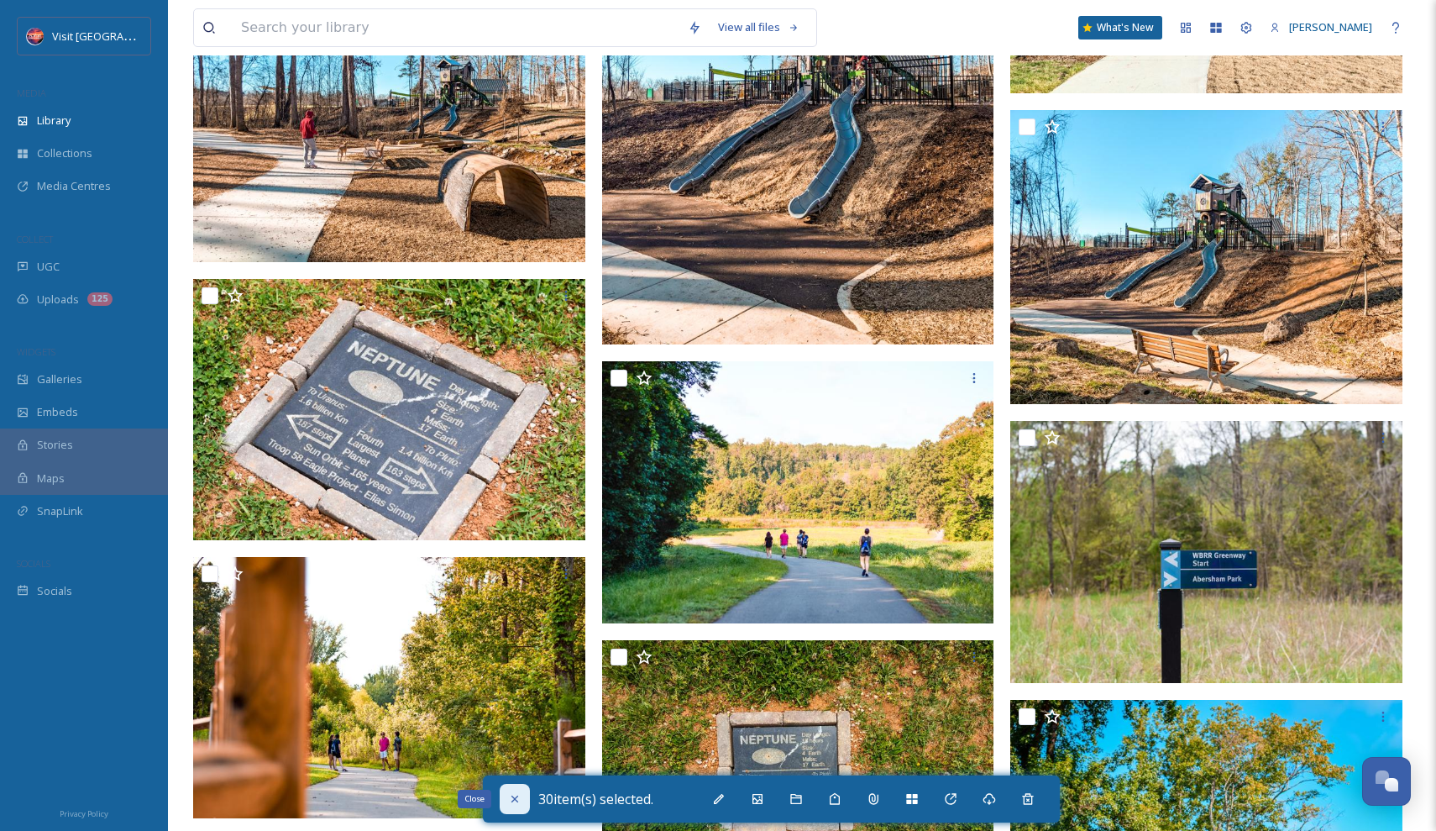
checkbox input "false"
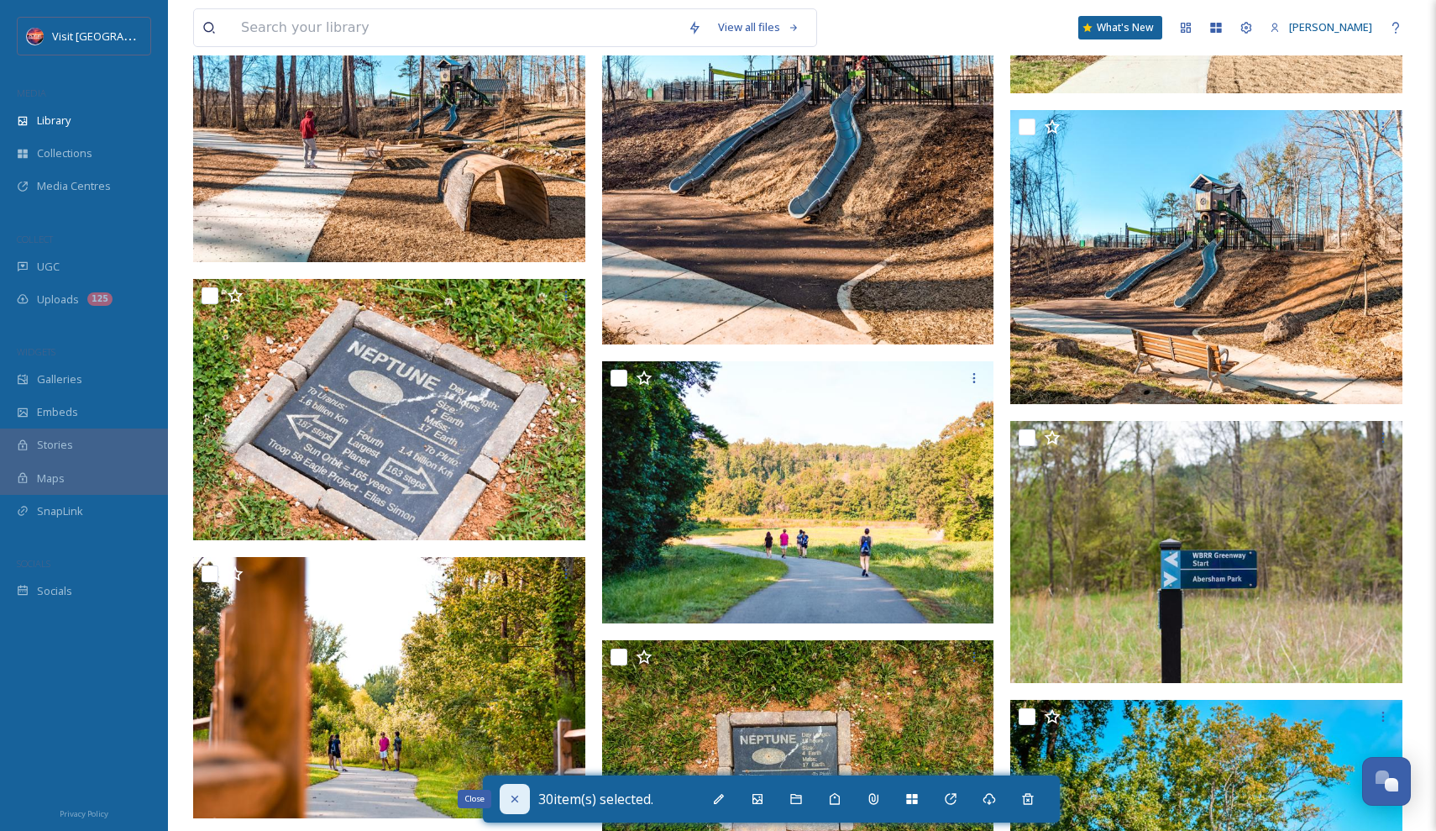
checkbox input "false"
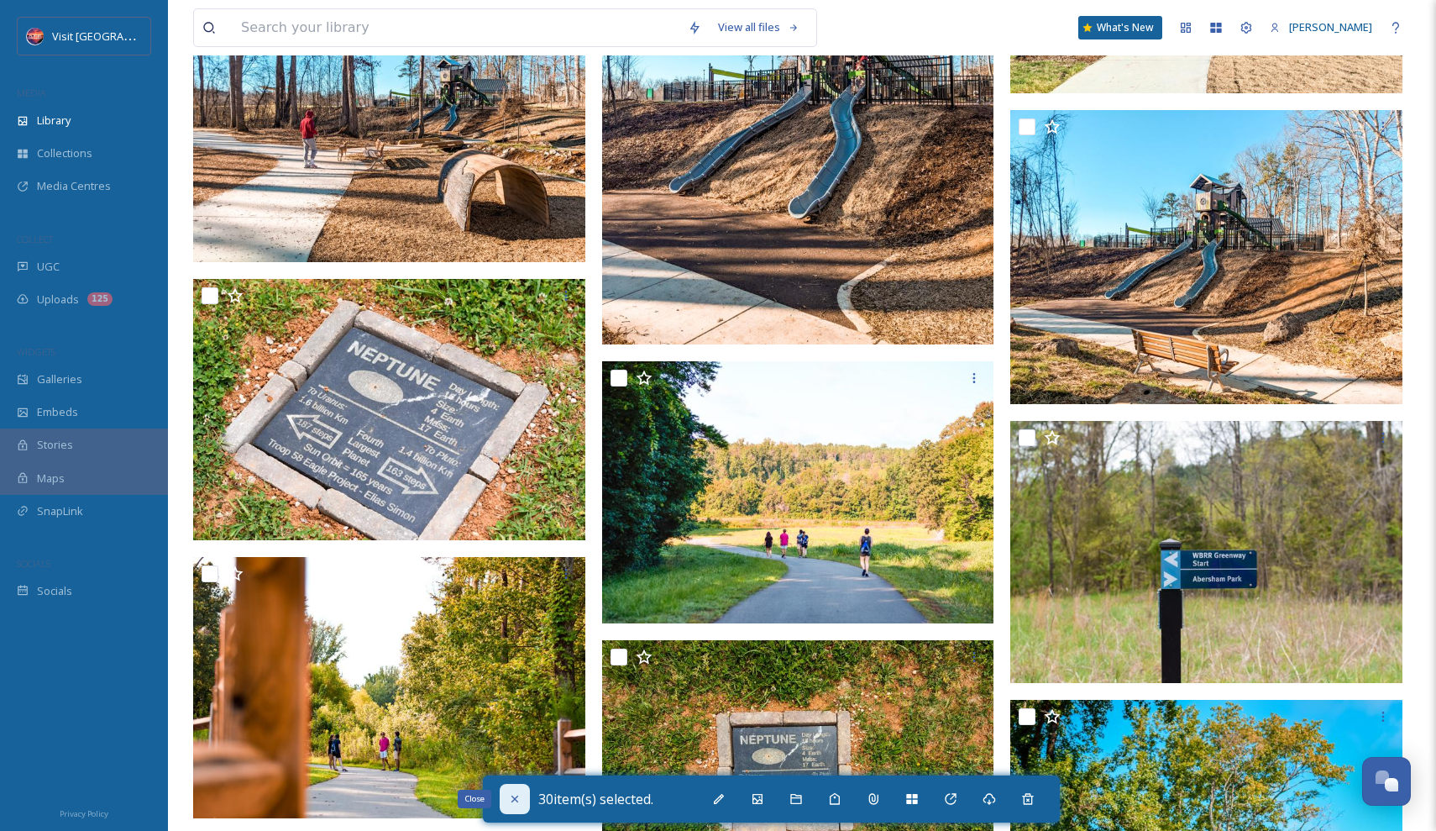
checkbox input "false"
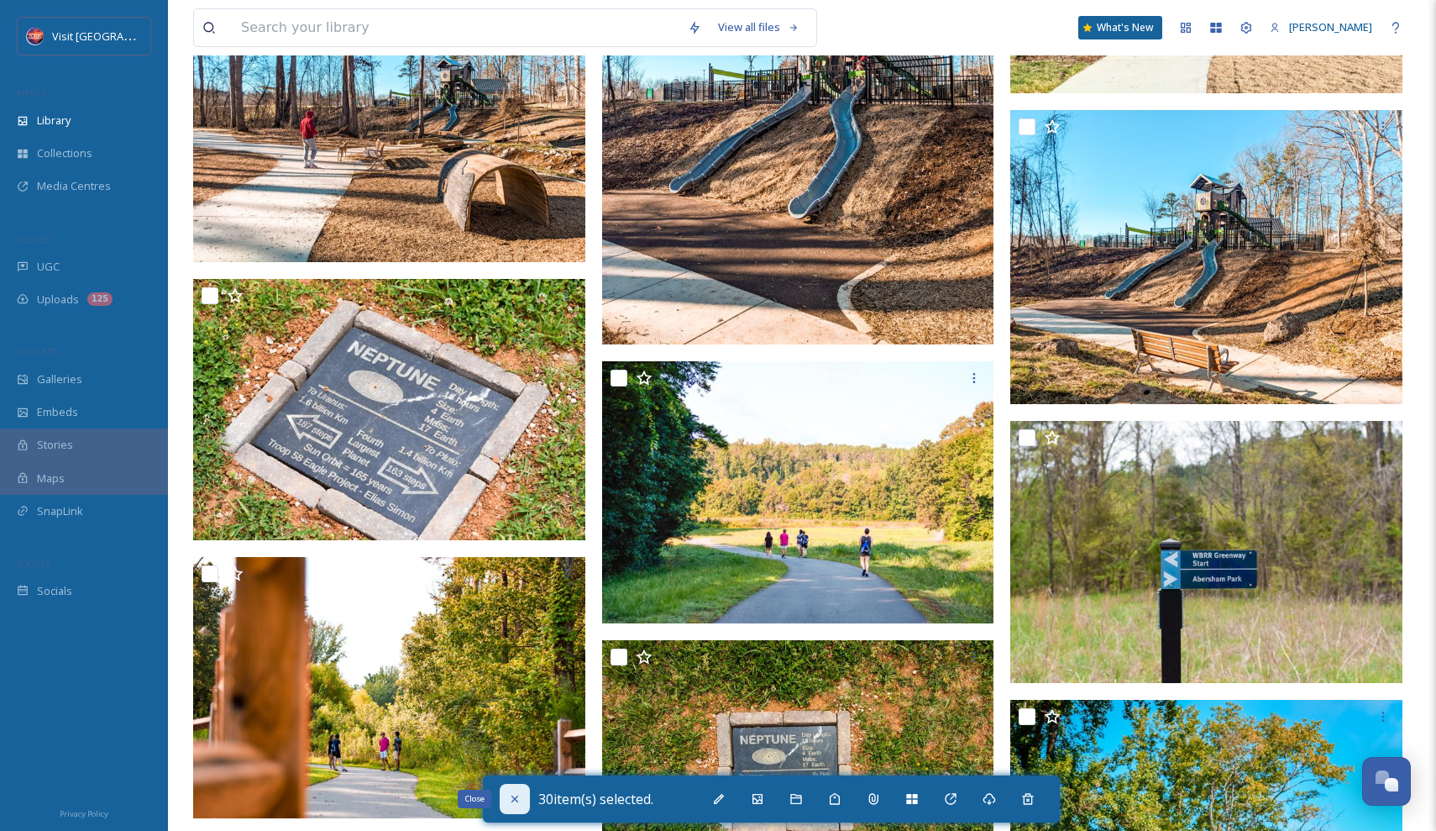
checkbox input "false"
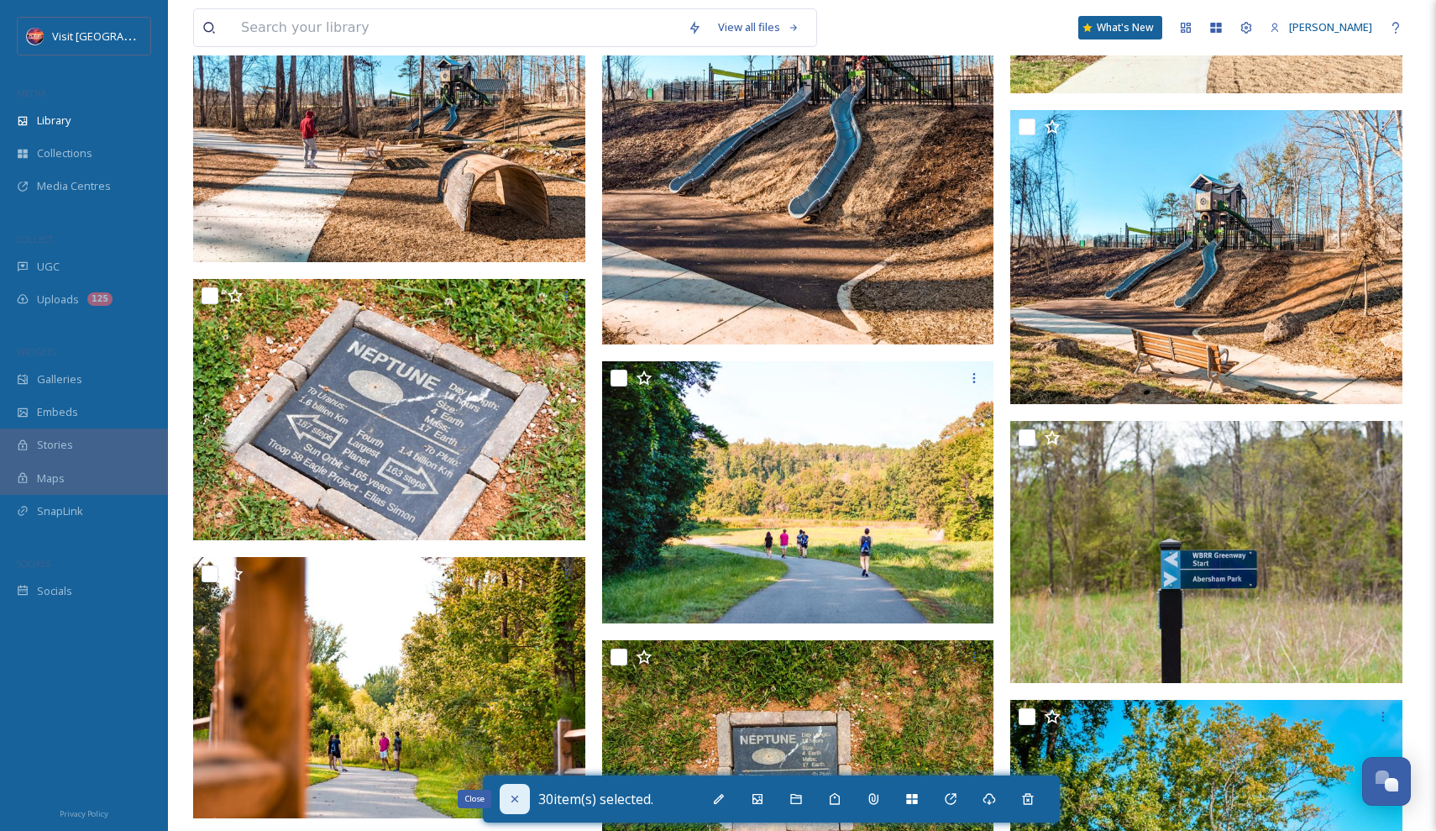
checkbox input "false"
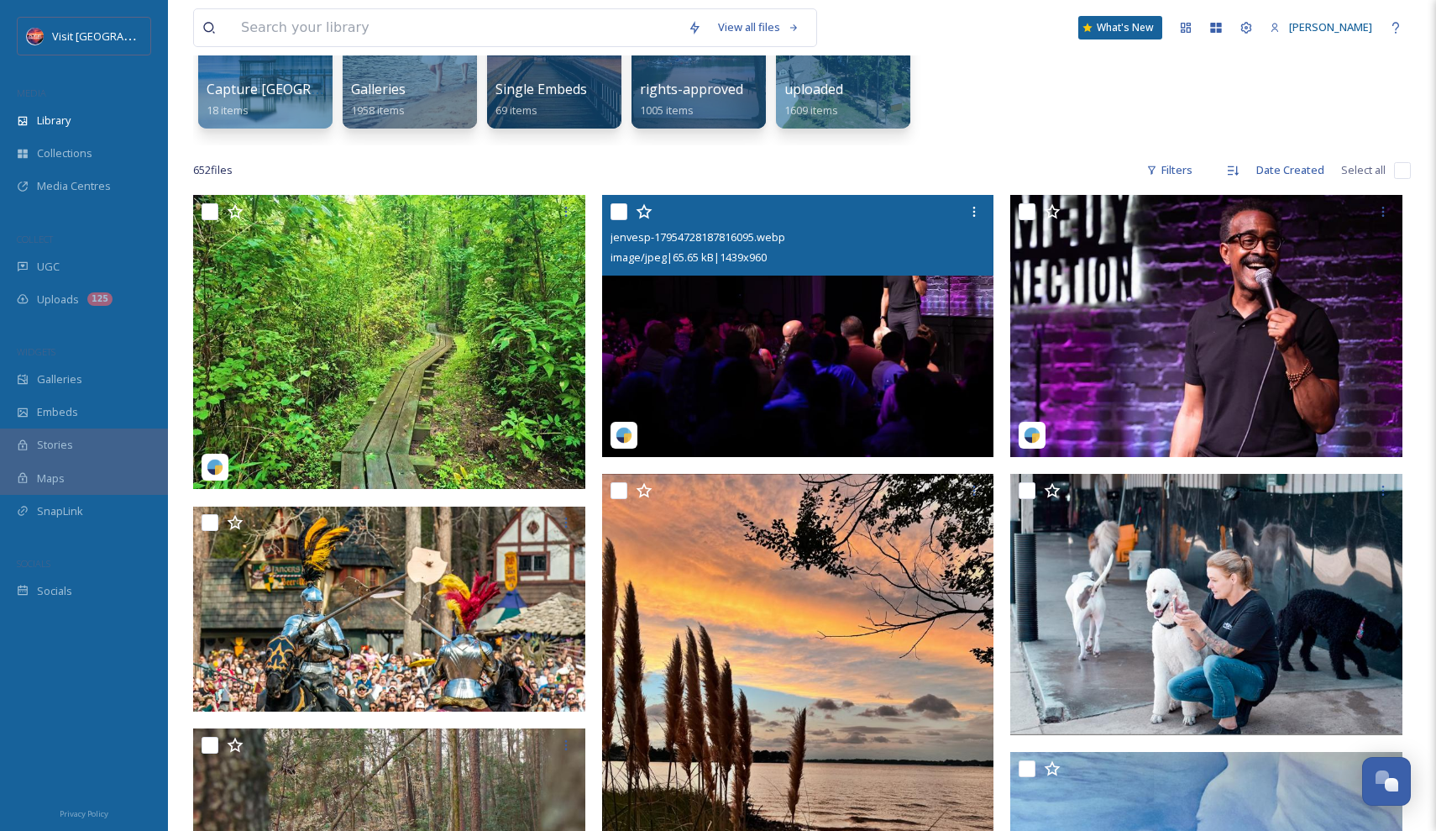
scroll to position [373, 0]
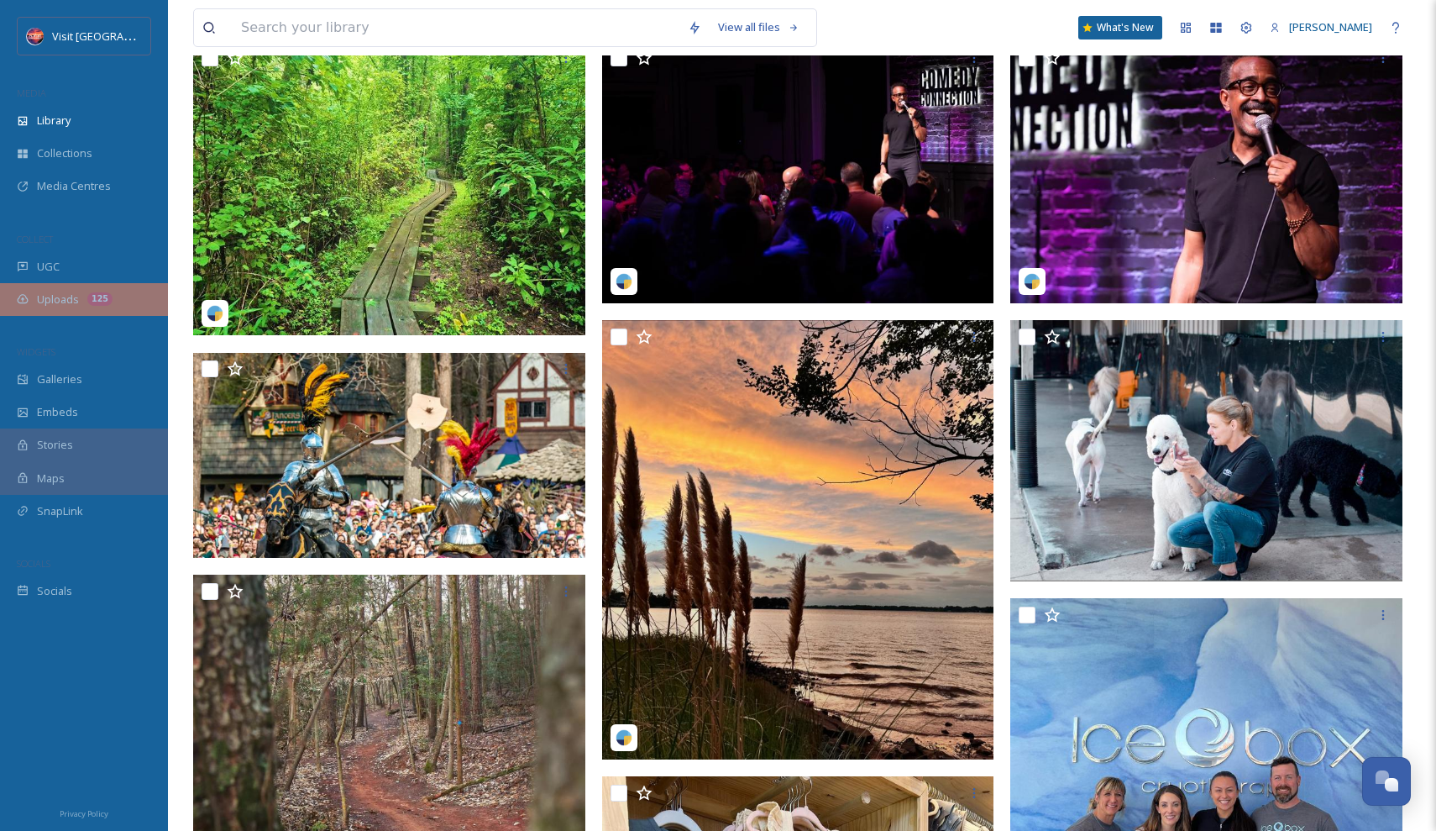
click at [80, 303] on div "Uploads 125" at bounding box center [84, 299] width 168 height 33
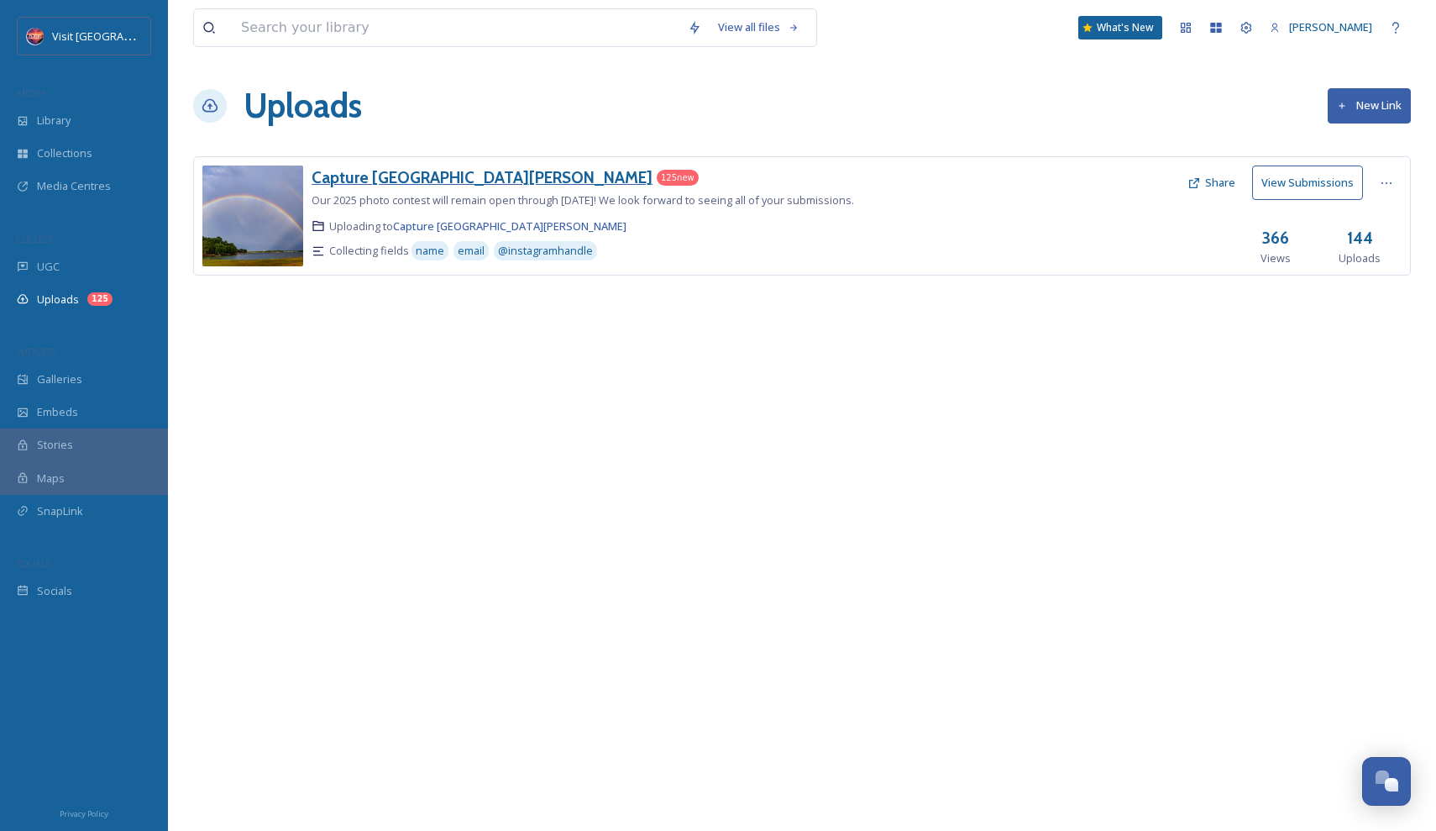
click at [413, 180] on h3 "Capture [GEOGRAPHIC_DATA][PERSON_NAME]" at bounding box center [482, 177] width 341 height 20
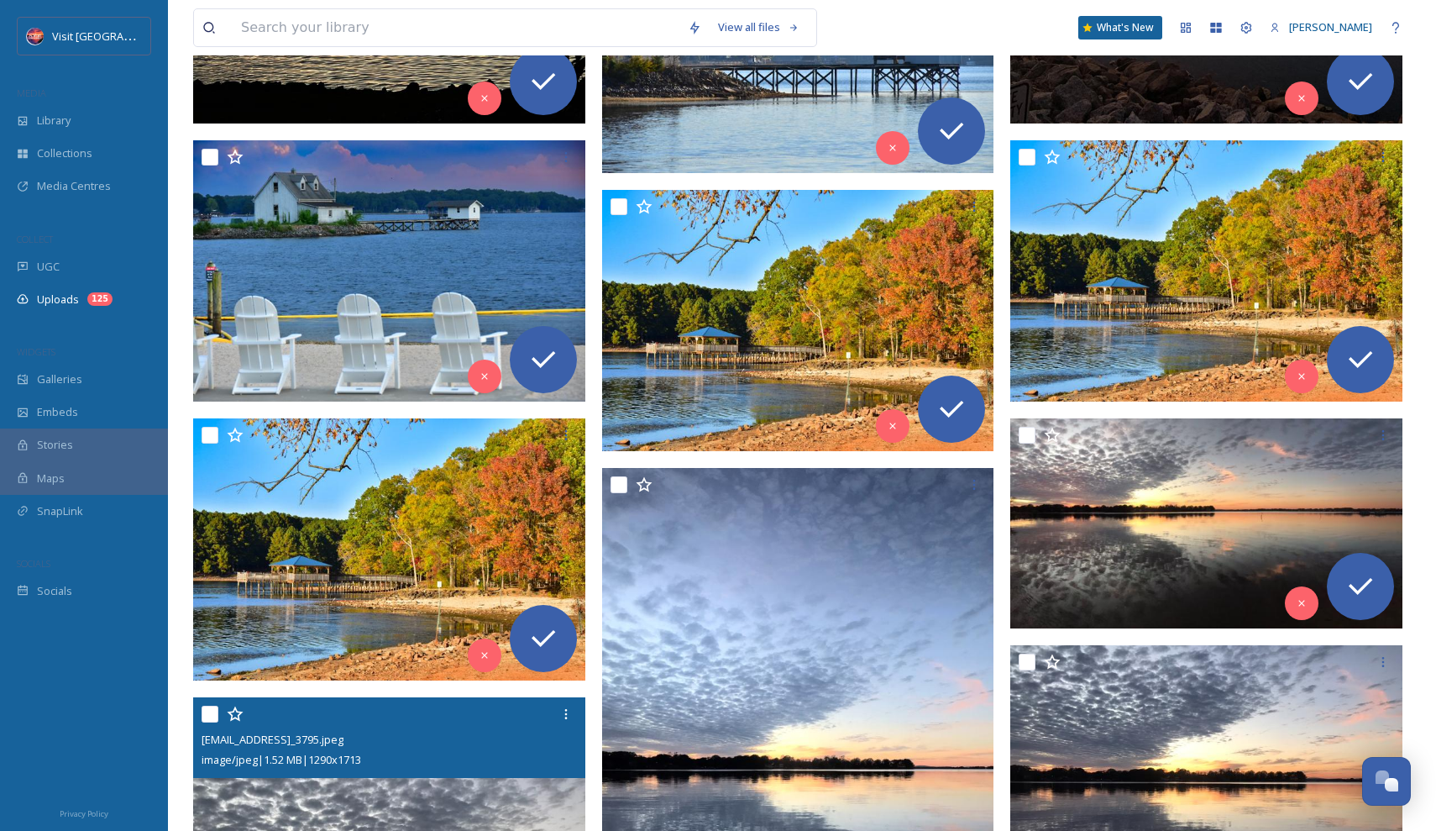
scroll to position [596, 0]
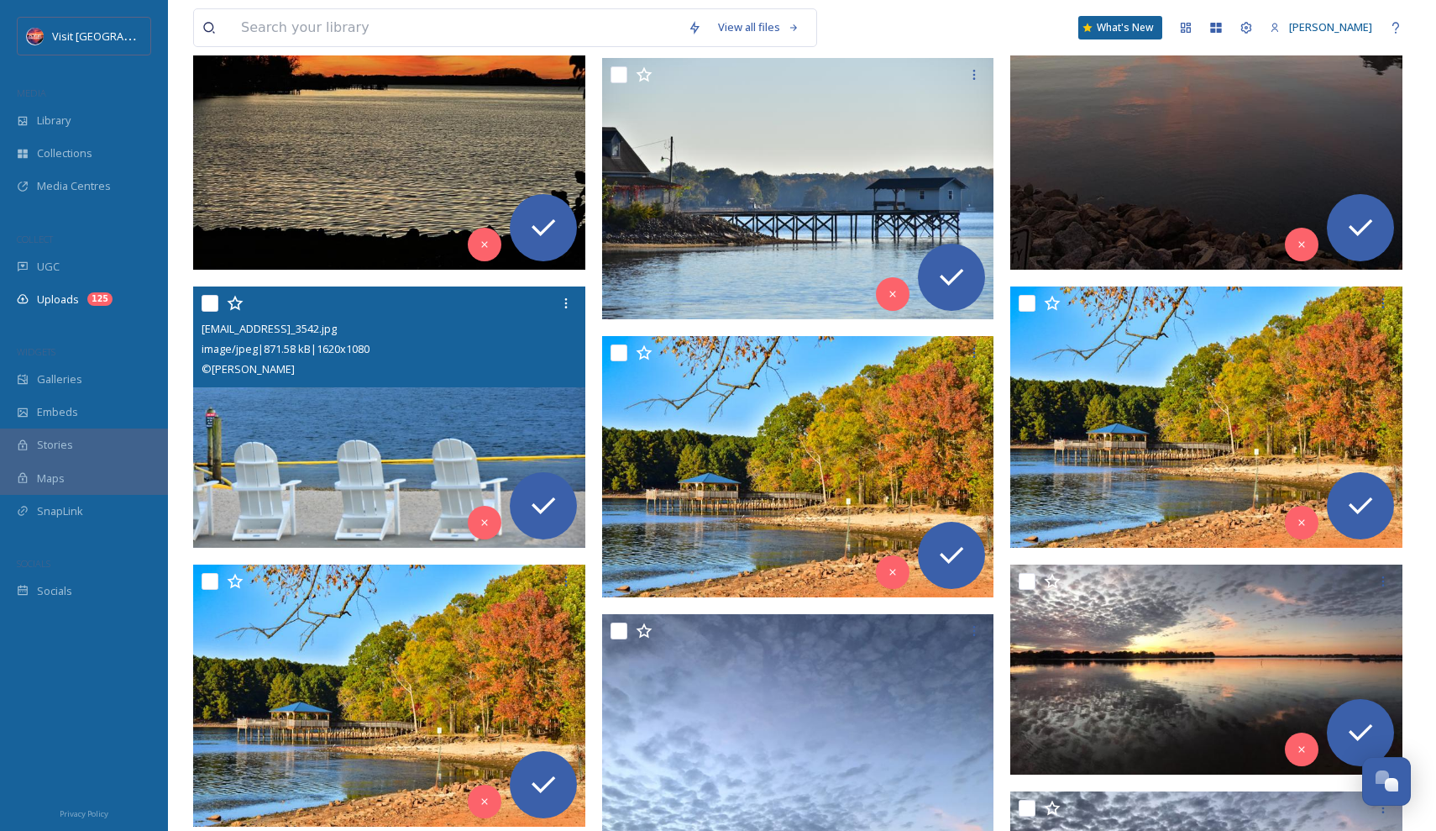
click at [418, 421] on img at bounding box center [389, 417] width 392 height 262
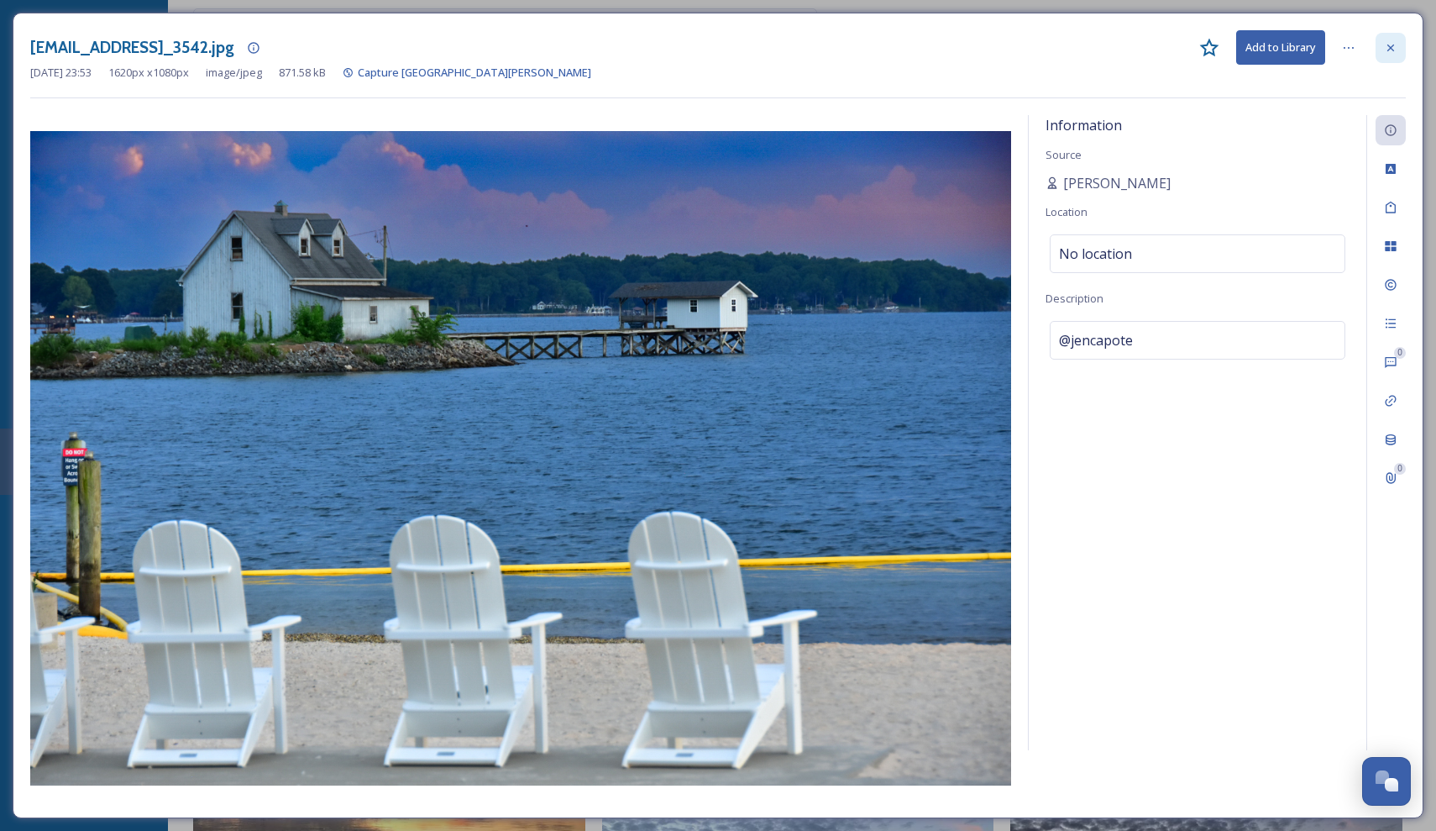
click at [1398, 50] on div at bounding box center [1391, 48] width 30 height 30
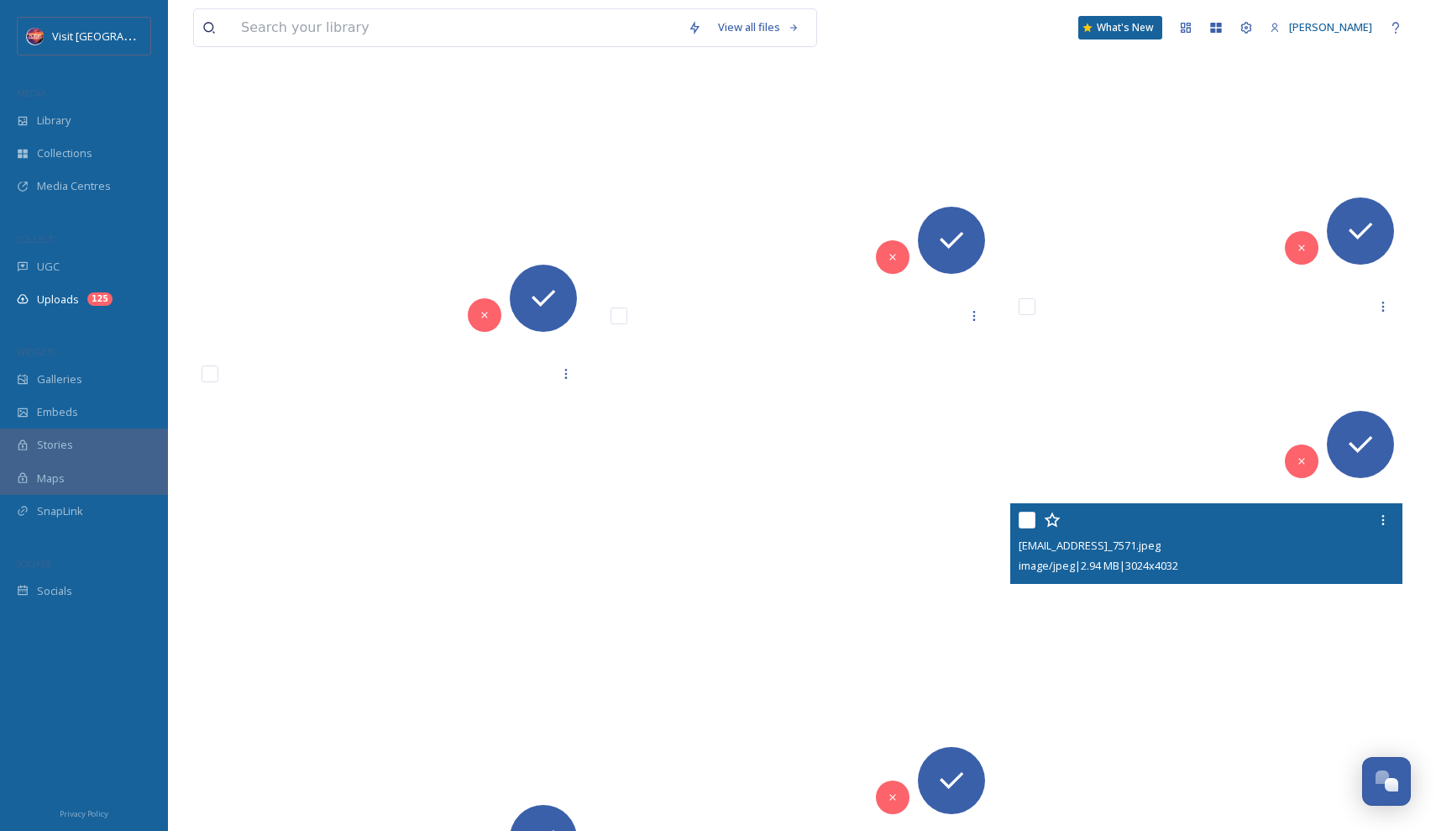
scroll to position [12812, 0]
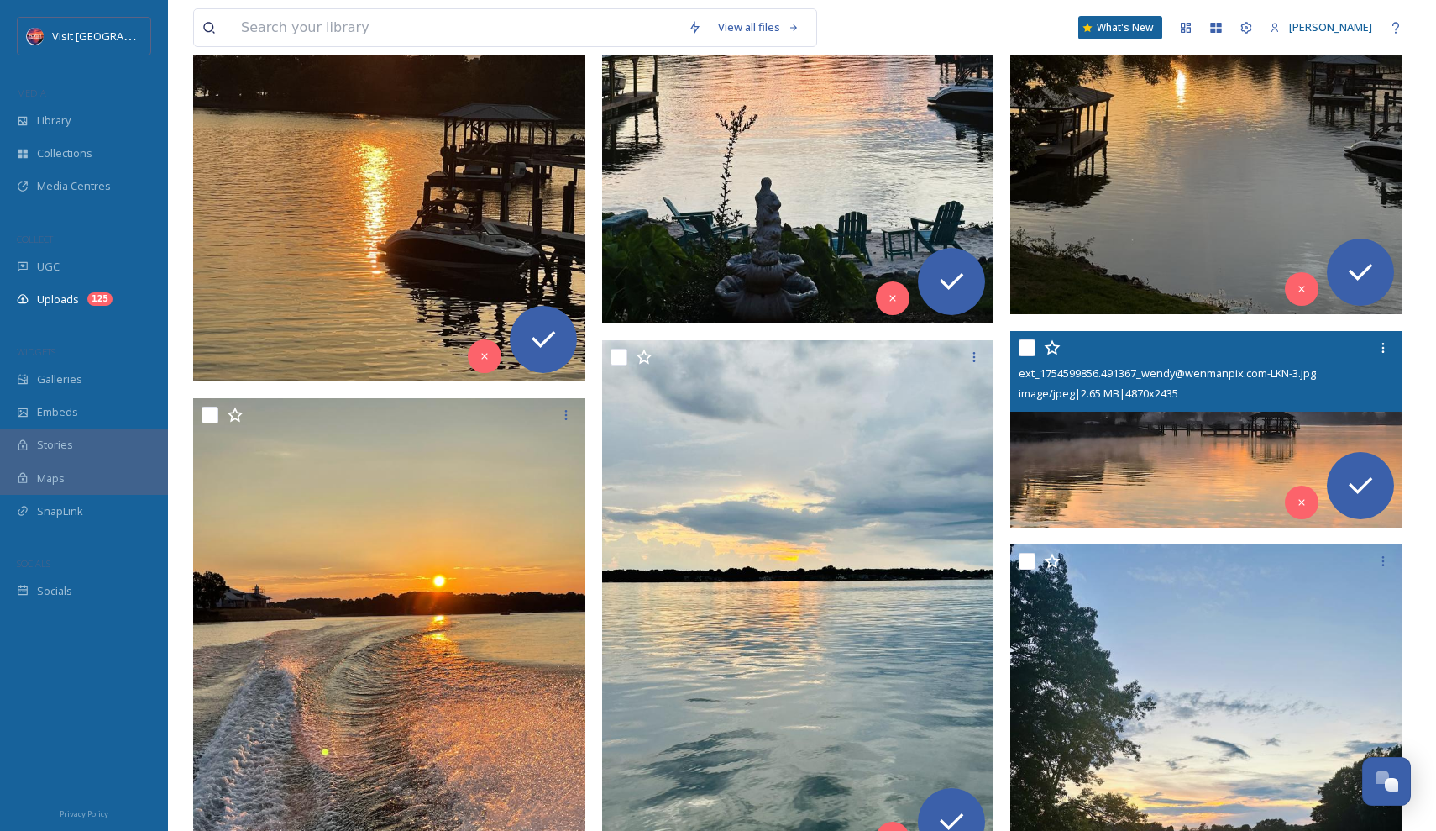
click at [1119, 408] on div "ext_1754599856.491367_wendy@wenmanpix.com-LKN-3.jpg image/jpeg | 2.65 MB | 4870…" at bounding box center [1206, 371] width 392 height 81
click at [1126, 454] on img at bounding box center [1206, 429] width 392 height 197
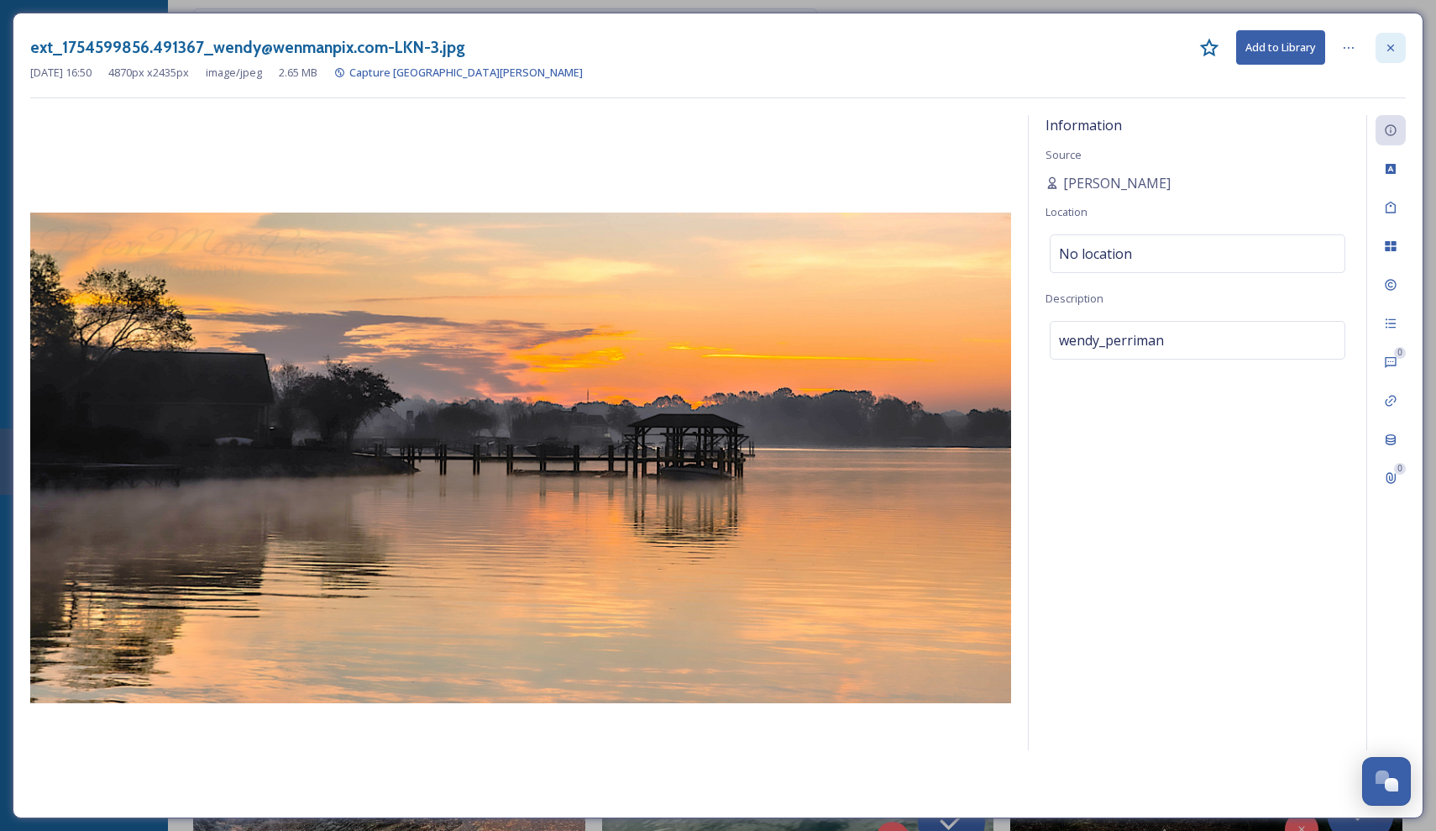
click at [1395, 46] on icon at bounding box center [1390, 47] width 13 height 13
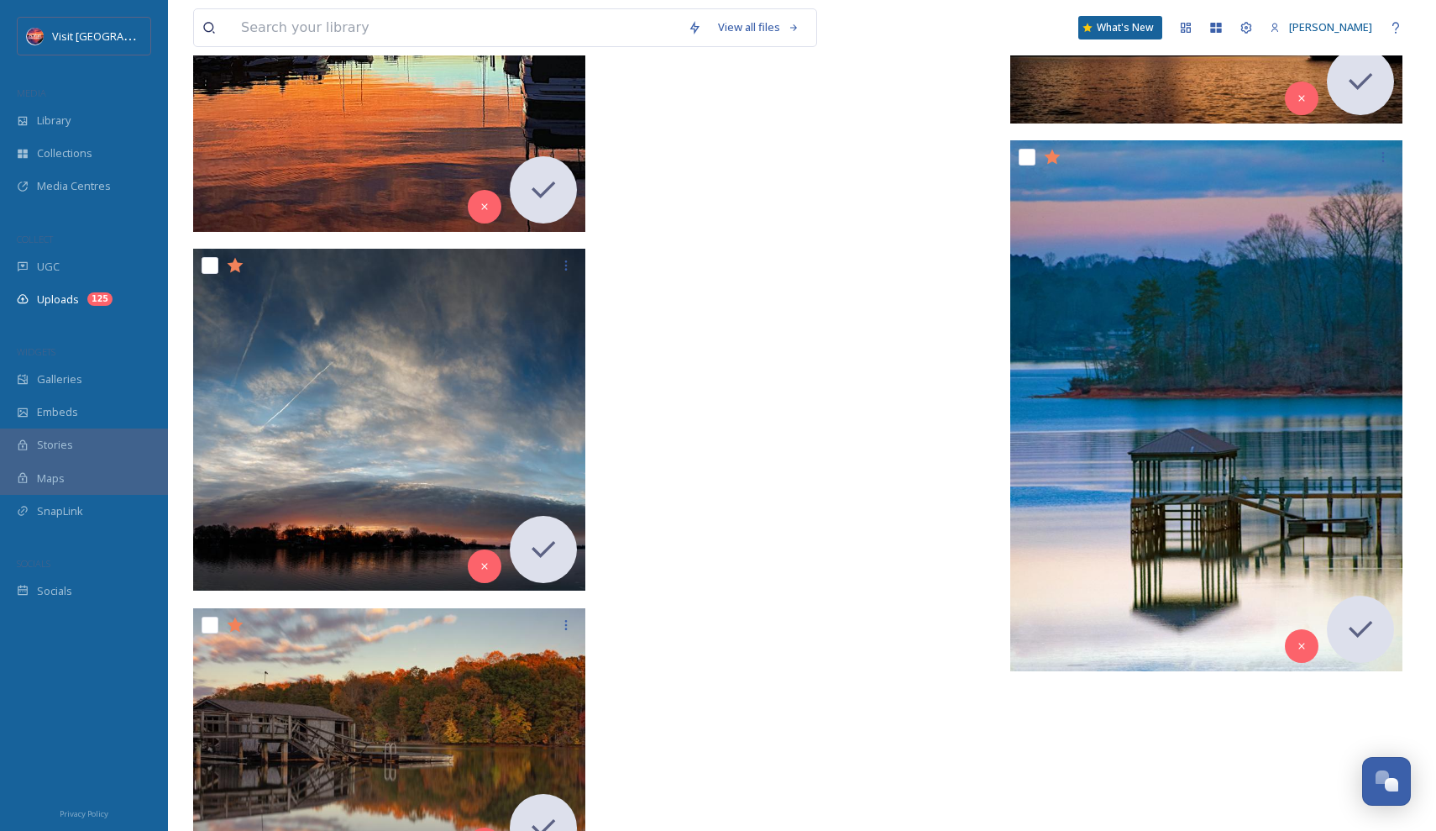
scroll to position [20117, 0]
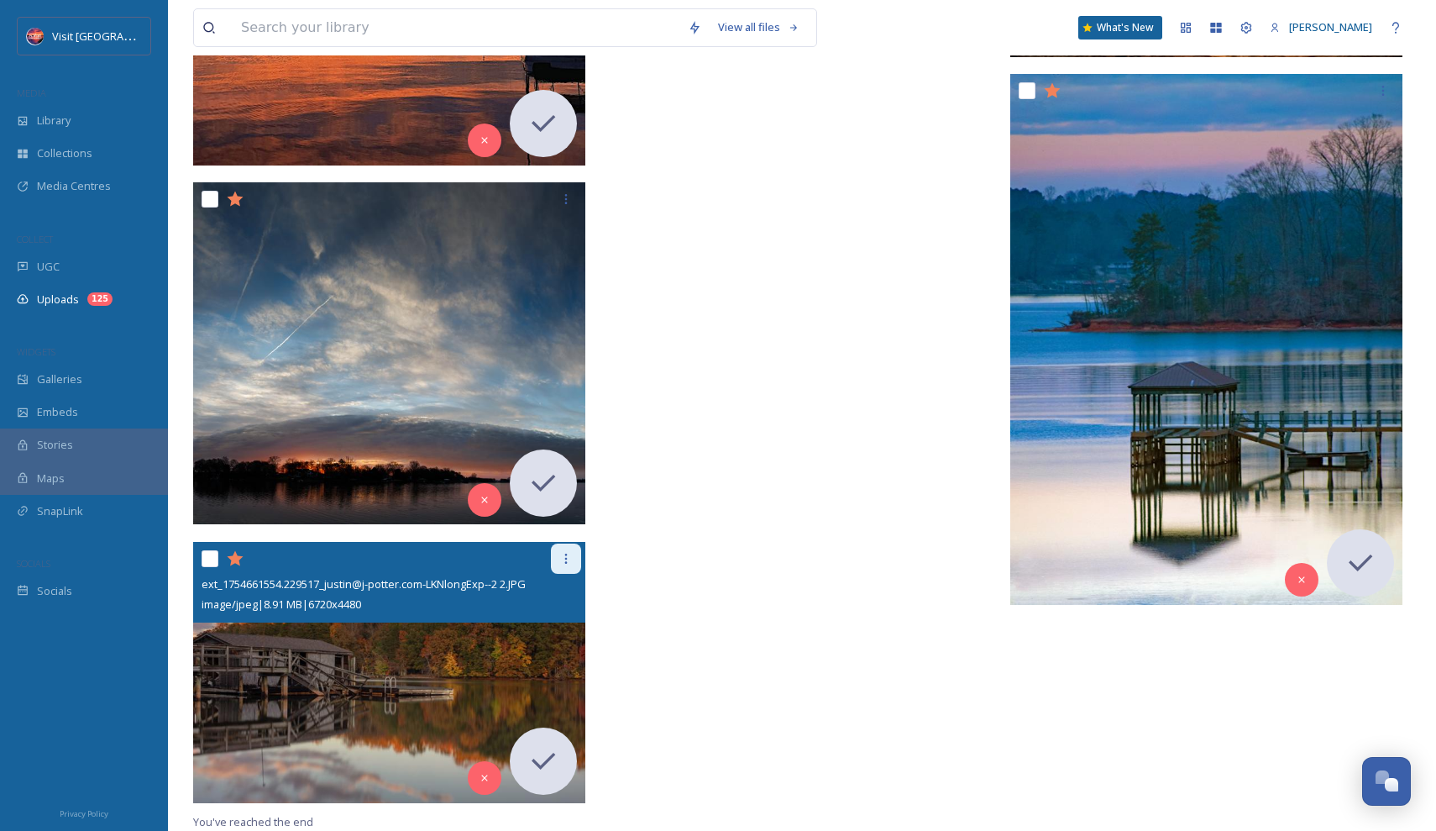
click at [572, 558] on icon at bounding box center [565, 558] width 13 height 13
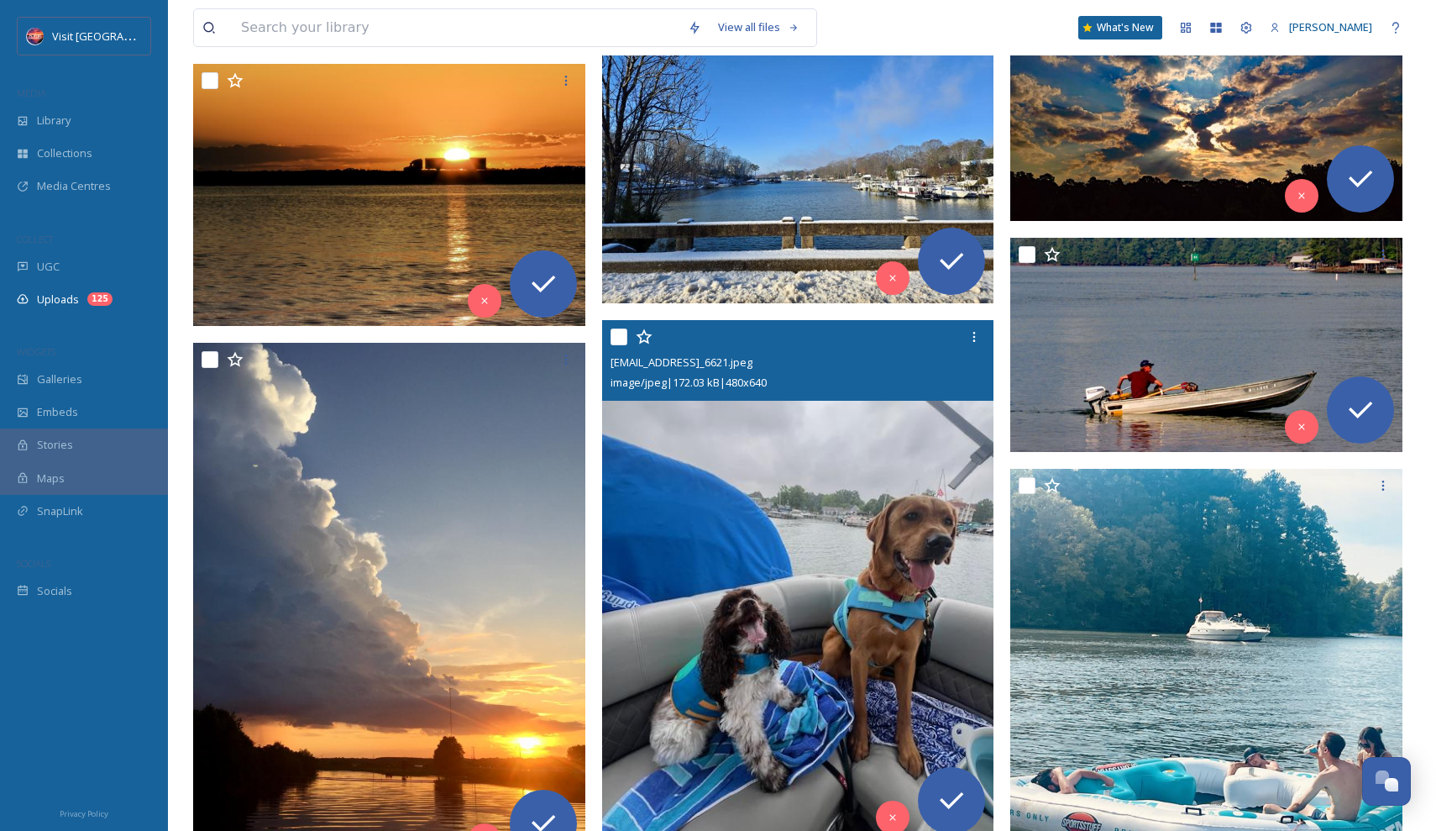
scroll to position [15642, 0]
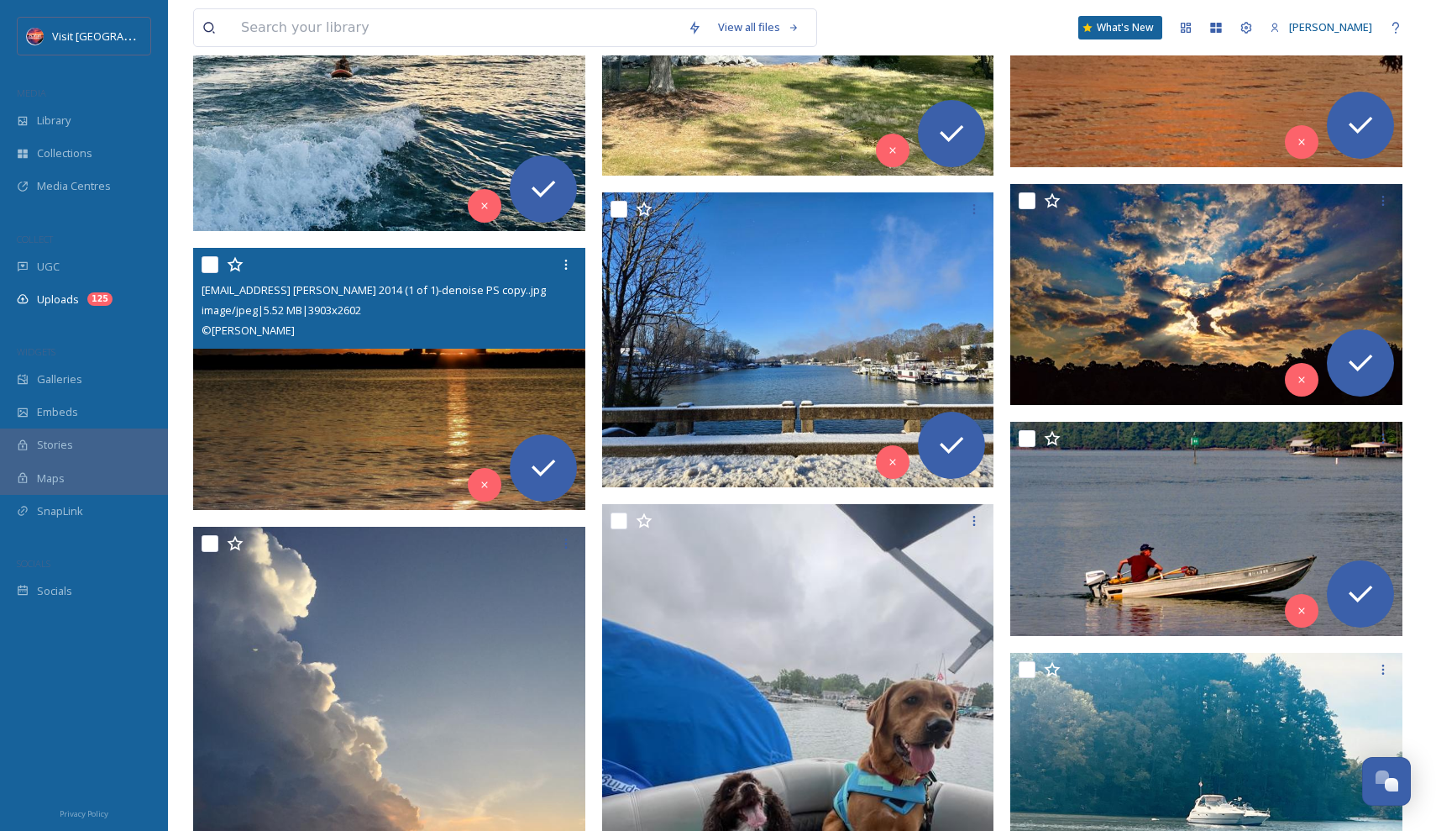
click at [526, 376] on img at bounding box center [389, 379] width 392 height 262
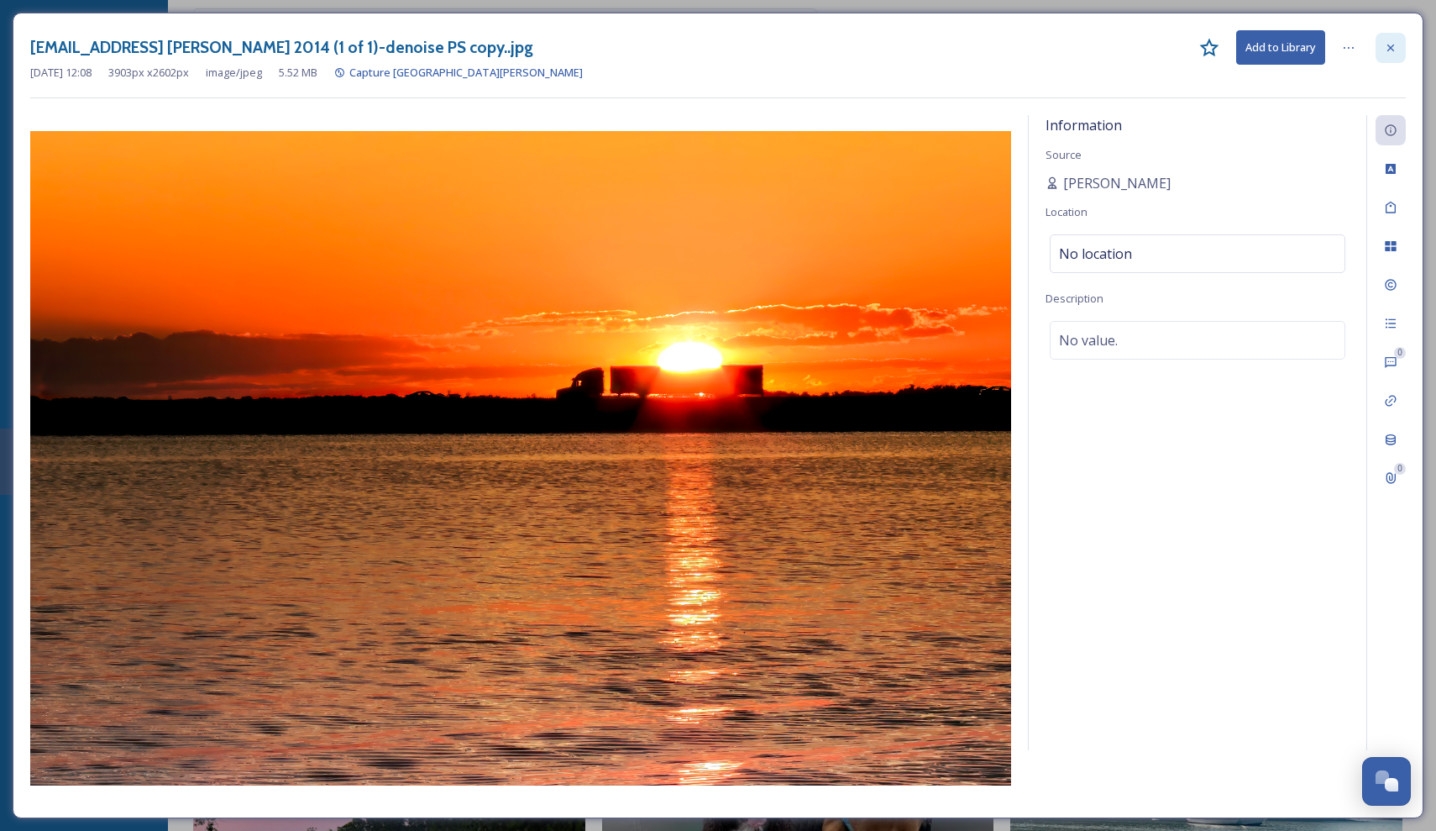
click at [1393, 55] on div at bounding box center [1391, 48] width 30 height 30
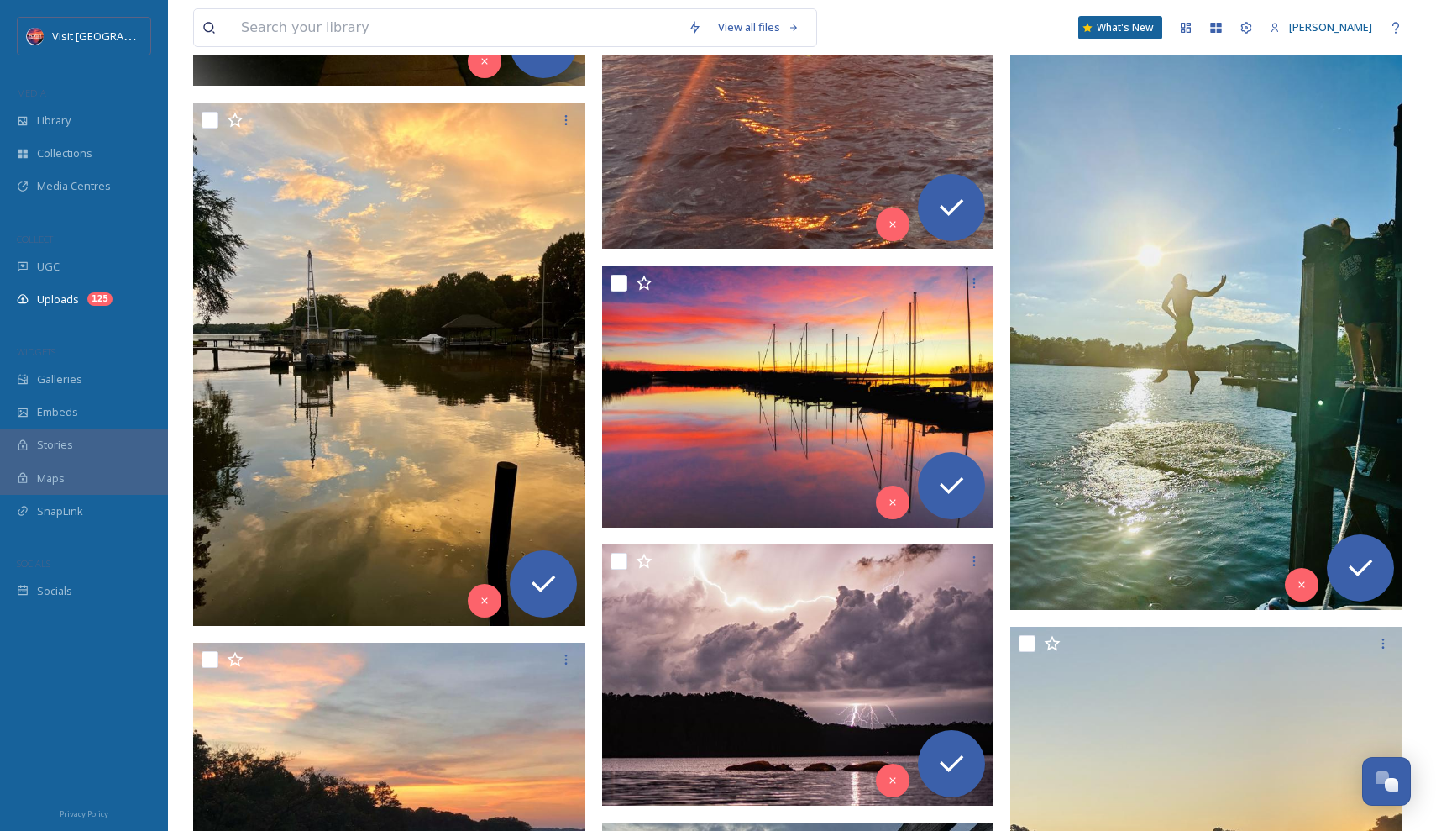
scroll to position [7113, 0]
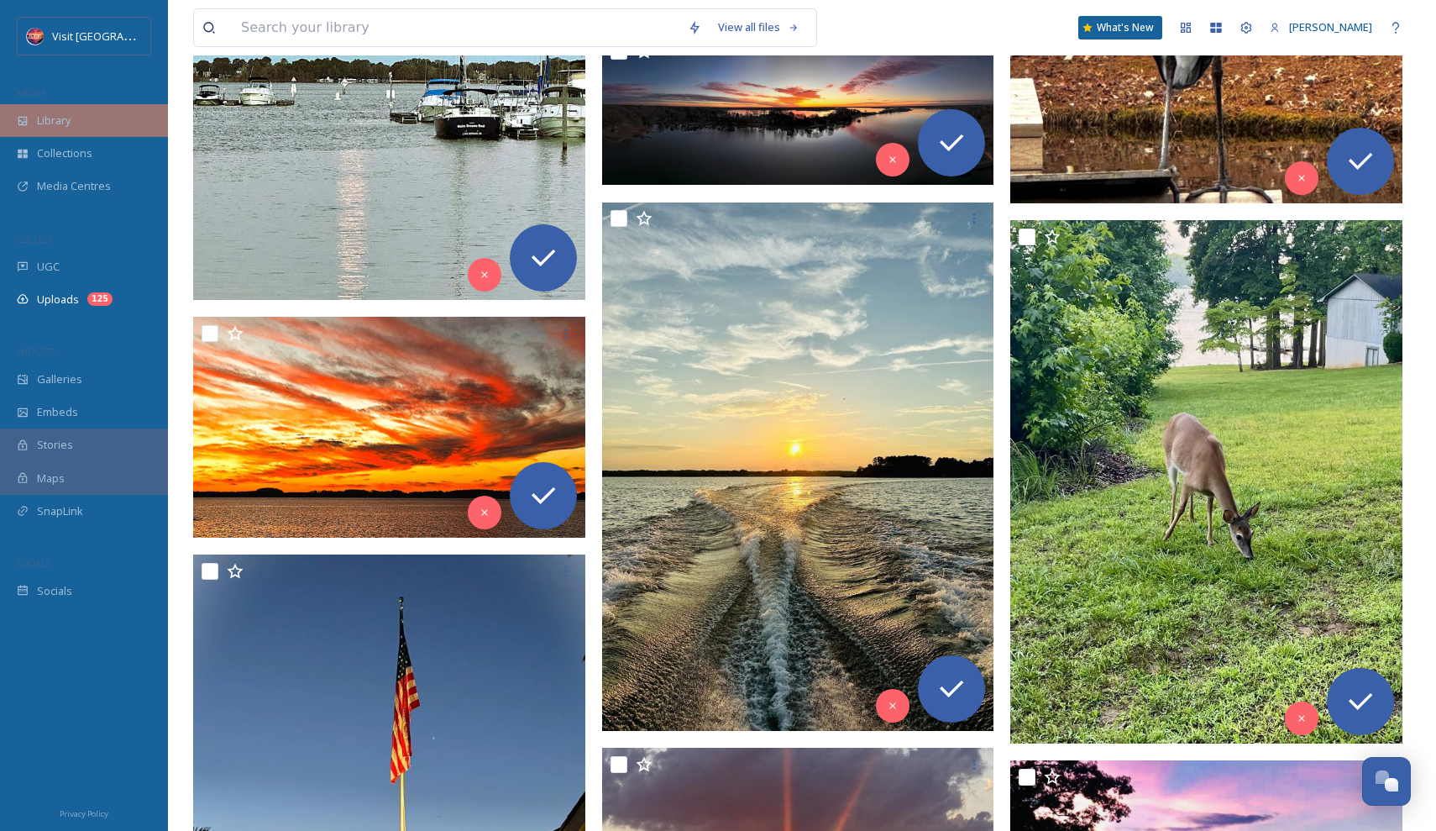
click at [78, 118] on div "Library" at bounding box center [84, 120] width 168 height 33
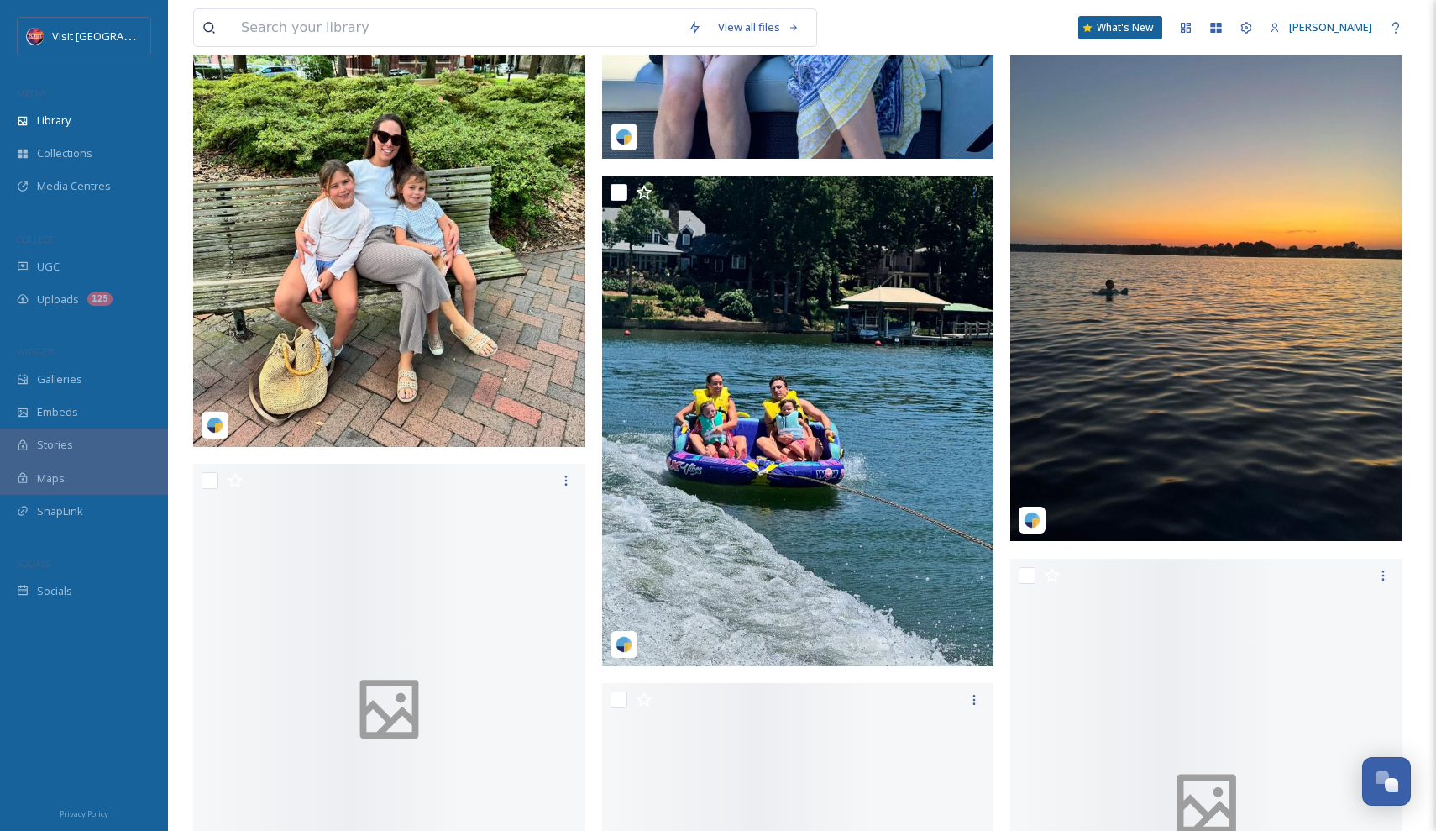
scroll to position [34762, 0]
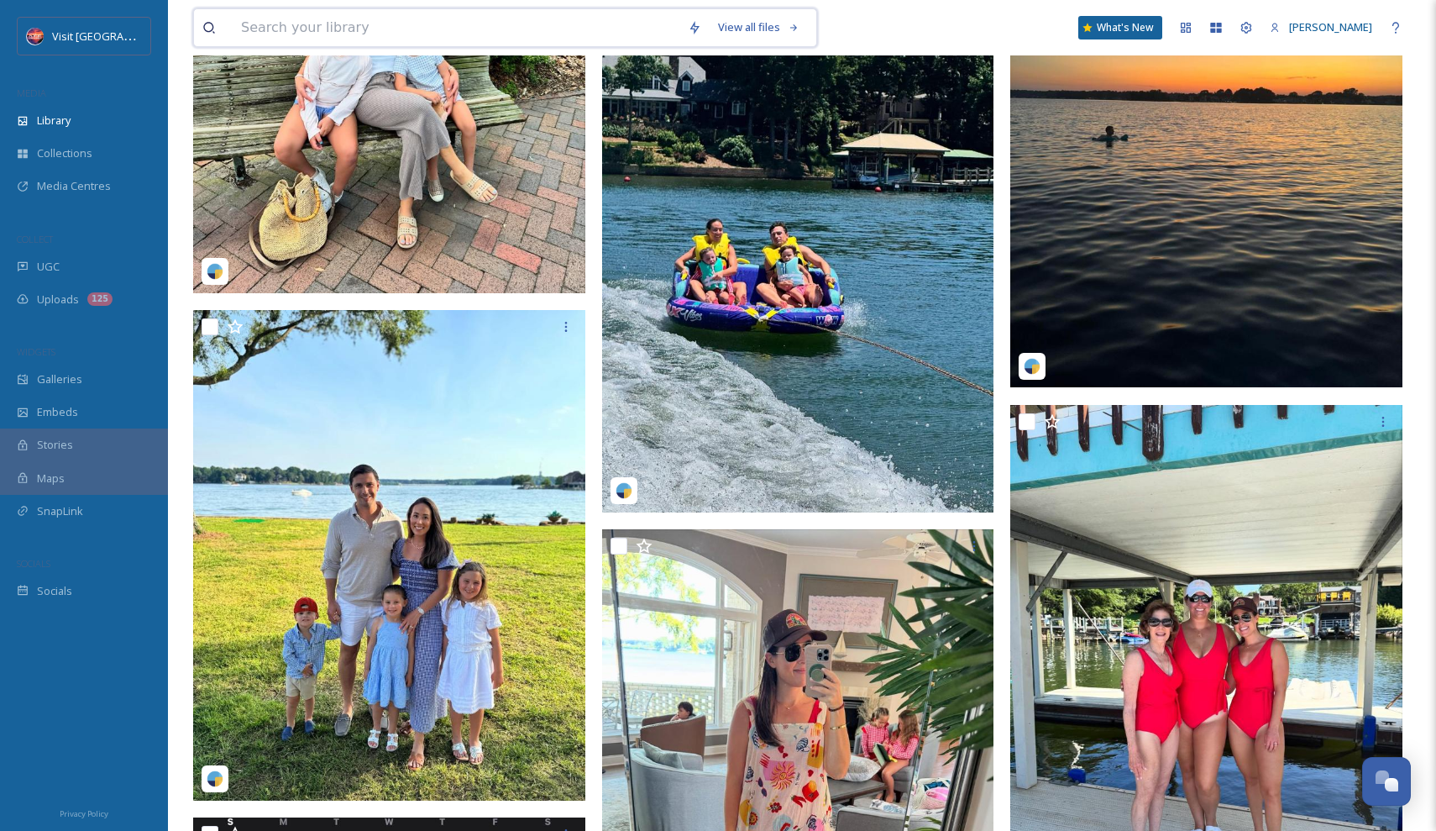
click at [404, 29] on input at bounding box center [456, 27] width 447 height 37
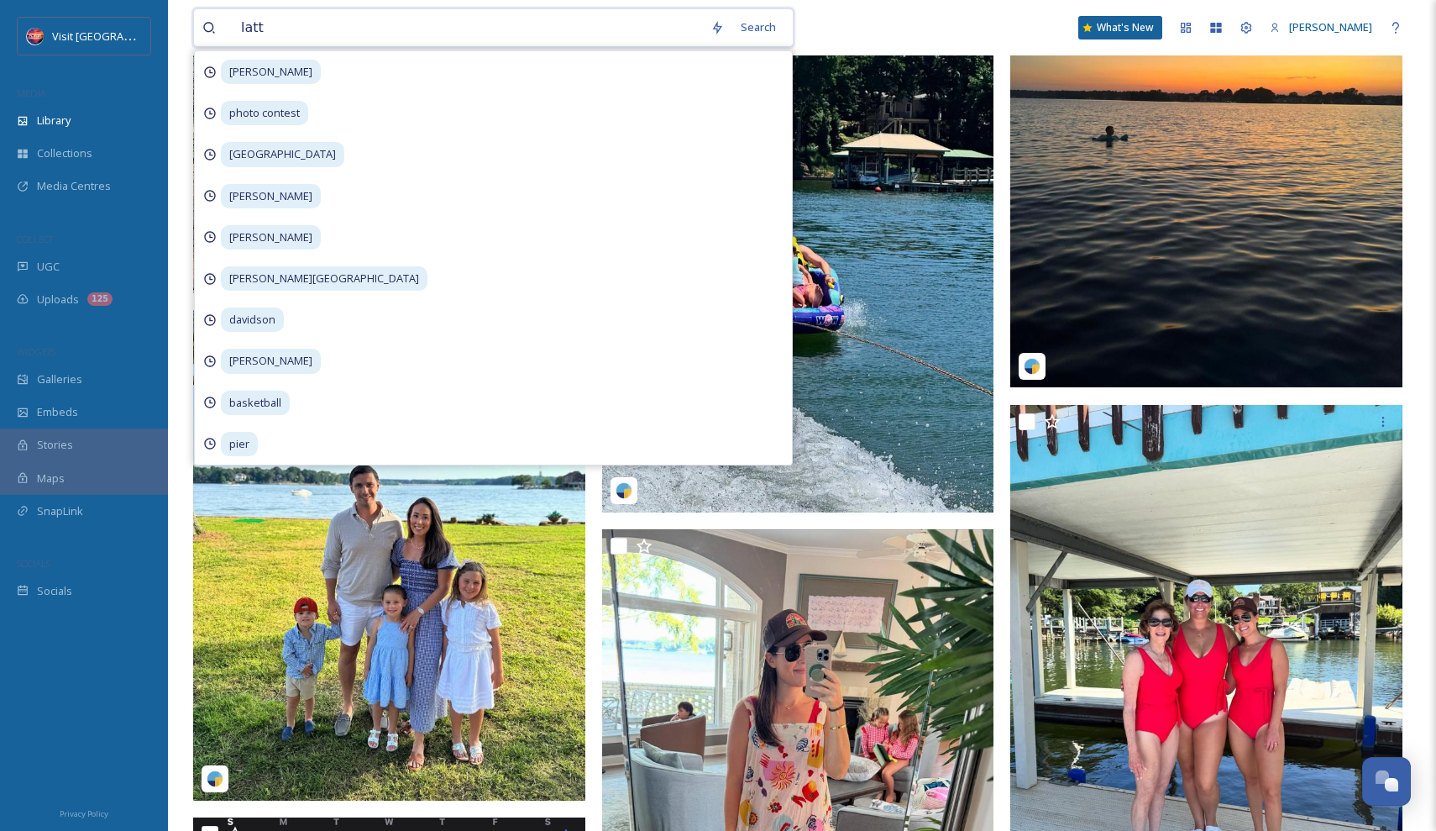
type input "[PERSON_NAME]"
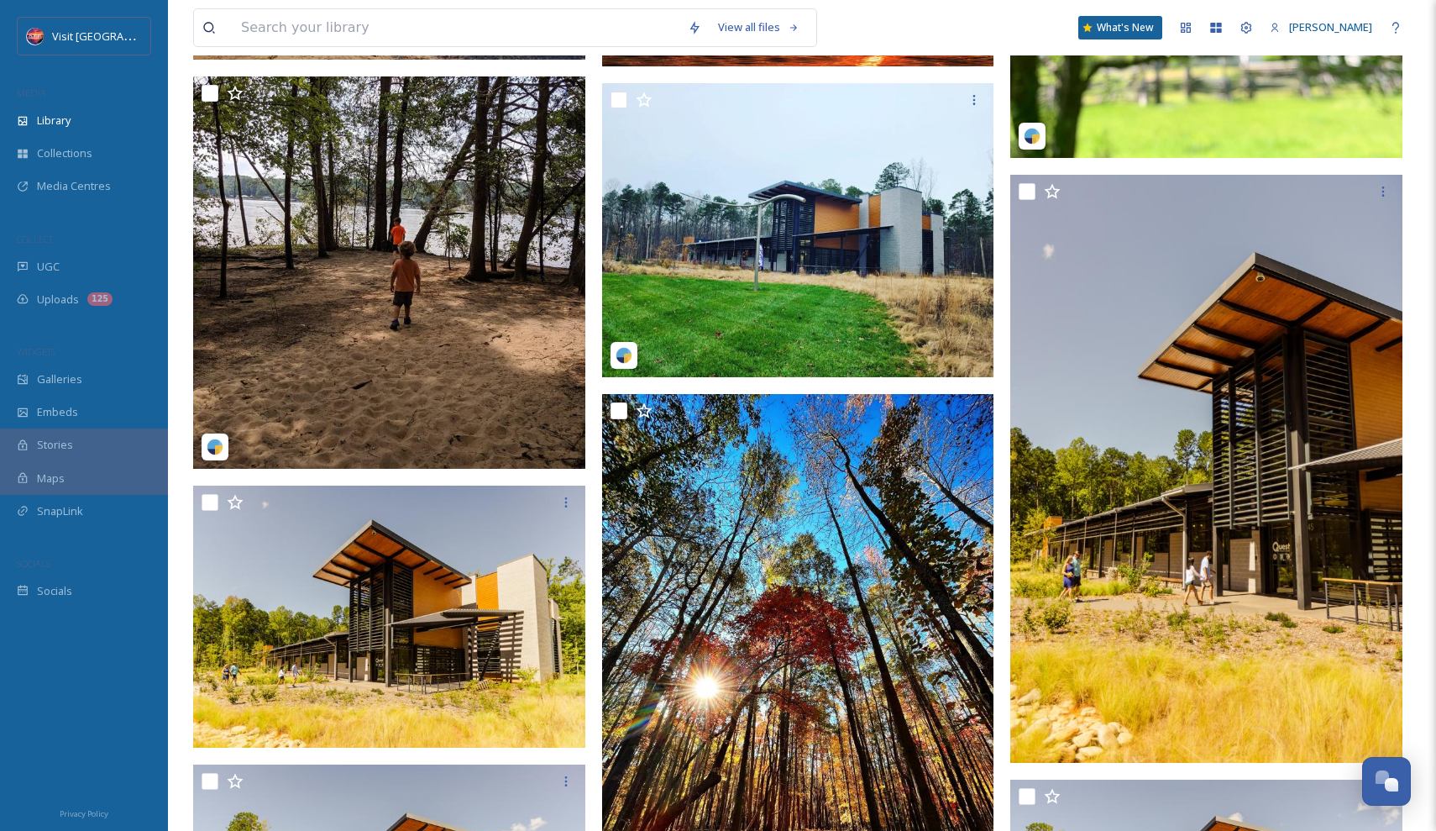
scroll to position [1164, 0]
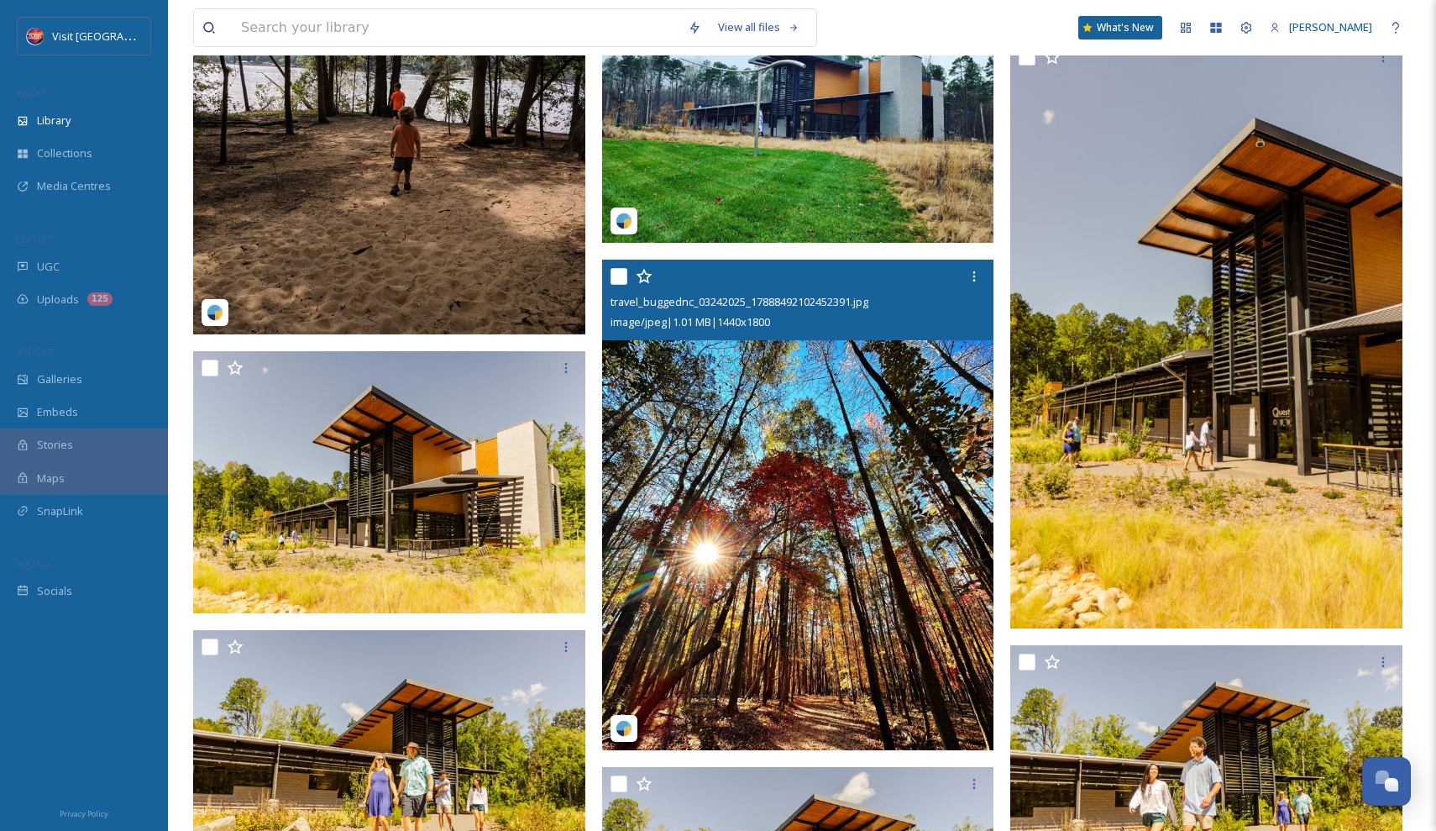
click at [771, 463] on img at bounding box center [798, 505] width 392 height 491
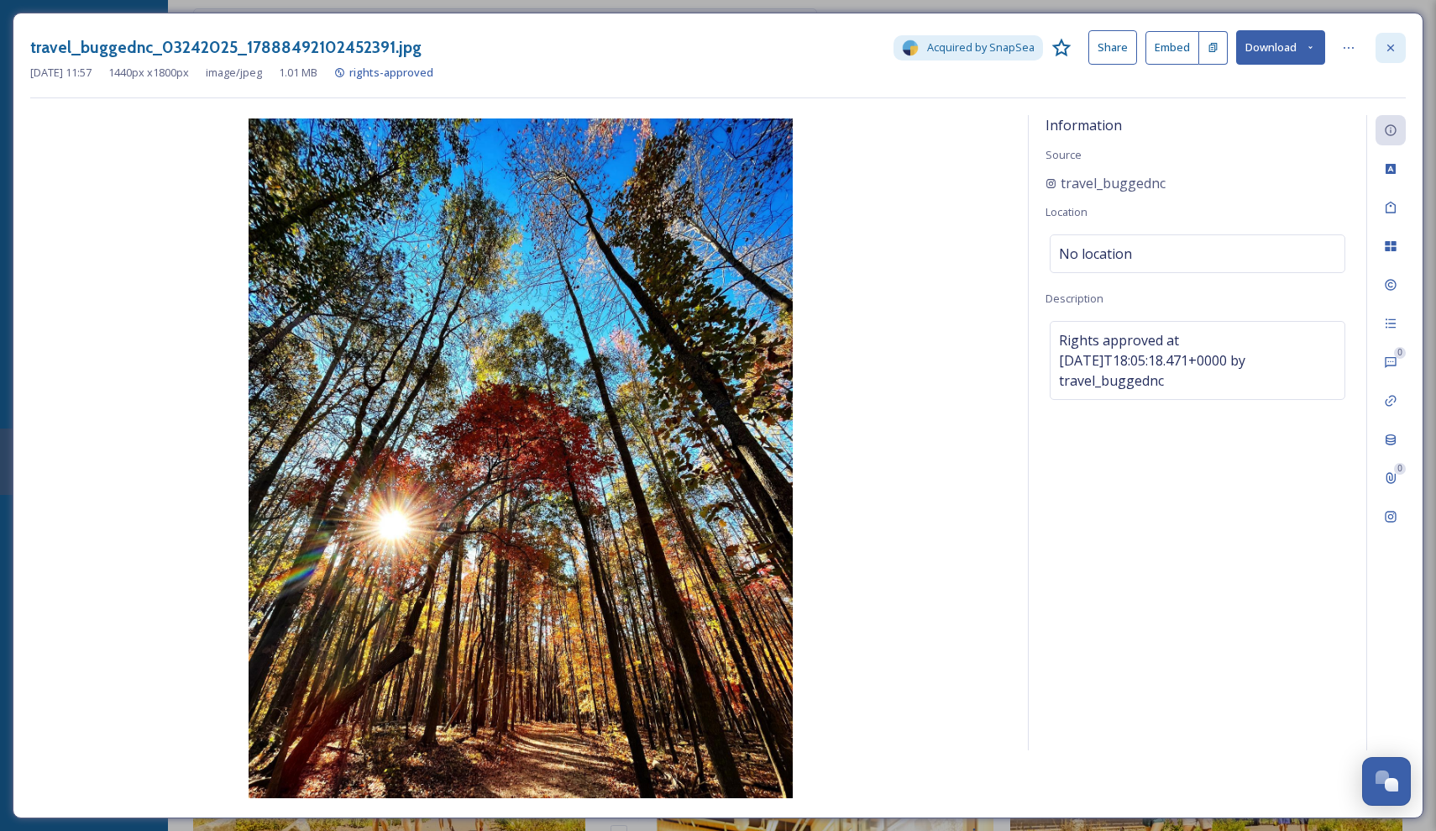
click at [1394, 45] on icon at bounding box center [1390, 47] width 13 height 13
